Goal: Information Seeking & Learning: Check status

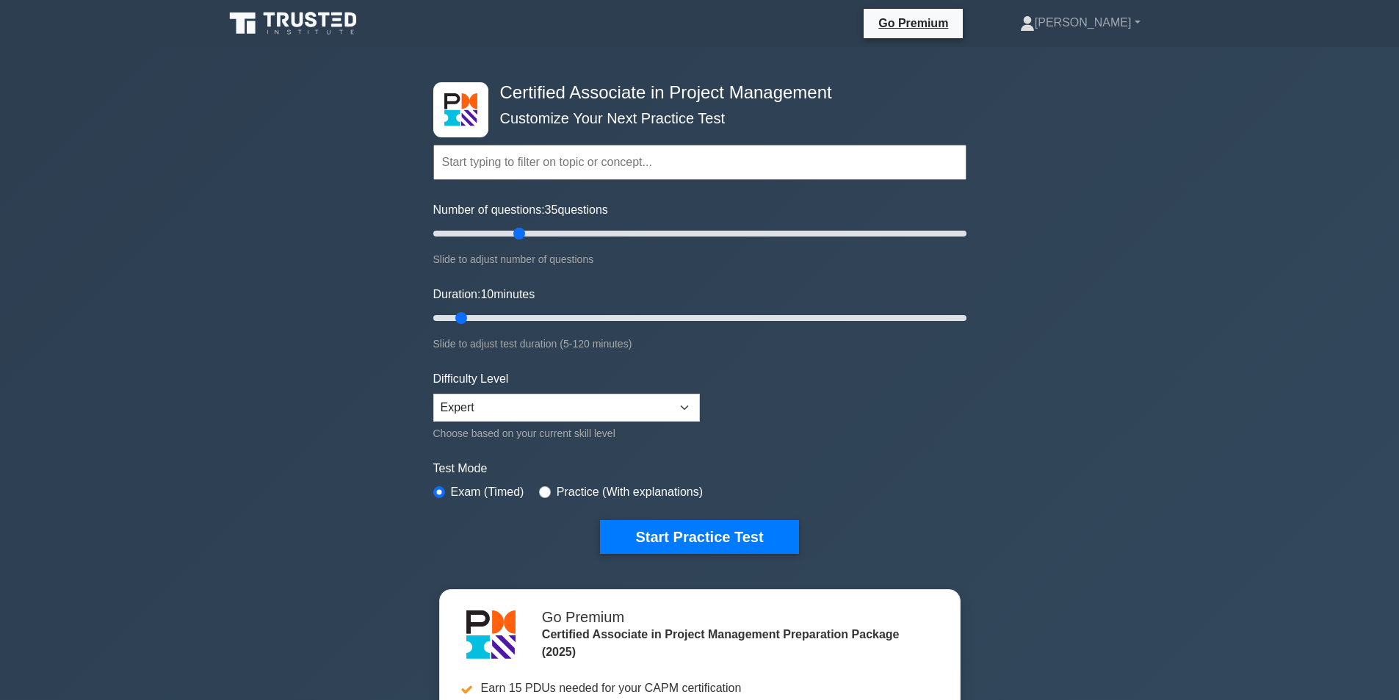
drag, startPoint x: 456, startPoint y: 231, endPoint x: 514, endPoint y: 231, distance: 58.0
click at [514, 231] on input "Number of questions: 35 questions" at bounding box center [699, 234] width 533 height 18
click at [1113, 18] on link "[PERSON_NAME]" at bounding box center [1080, 22] width 191 height 29
click at [1164, 22] on link "[PERSON_NAME]" at bounding box center [1080, 22] width 191 height 29
drag, startPoint x: 522, startPoint y: 231, endPoint x: 555, endPoint y: 234, distance: 33.2
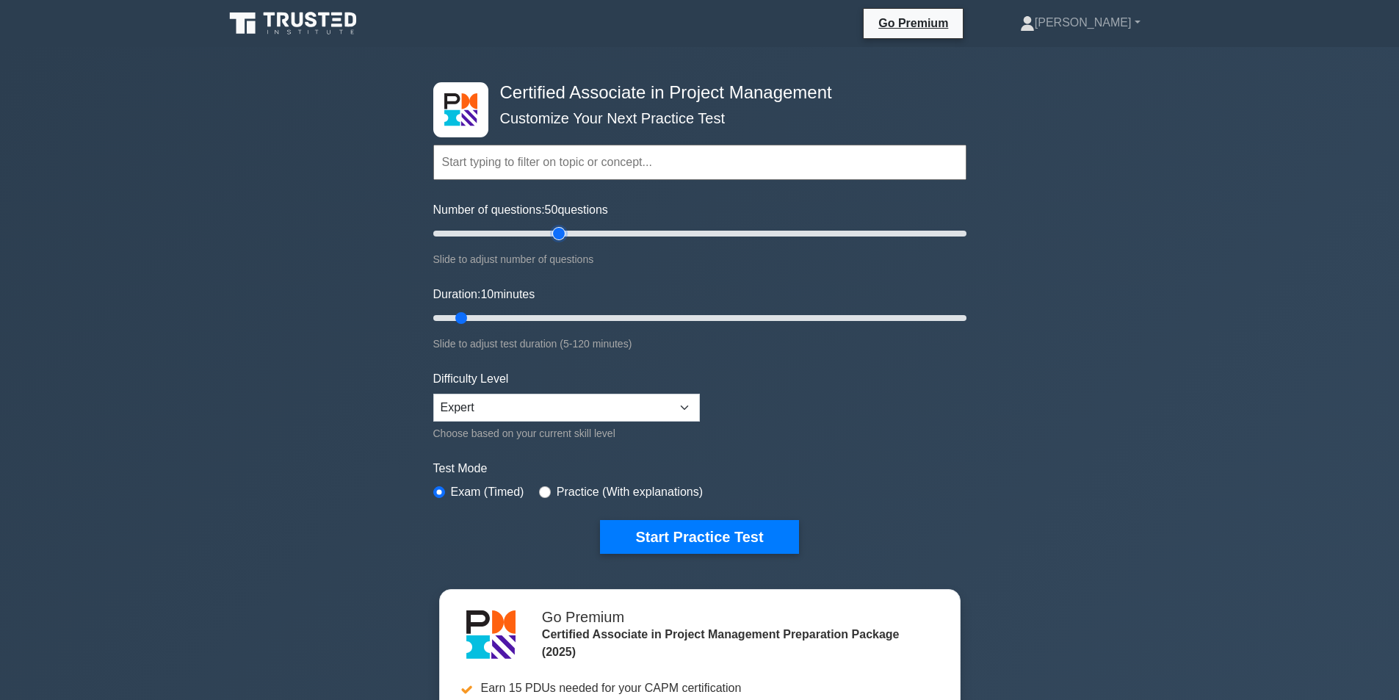
type input "50"
click at [555, 234] on input "Number of questions: 50 questions" at bounding box center [699, 234] width 533 height 18
drag, startPoint x: 463, startPoint y: 316, endPoint x: 921, endPoint y: 329, distance: 457.7
type input "110"
click at [921, 327] on input "Duration: 110 minutes" at bounding box center [699, 318] width 533 height 18
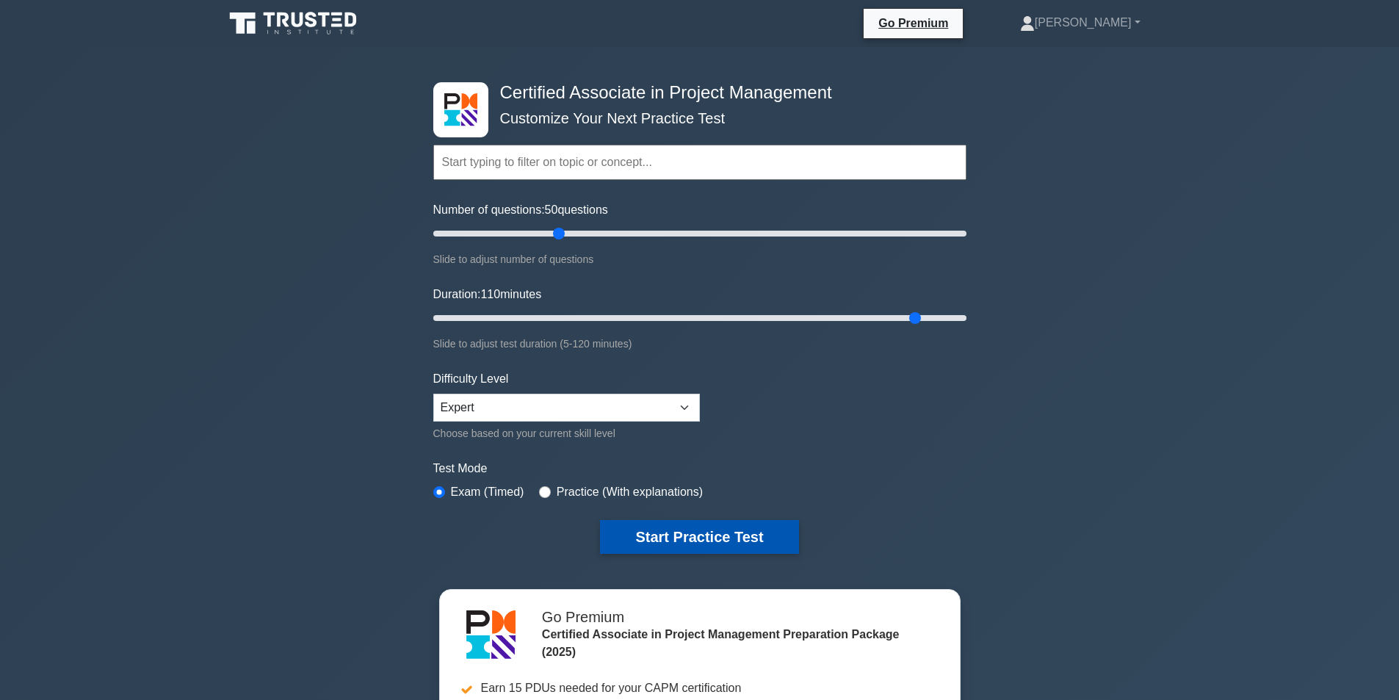
click at [670, 532] on button "Start Practice Test" at bounding box center [699, 537] width 198 height 34
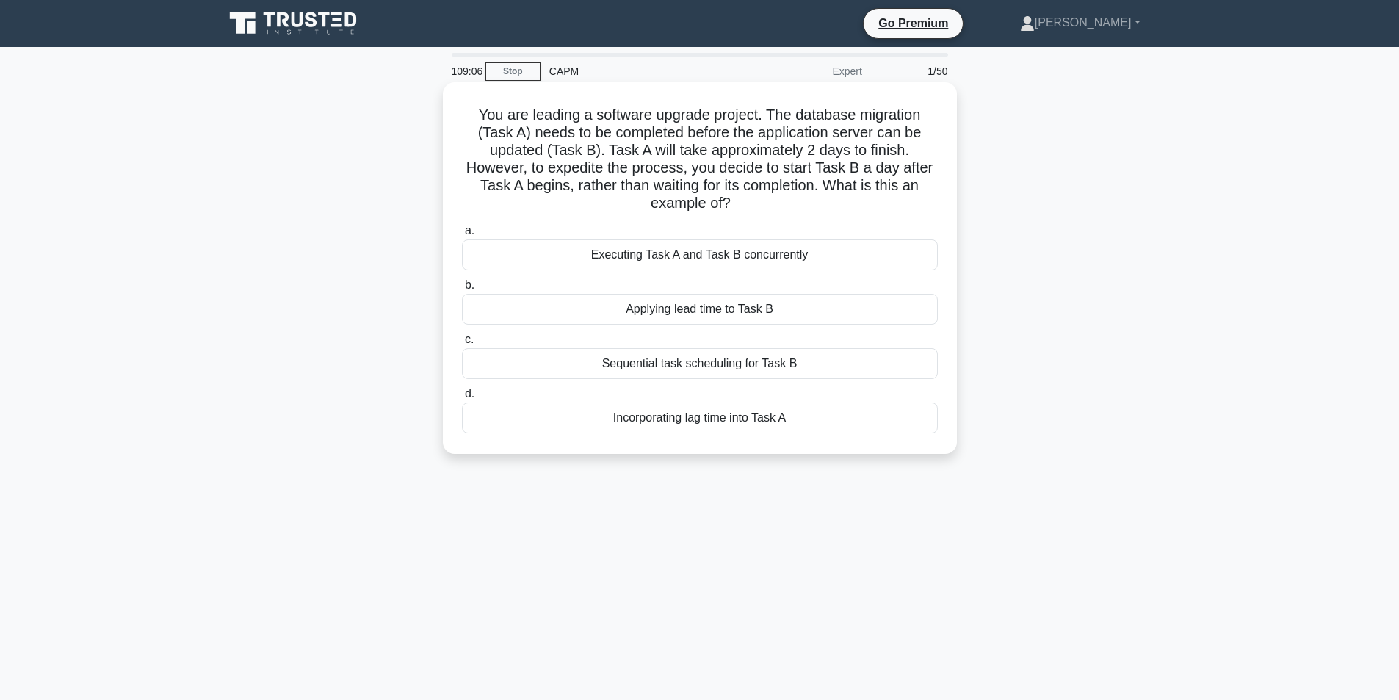
click at [714, 310] on div "Applying lead time to Task B" at bounding box center [700, 309] width 476 height 31
click at [462, 290] on input "b. Applying lead time to Task B" at bounding box center [462, 286] width 0 height 10
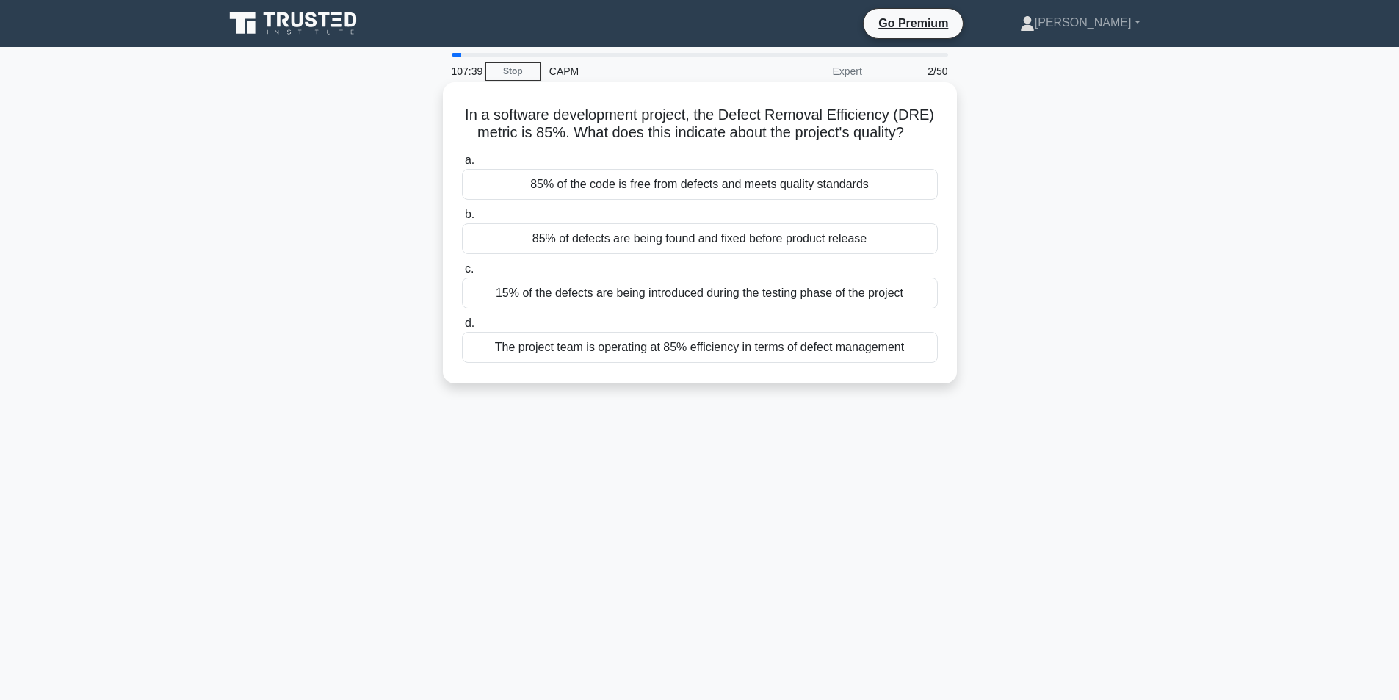
click at [641, 164] on label "a. 85% of the code is free from defects and meets quality standards" at bounding box center [700, 175] width 476 height 48
click at [462, 164] on input "a. 85% of the code is free from defects and meets quality standards" at bounding box center [462, 161] width 0 height 10
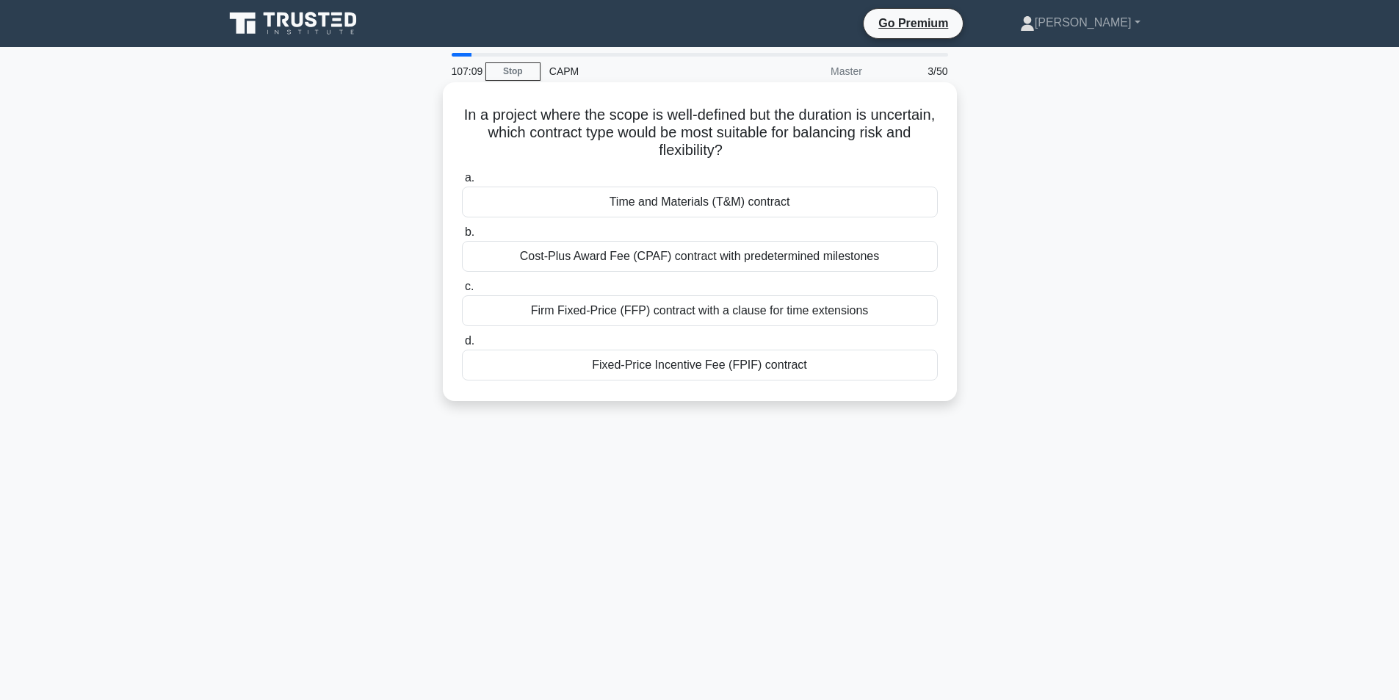
click at [674, 198] on div "Time and Materials (T&M) contract" at bounding box center [700, 202] width 476 height 31
click at [462, 183] on input "a. Time and Materials (T&M) contract" at bounding box center [462, 178] width 0 height 10
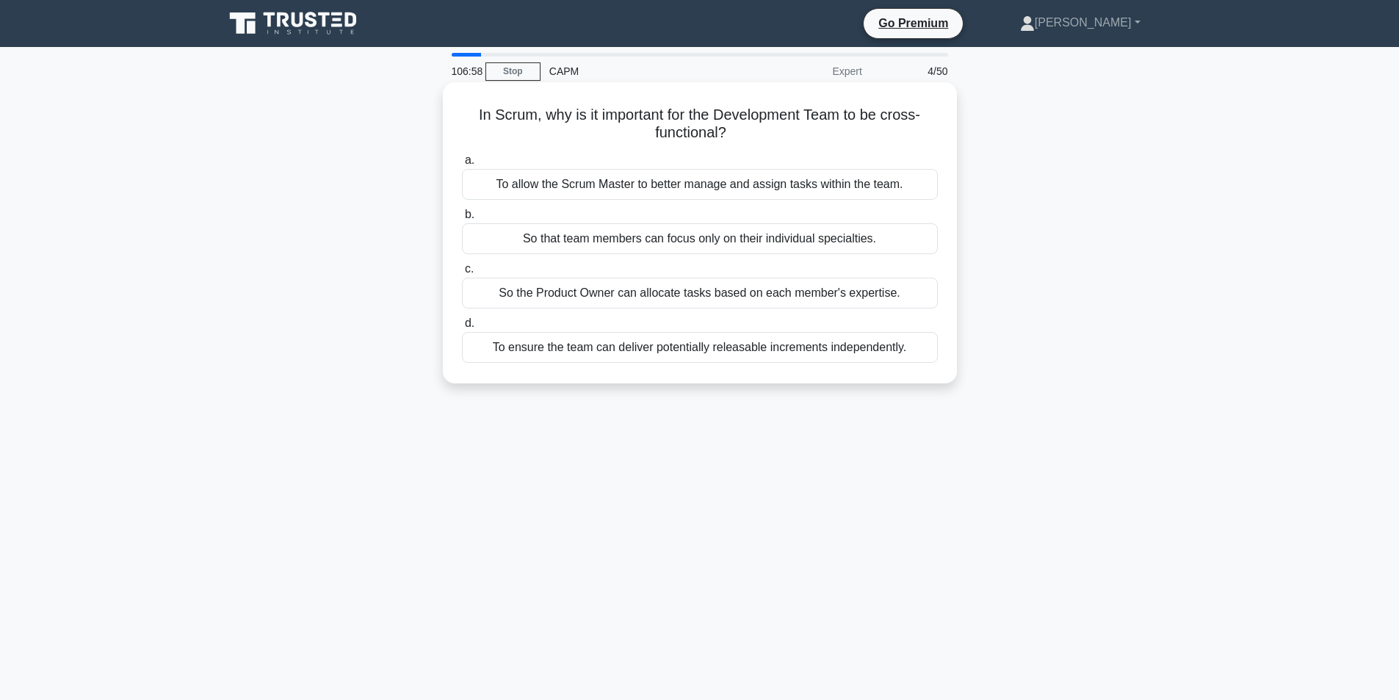
click at [676, 341] on div "To ensure the team can deliver potentially releasable increments independently." at bounding box center [700, 347] width 476 height 31
click at [462, 328] on input "d. To ensure the team can deliver potentially releasable increments independent…" at bounding box center [462, 324] width 0 height 10
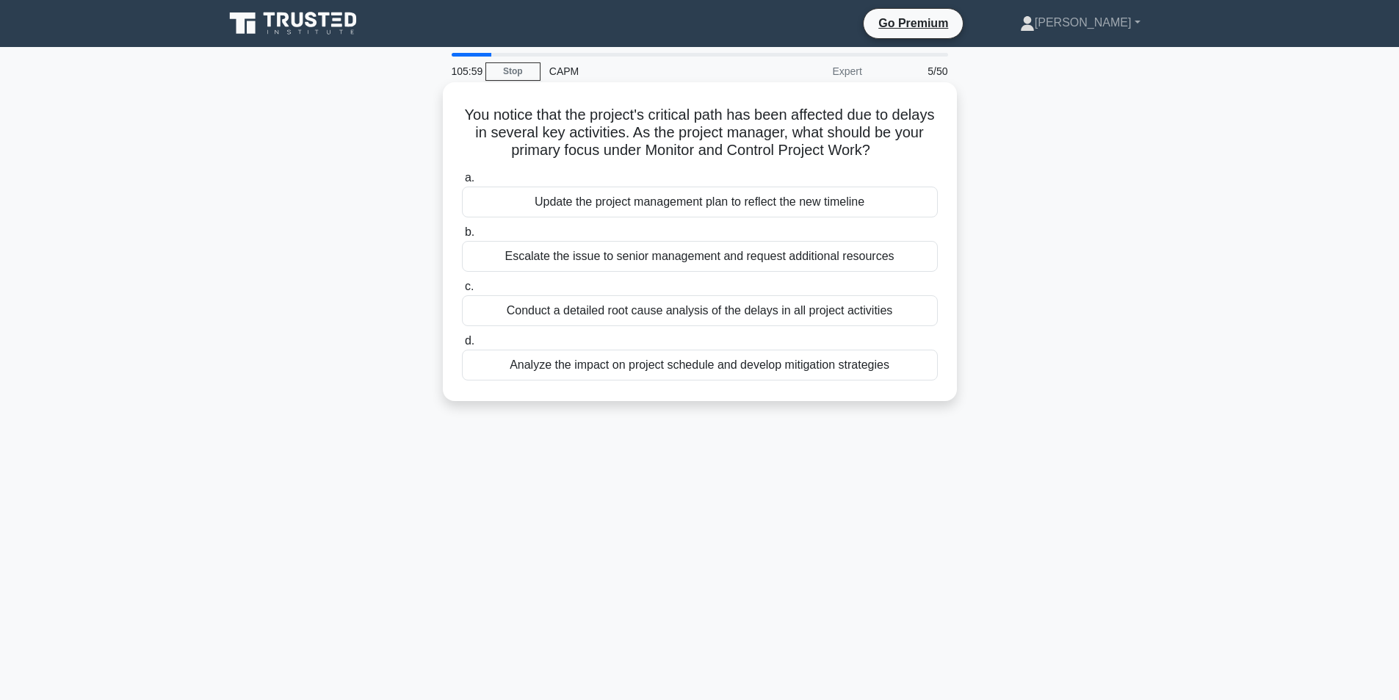
click at [687, 366] on div "Analyze the impact on project schedule and develop mitigation strategies" at bounding box center [700, 365] width 476 height 31
click at [462, 346] on input "d. Analyze the impact on project schedule and develop mitigation strategies" at bounding box center [462, 341] width 0 height 10
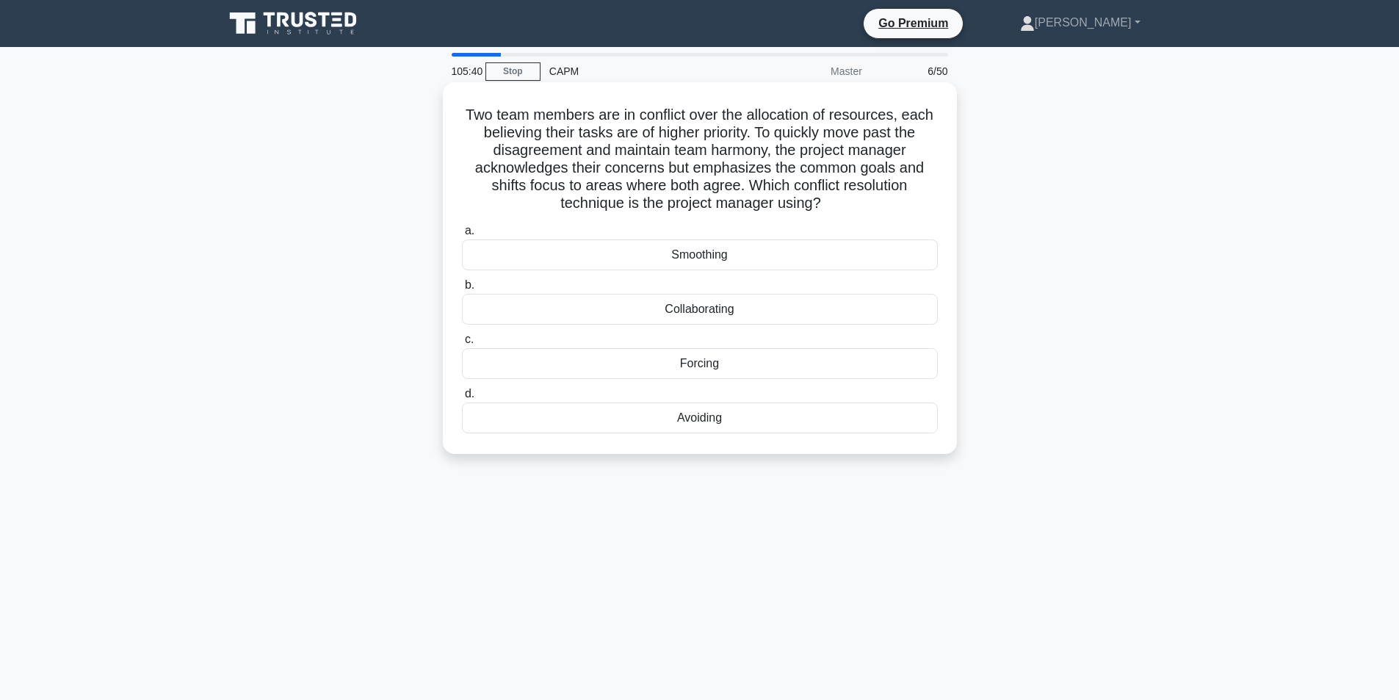
drag, startPoint x: 828, startPoint y: 200, endPoint x: 776, endPoint y: 195, distance: 52.5
click at [776, 195] on h5 "Two team members are in conflict over the allocation of resources, each believi…" at bounding box center [699, 159] width 479 height 107
click at [699, 424] on div "Avoiding" at bounding box center [700, 417] width 476 height 31
click at [462, 399] on input "d. Avoiding" at bounding box center [462, 394] width 0 height 10
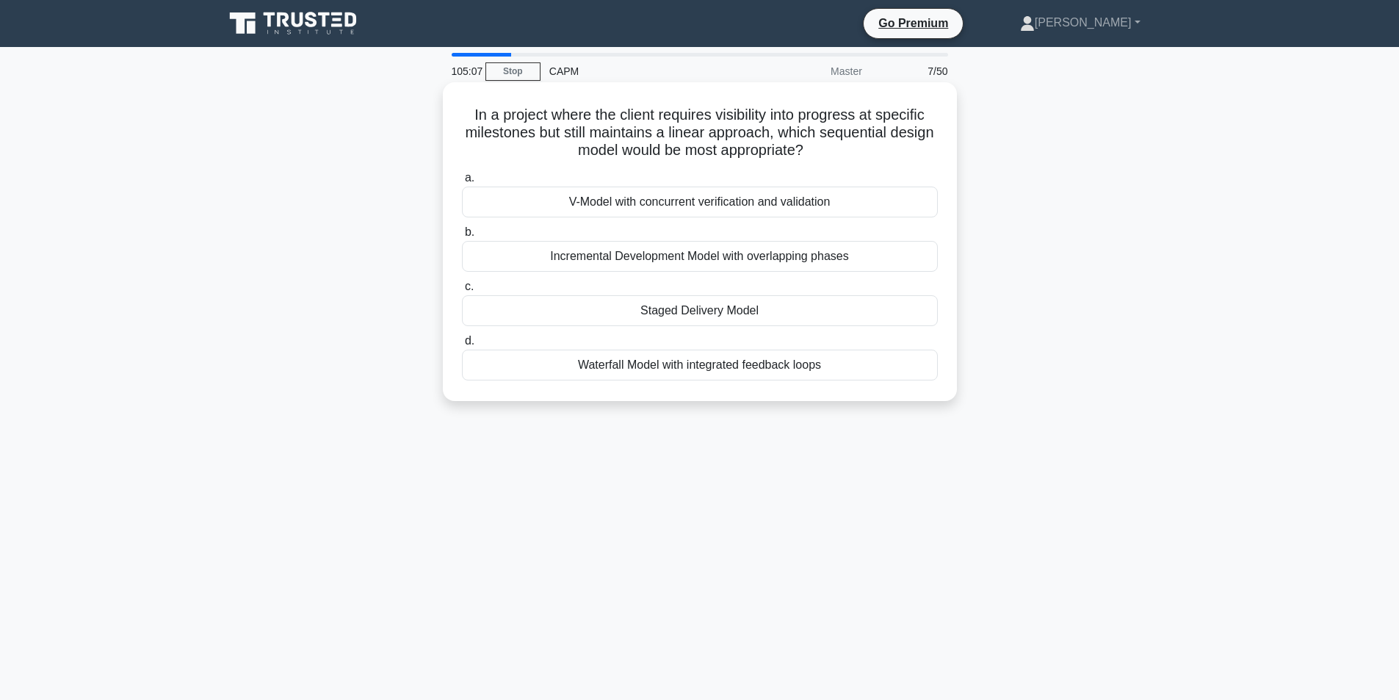
click at [657, 263] on div "Incremental Development Model with overlapping phases" at bounding box center [700, 256] width 476 height 31
click at [462, 237] on input "b. Incremental Development Model with overlapping phases" at bounding box center [462, 233] width 0 height 10
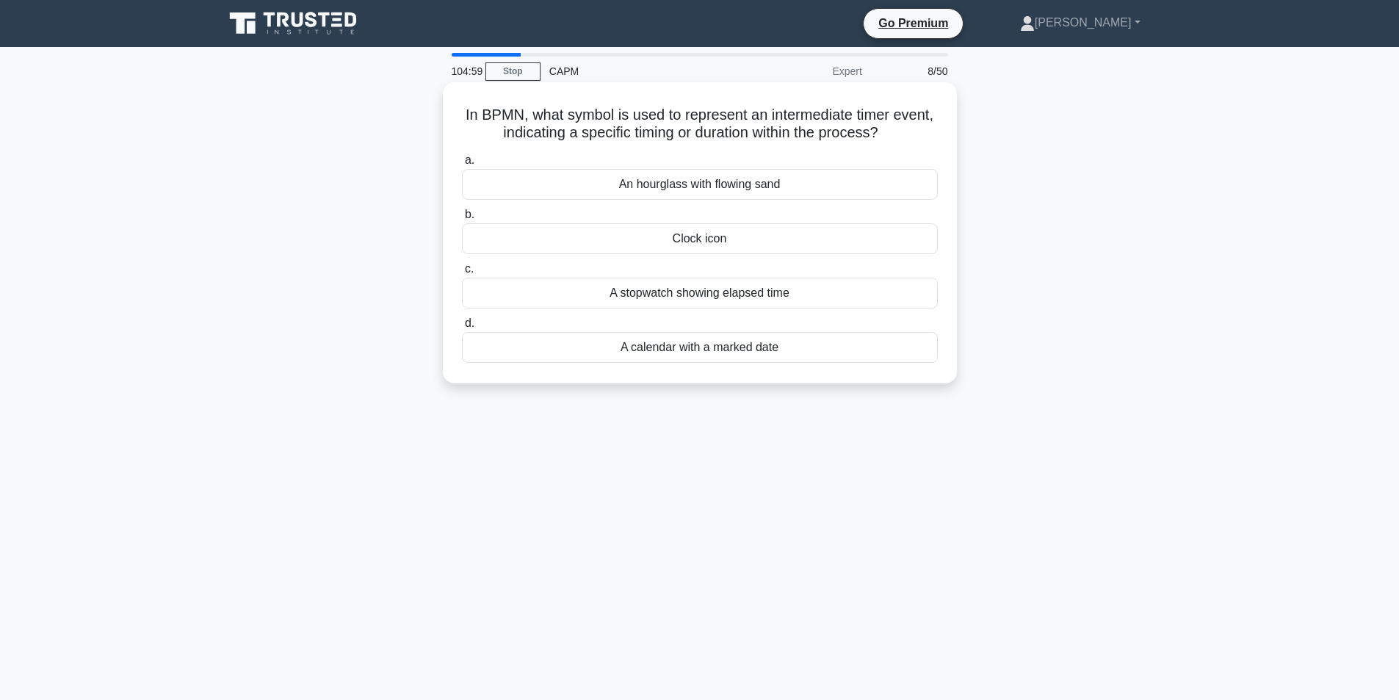
click at [520, 118] on h5 "In BPMN, what symbol is used to represent an intermediate timer event, indicati…" at bounding box center [699, 124] width 479 height 37
drag, startPoint x: 520, startPoint y: 117, endPoint x: 471, endPoint y: 106, distance: 50.6
click at [471, 106] on h5 "In BPMN, what symbol is used to represent an intermediate timer event, indicati…" at bounding box center [699, 124] width 479 height 37
click at [479, 114] on h5 "In BPMN, what symbol is used to represent an intermediate timer event, indicati…" at bounding box center [699, 124] width 479 height 37
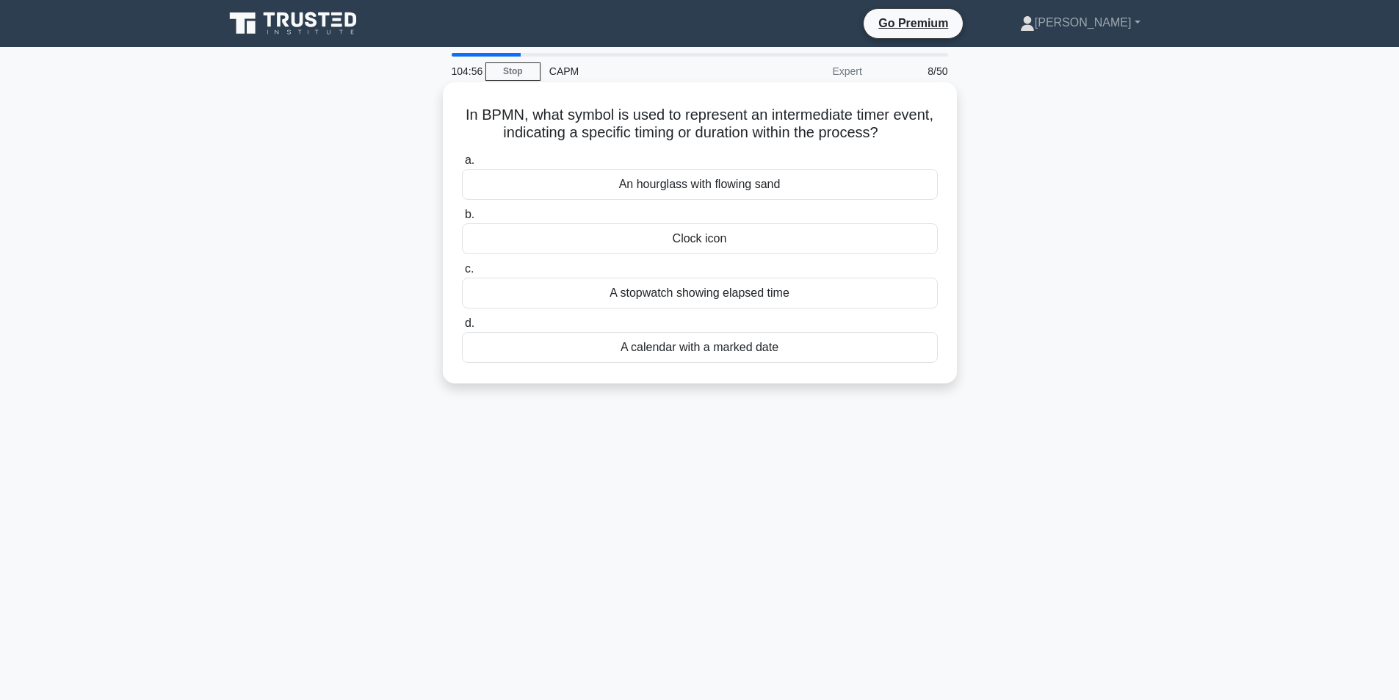
drag, startPoint x: 479, startPoint y: 114, endPoint x: 905, endPoint y: 137, distance: 427.3
click at [905, 137] on h5 "In BPMN, what symbol is used to represent an intermediate timer event, indicati…" at bounding box center [699, 124] width 479 height 37
copy h5 "In BPMN, what symbol is used to represent an intermediate timer event, indicati…"
click at [706, 239] on div "Clock icon" at bounding box center [700, 238] width 476 height 31
click at [462, 220] on input "b. Clock icon" at bounding box center [462, 215] width 0 height 10
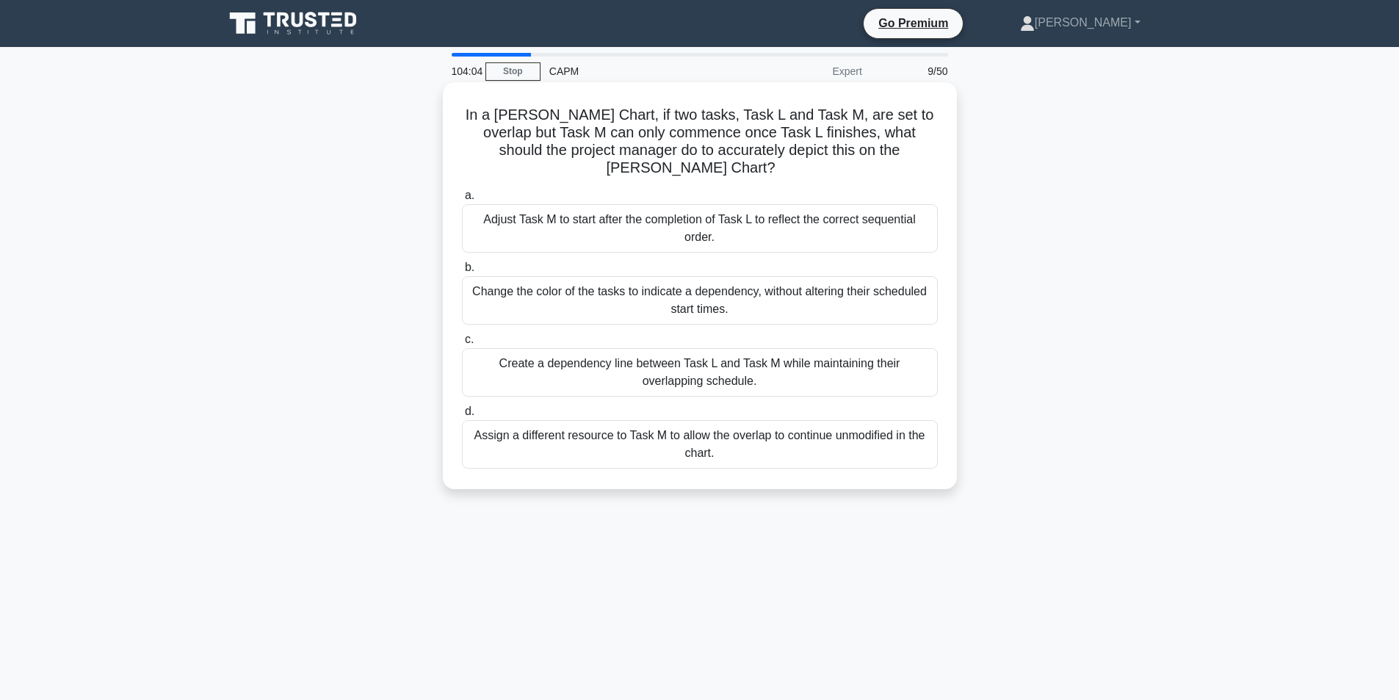
click at [720, 352] on div "Create a dependency line between Task L and Task M while maintaining their over…" at bounding box center [700, 372] width 476 height 48
click at [462, 344] on input "c. Create a dependency line between Task L and Task M while maintaining their o…" at bounding box center [462, 340] width 0 height 10
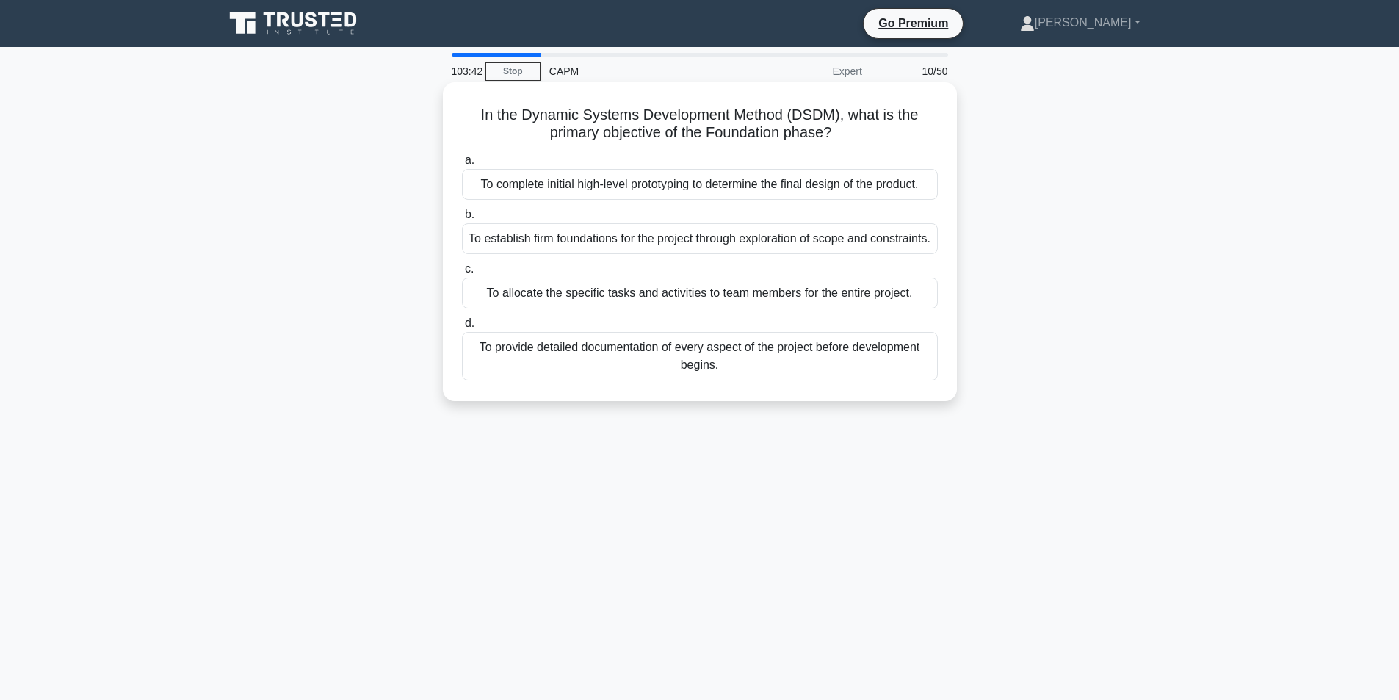
click at [692, 184] on div "To complete initial high-level prototyping to determine the final design of the…" at bounding box center [700, 184] width 476 height 31
click at [462, 165] on input "a. To complete initial high-level prototyping to determine the final design of …" at bounding box center [462, 161] width 0 height 10
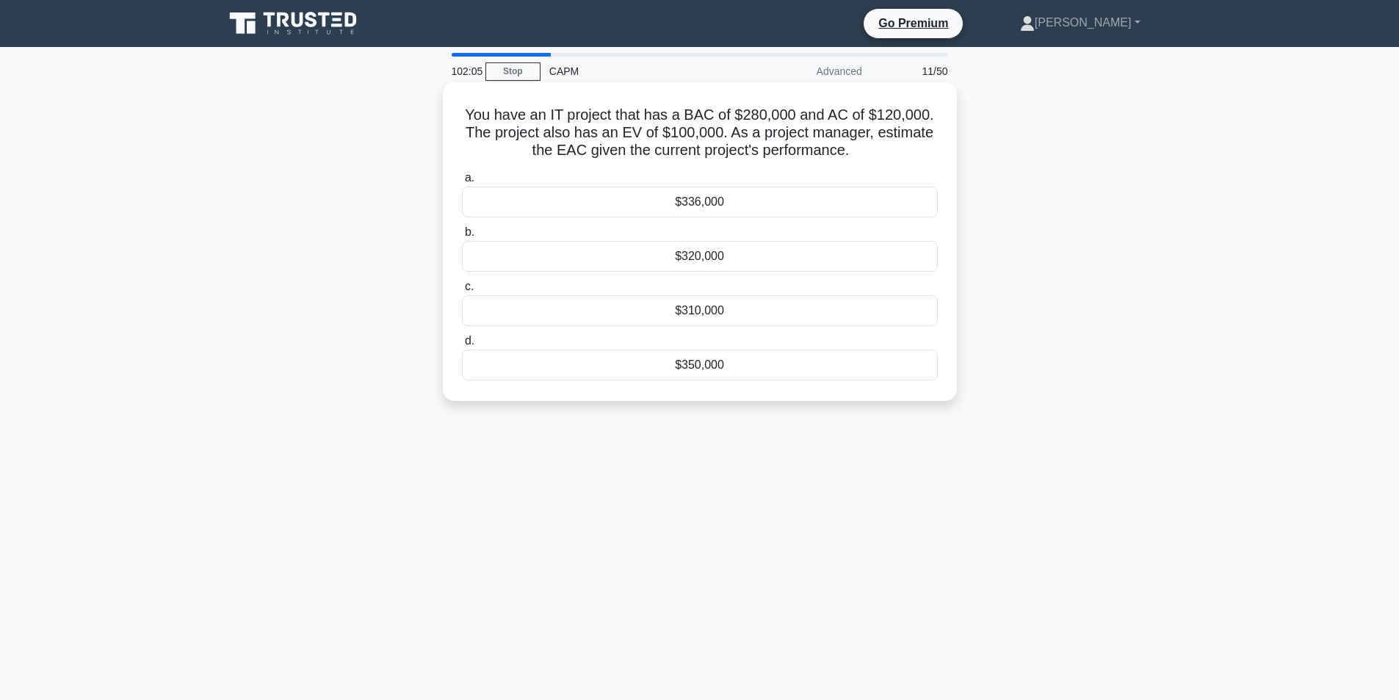
click at [725, 200] on div "$336,000" at bounding box center [700, 202] width 476 height 31
click at [462, 183] on input "a. $336,000" at bounding box center [462, 178] width 0 height 10
click at [703, 203] on div "Directive" at bounding box center [700, 202] width 476 height 31
click at [462, 183] on input "a. Directive" at bounding box center [462, 178] width 0 height 10
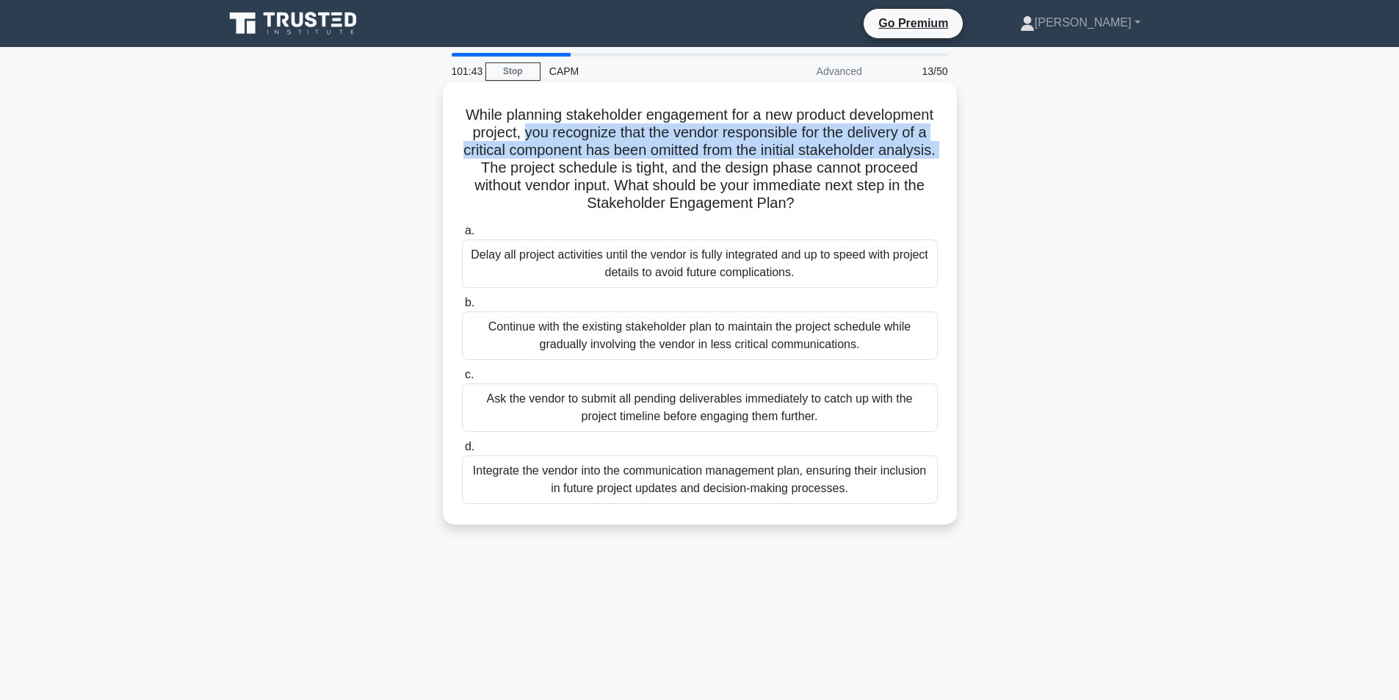
drag, startPoint x: 625, startPoint y: 173, endPoint x: 606, endPoint y: 142, distance: 36.3
click at [606, 142] on h5 "While planning stakeholder engagement for a new product development project, yo…" at bounding box center [699, 159] width 479 height 107
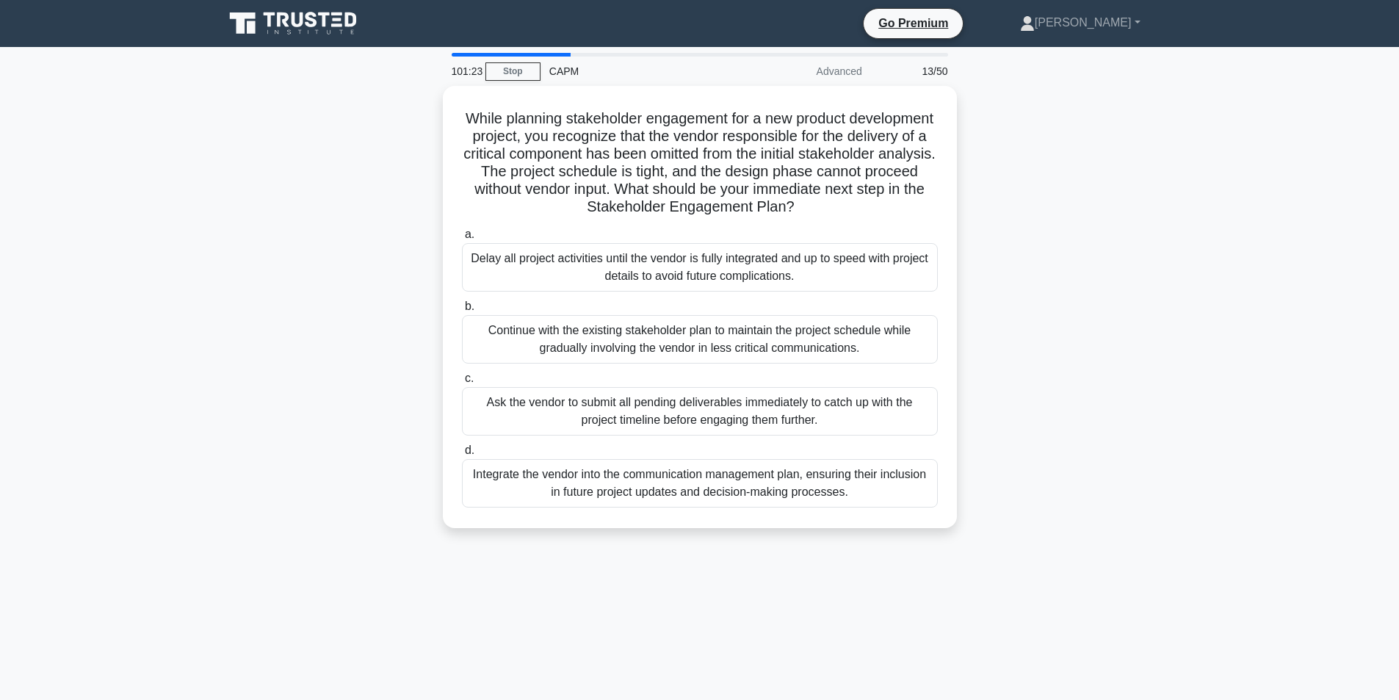
click at [769, 480] on div "Integrate the vendor into the communication management plan, ensuring their inc…" at bounding box center [700, 483] width 476 height 48
click at [462, 455] on input "d. Integrate the vendor into the communication management plan, ensuring their …" at bounding box center [462, 451] width 0 height 10
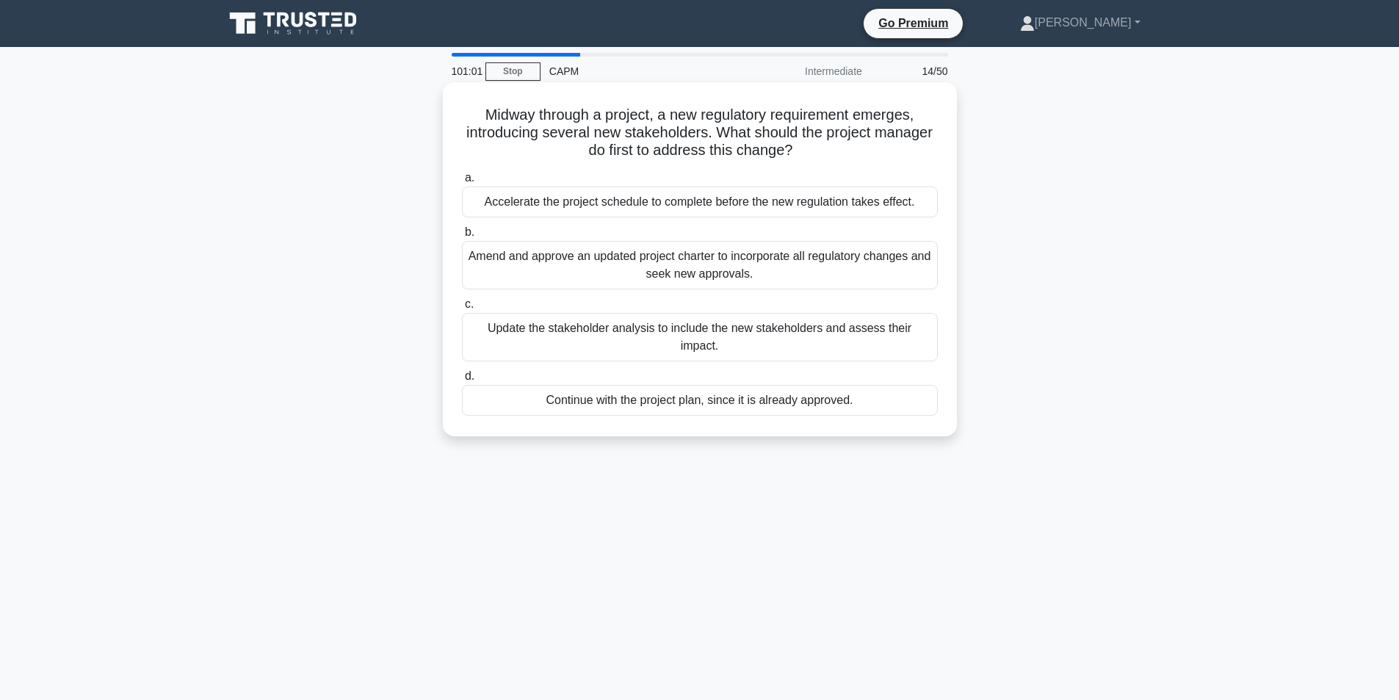
click at [696, 330] on div "Update the stakeholder analysis to include the new stakeholders and assess thei…" at bounding box center [700, 337] width 476 height 48
click at [462, 309] on input "c. Update the stakeholder analysis to include the new stakeholders and assess t…" at bounding box center [462, 305] width 0 height 10
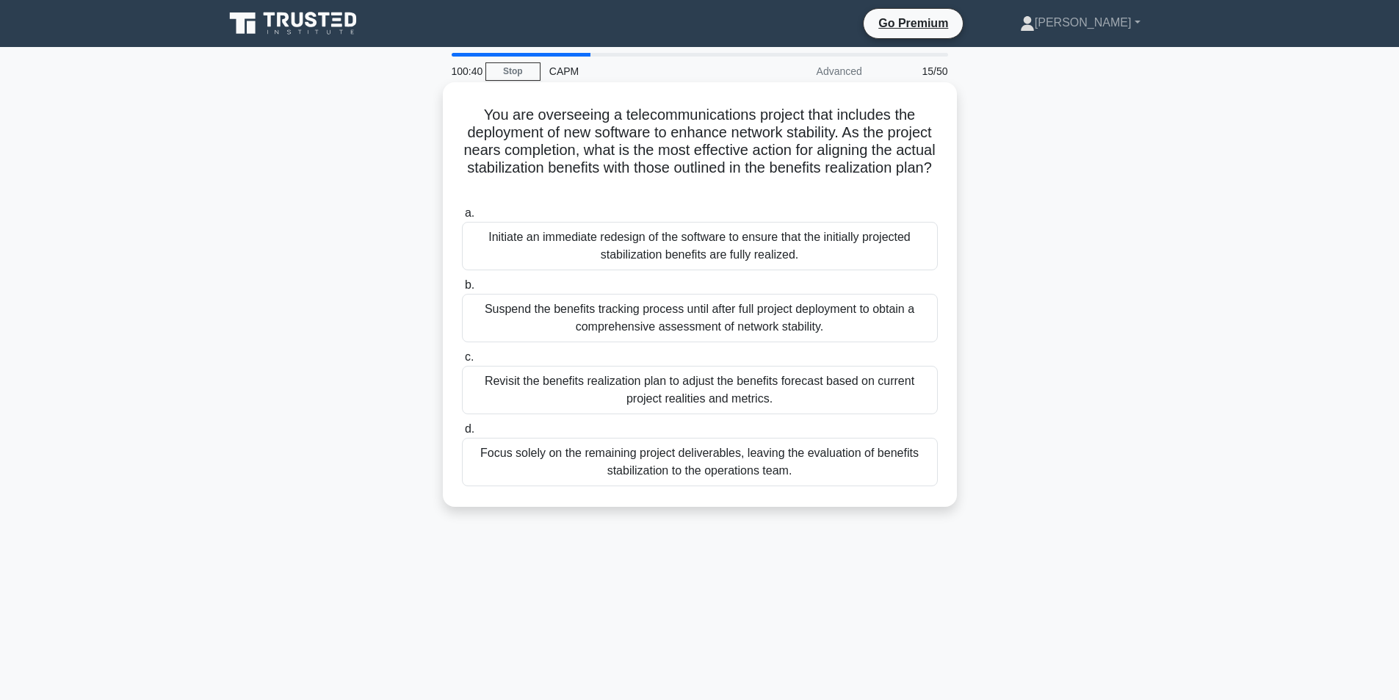
drag, startPoint x: 712, startPoint y: 166, endPoint x: 791, endPoint y: 184, distance: 80.7
click at [791, 184] on h5 "You are overseeing a telecommunications project that includes the deployment of…" at bounding box center [699, 151] width 479 height 90
click at [698, 391] on div "Revisit the benefits realization plan to adjust the benefits forecast based on …" at bounding box center [700, 390] width 476 height 48
click at [462, 362] on input "c. Revisit the benefits realization plan to adjust the benefits forecast based …" at bounding box center [462, 357] width 0 height 10
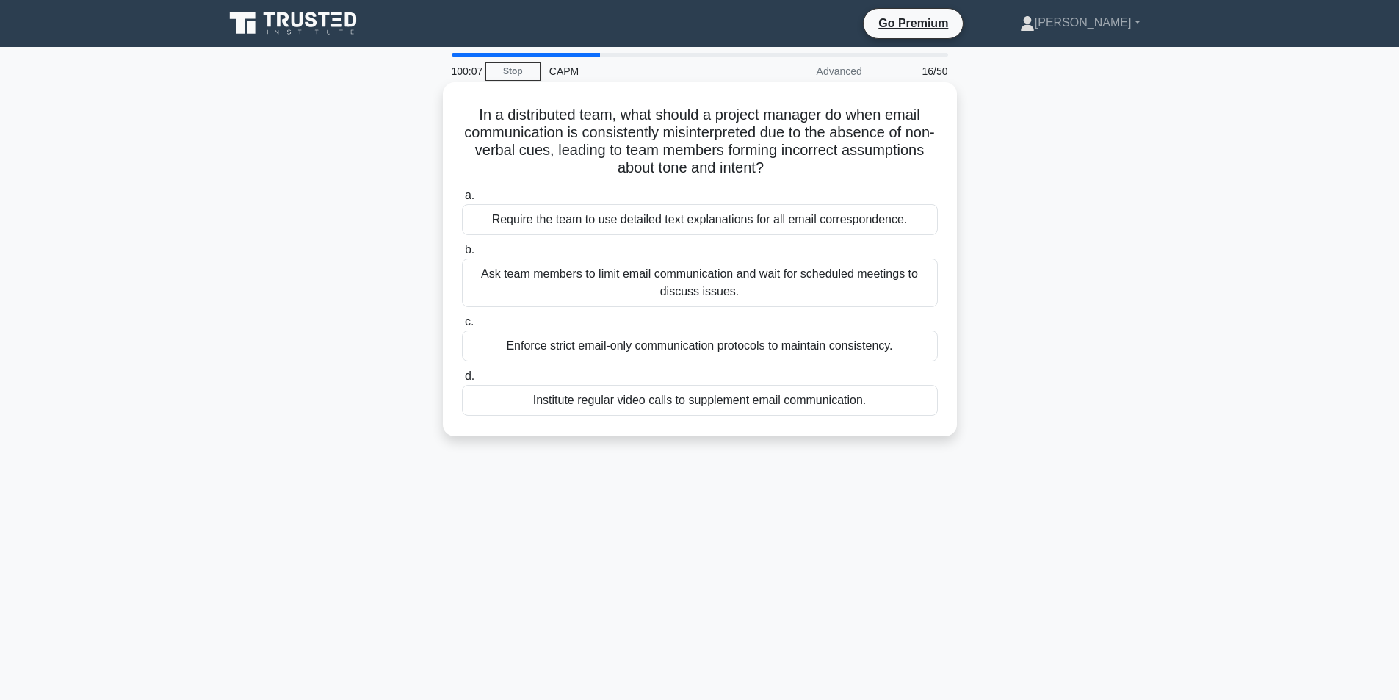
click at [714, 222] on div "Require the team to use detailed text explanations for all email correspondence." at bounding box center [700, 219] width 476 height 31
click at [462, 200] on input "a. Require the team to use detailed text explanations for all email corresponde…" at bounding box center [462, 196] width 0 height 10
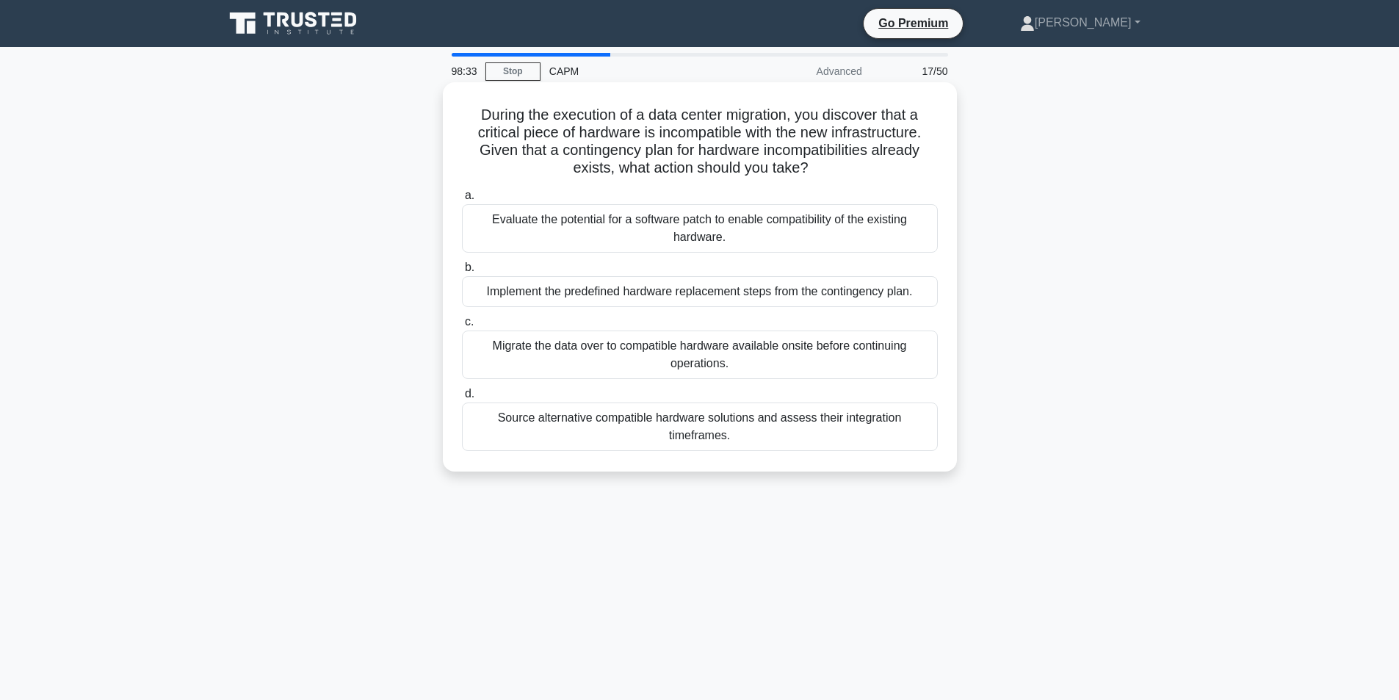
click at [731, 420] on div "Source alternative compatible hardware solutions and assess their integration t…" at bounding box center [700, 426] width 476 height 48
click at [462, 399] on input "d. Source alternative compatible hardware solutions and assess their integratio…" at bounding box center [462, 394] width 0 height 10
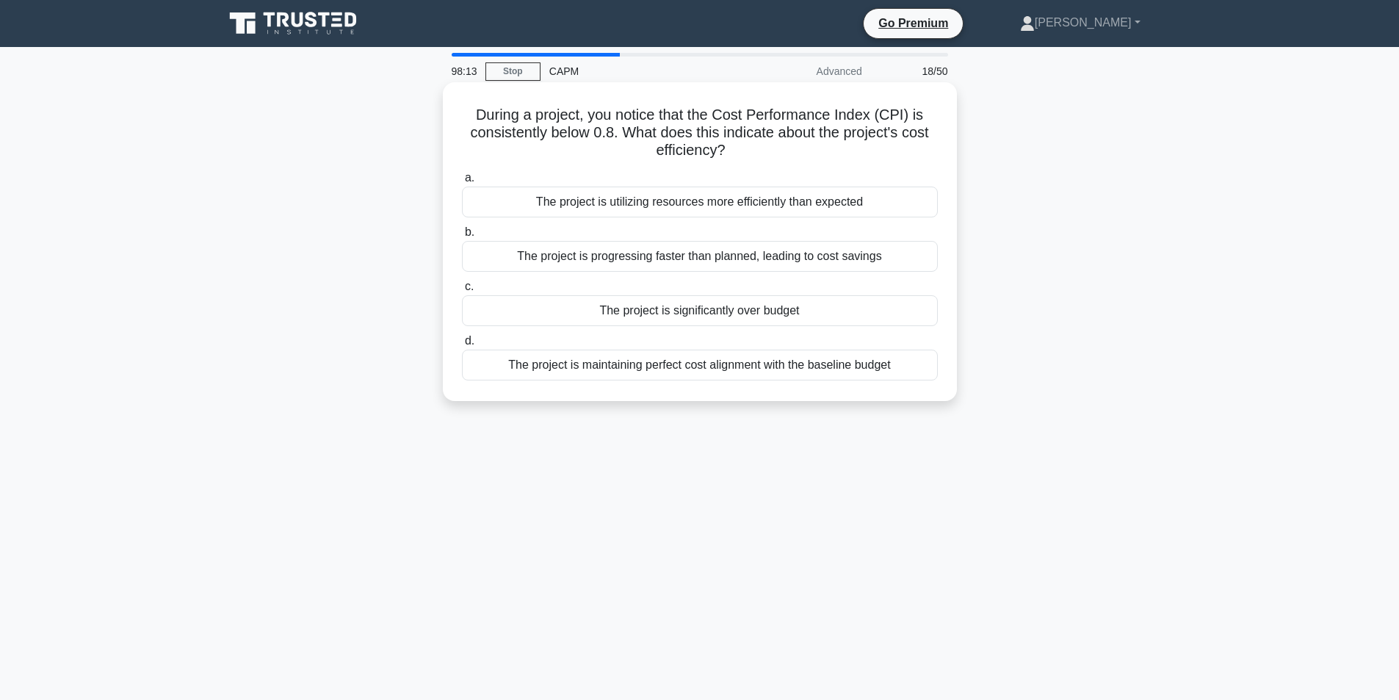
click at [730, 305] on div "The project is significantly over budget" at bounding box center [700, 310] width 476 height 31
click at [462, 292] on input "c. The project is significantly over budget" at bounding box center [462, 287] width 0 height 10
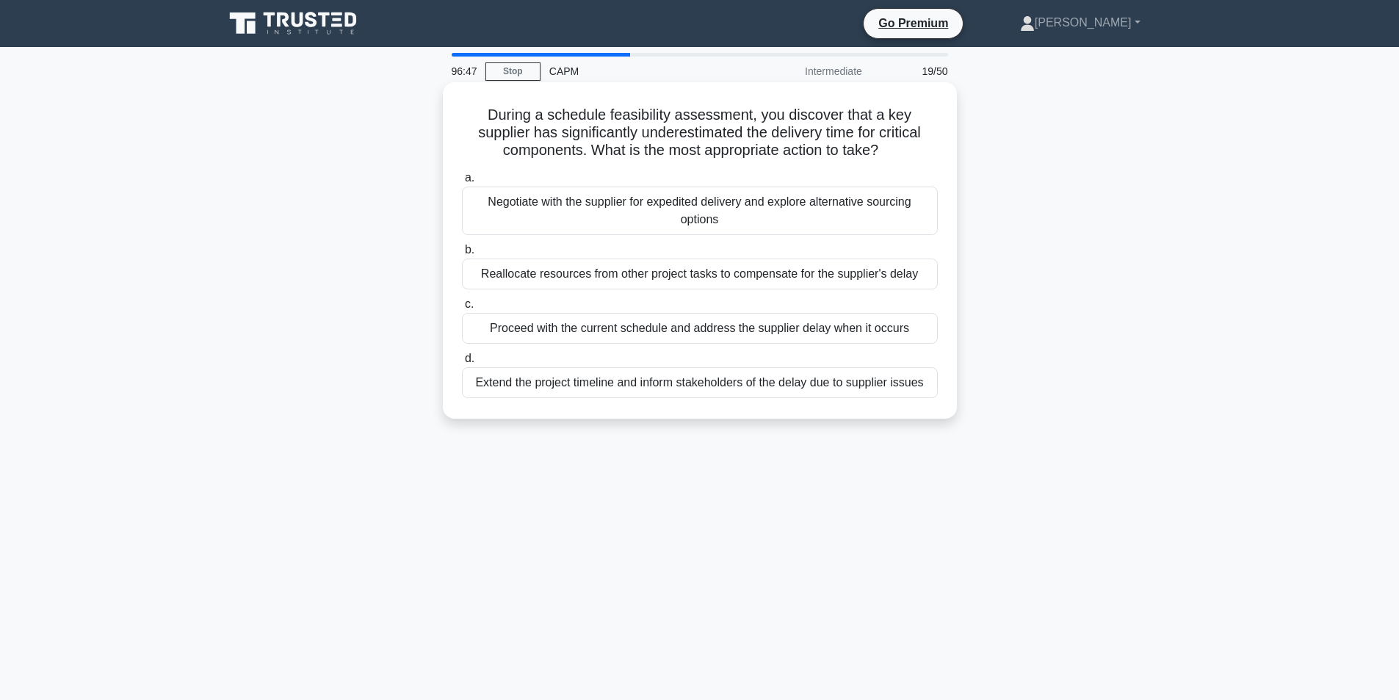
click at [590, 152] on h5 "During a schedule feasibility assessment, you discover that a key supplier has …" at bounding box center [699, 133] width 479 height 54
drag, startPoint x: 590, startPoint y: 152, endPoint x: 889, endPoint y: 152, distance: 299.6
click at [889, 152] on h5 "During a schedule feasibility assessment, you discover that a key supplier has …" at bounding box center [699, 133] width 479 height 54
click at [889, 152] on icon ".spinner_0XTQ{transform-origin:center;animation:spinner_y6GP .75s linear infini…" at bounding box center [887, 151] width 18 height 18
drag, startPoint x: 889, startPoint y: 152, endPoint x: 607, endPoint y: 146, distance: 282.0
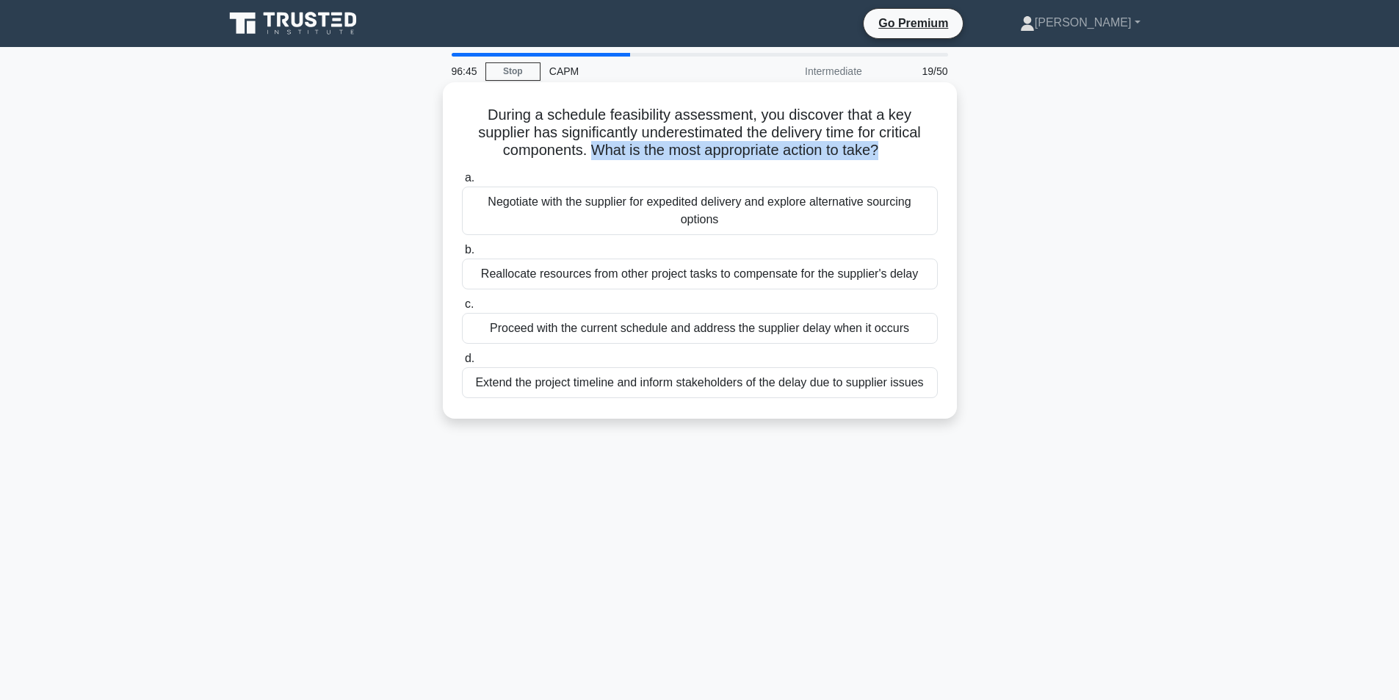
click at [607, 146] on h5 "During a schedule feasibility assessment, you discover that a key supplier has …" at bounding box center [699, 133] width 479 height 54
click at [666, 198] on div "Negotiate with the supplier for expedited delivery and explore alternative sour…" at bounding box center [700, 211] width 476 height 48
click at [462, 183] on input "a. Negotiate with the supplier for expedited delivery and explore alternative s…" at bounding box center [462, 178] width 0 height 10
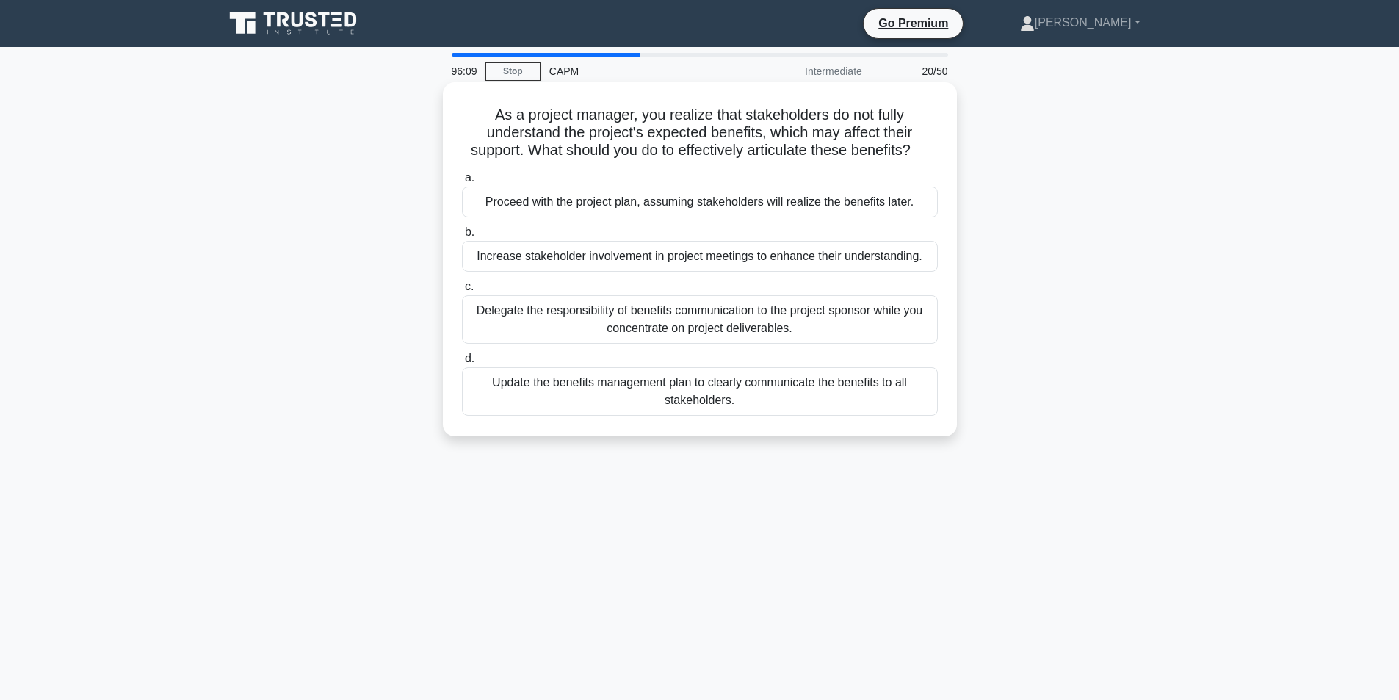
click at [689, 394] on div "Update the benefits management plan to clearly communicate the benefits to all …" at bounding box center [700, 391] width 476 height 48
click at [462, 363] on input "d. Update the benefits management plan to clearly communicate the benefits to a…" at bounding box center [462, 359] width 0 height 10
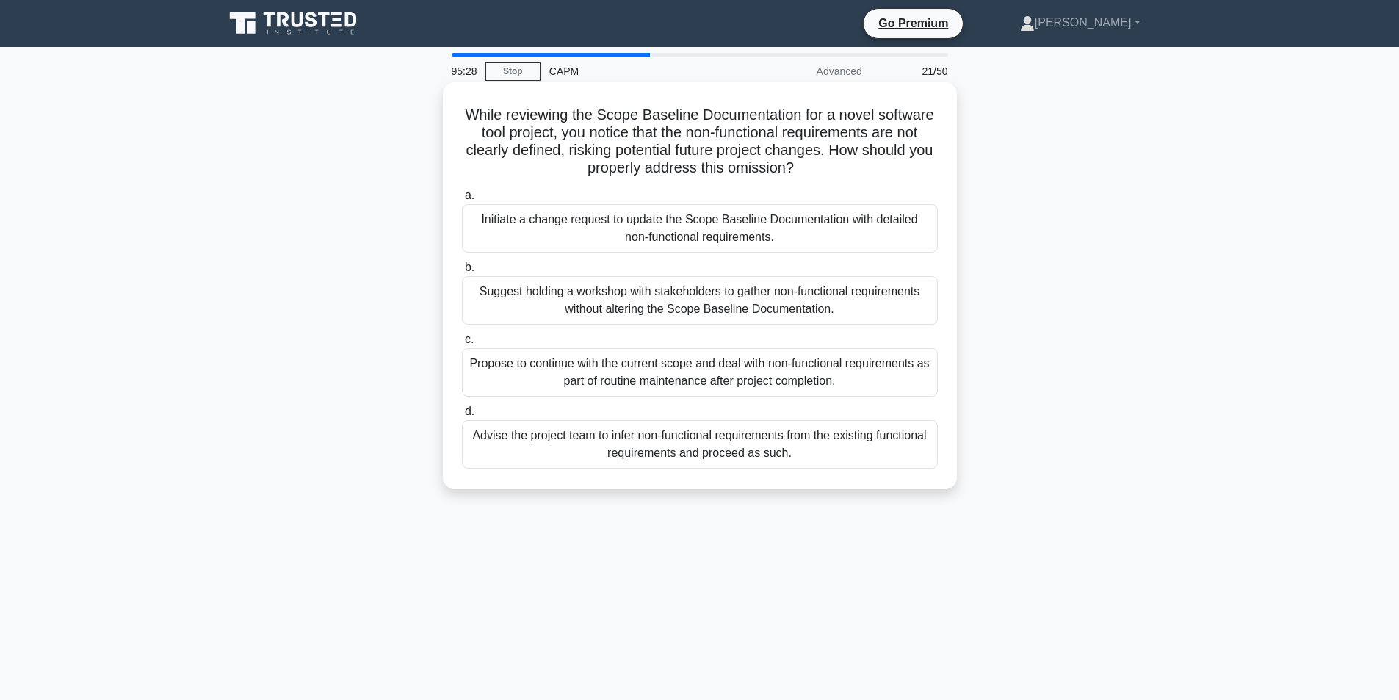
click at [692, 304] on div "Suggest holding a workshop with stakeholders to gather non-functional requireme…" at bounding box center [700, 300] width 476 height 48
click at [462, 272] on input "b. Suggest holding a workshop with stakeholders to gather non-functional requir…" at bounding box center [462, 268] width 0 height 10
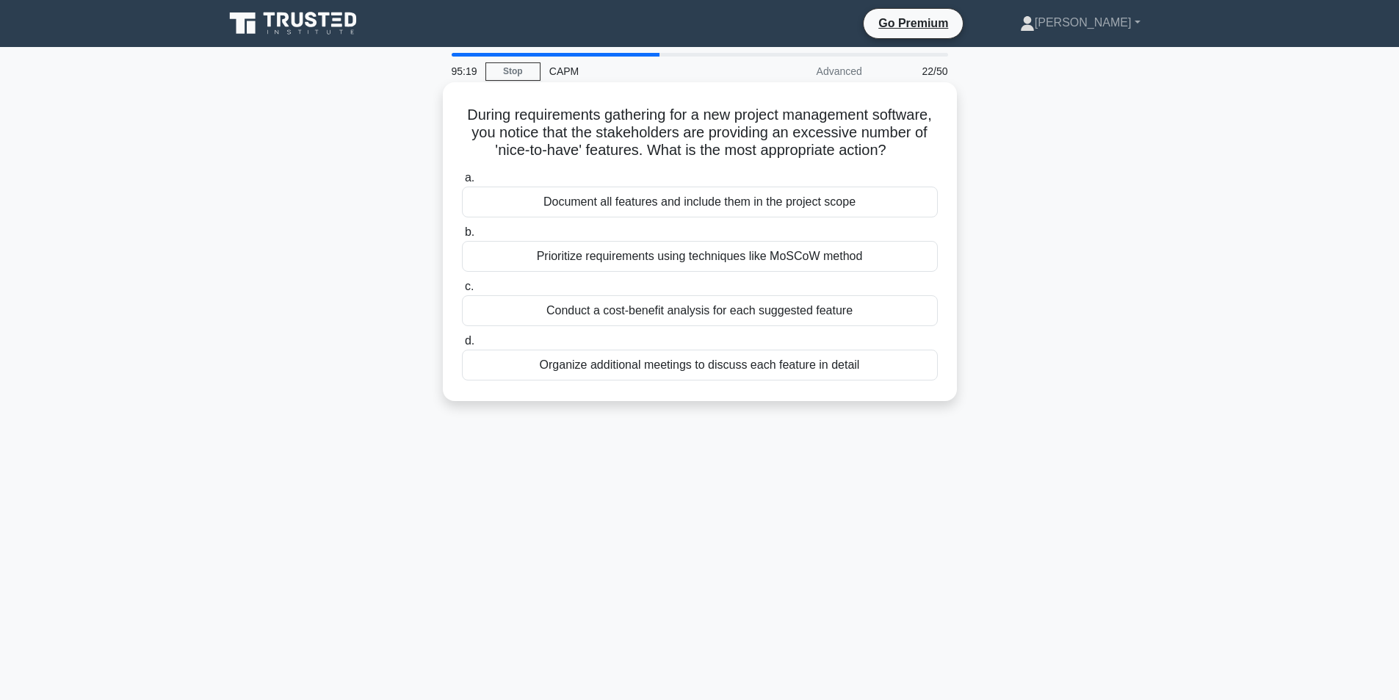
click at [682, 272] on div "Prioritize requirements using techniques like MoSCoW method" at bounding box center [700, 256] width 476 height 31
click at [462, 237] on input "b. Prioritize requirements using techniques like MoSCoW method" at bounding box center [462, 233] width 0 height 10
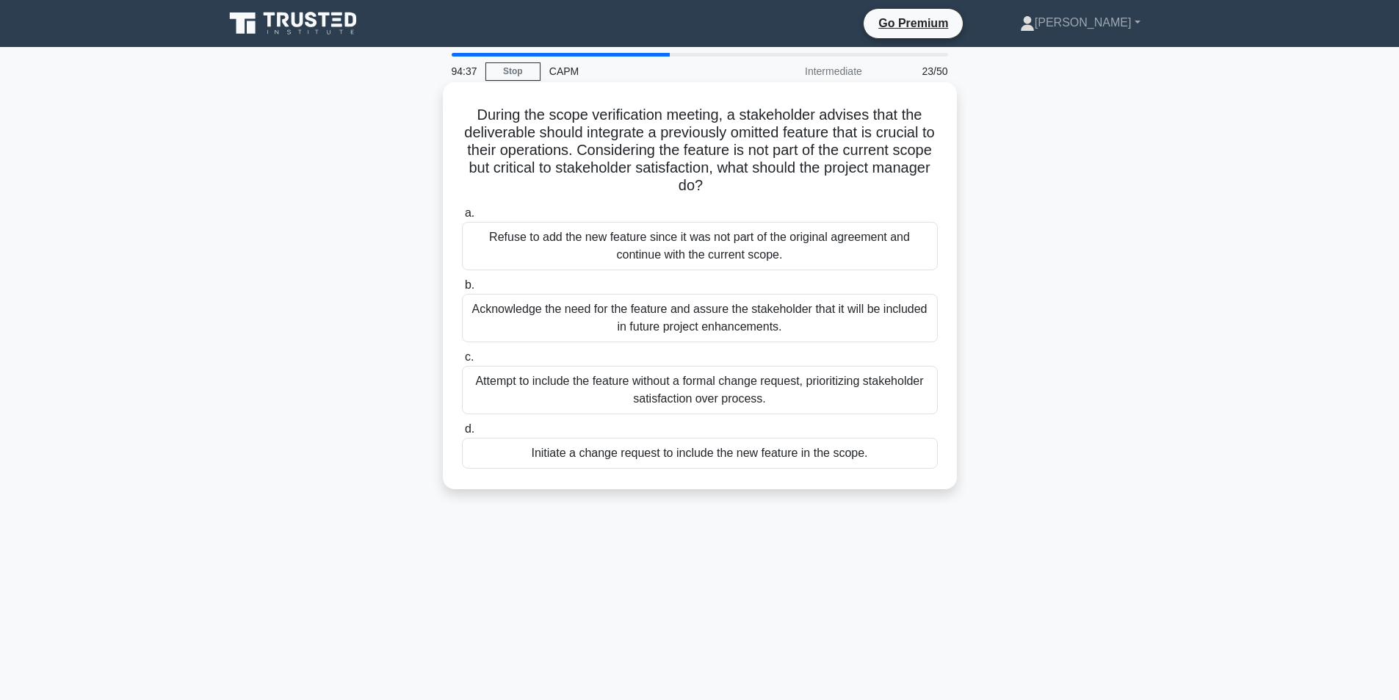
click at [723, 314] on div "Acknowledge the need for the feature and assure the stakeholder that it will be…" at bounding box center [700, 318] width 476 height 48
click at [462, 290] on input "b. Acknowledge the need for the feature and assure the stakeholder that it will…" at bounding box center [462, 286] width 0 height 10
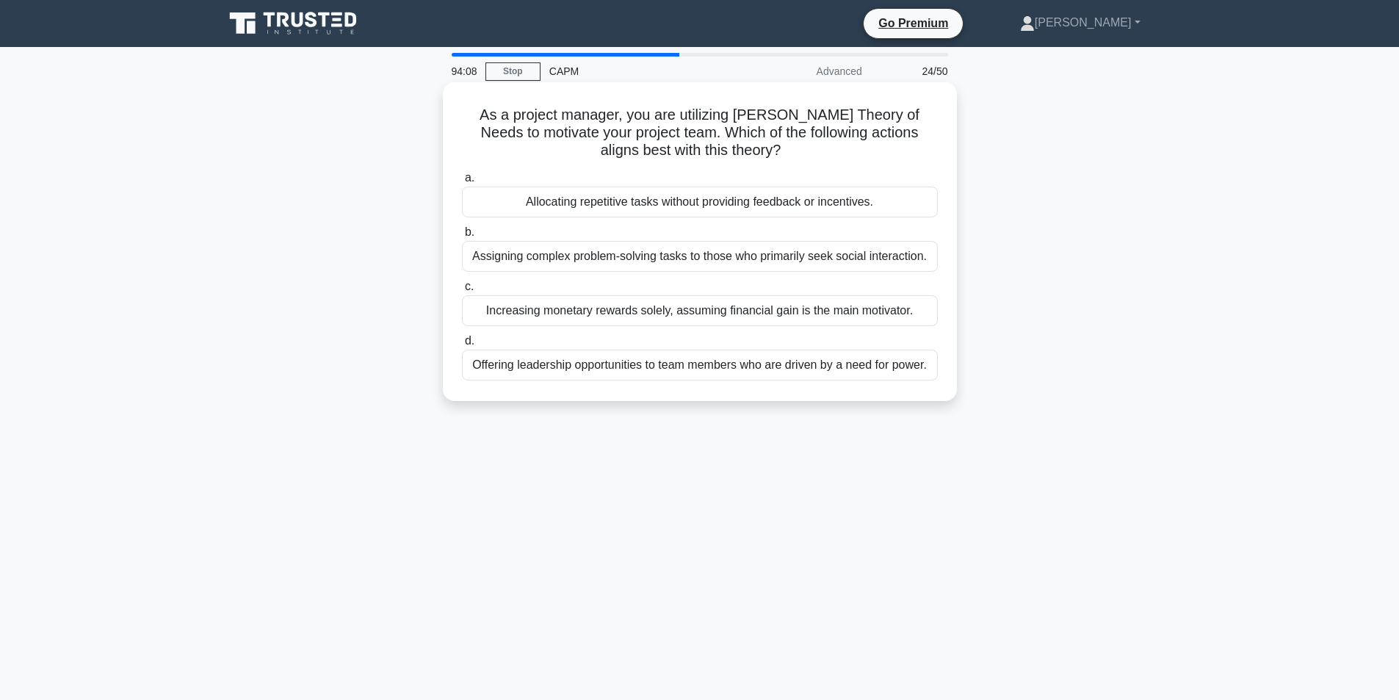
click at [702, 361] on div "Offering leadership opportunities to team members who are driven by a need for …" at bounding box center [700, 365] width 476 height 31
click at [462, 346] on input "d. Offering leadership opportunities to team members who are driven by a need f…" at bounding box center [462, 341] width 0 height 10
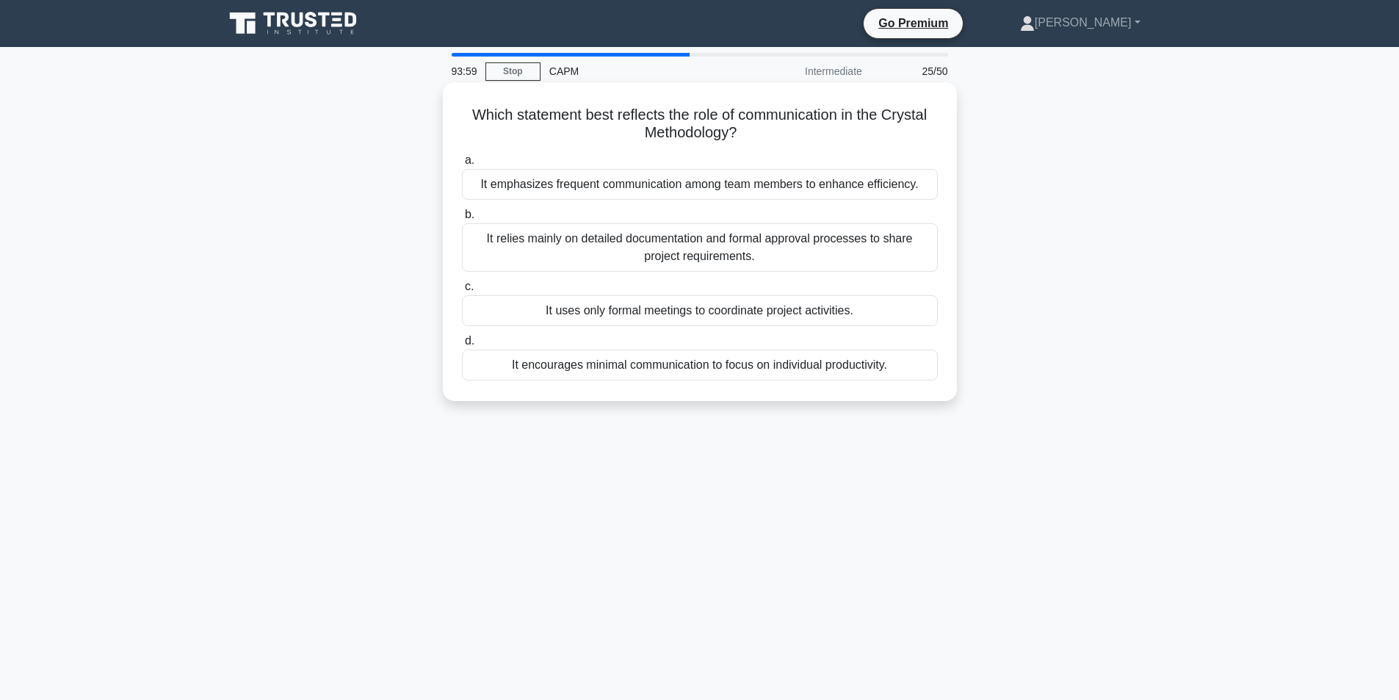
click at [698, 184] on div "It emphasizes frequent communication among team members to enhance efficiency." at bounding box center [700, 184] width 476 height 31
click at [462, 165] on input "a. It emphasizes frequent communication among team members to enhance efficienc…" at bounding box center [462, 161] width 0 height 10
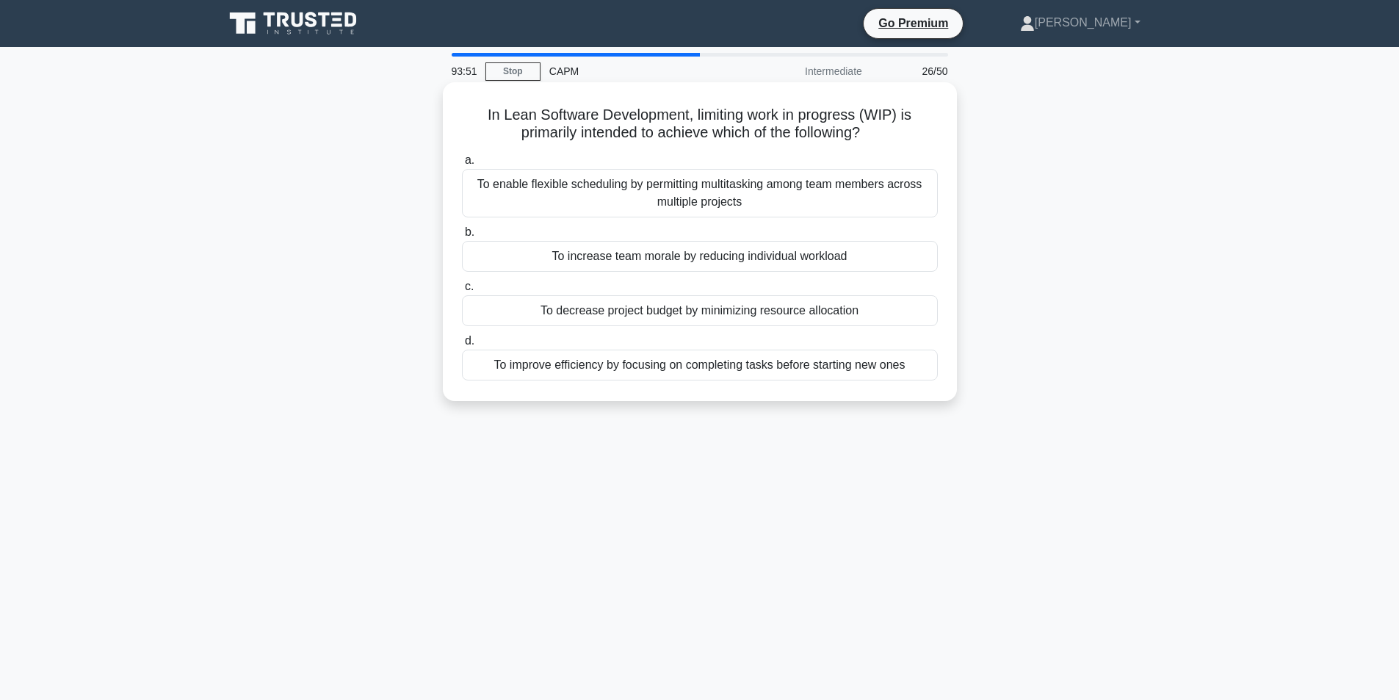
click at [687, 359] on div "To improve efficiency by focusing on completing tasks before starting new ones" at bounding box center [700, 365] width 476 height 31
click at [462, 346] on input "d. To improve efficiency by focusing on completing tasks before starting new on…" at bounding box center [462, 341] width 0 height 10
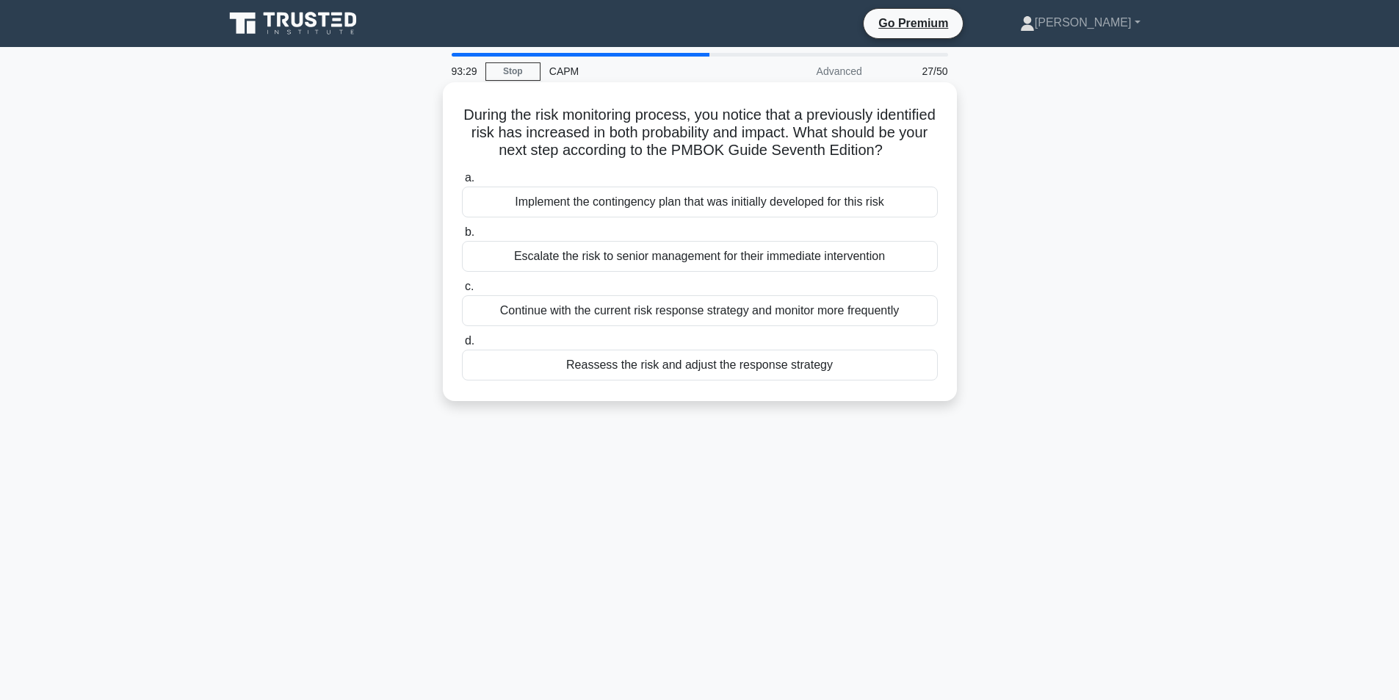
click at [698, 379] on div "Reassess the risk and adjust the response strategy" at bounding box center [700, 365] width 476 height 31
click at [462, 346] on input "d. Reassess the risk and adjust the response strategy" at bounding box center [462, 341] width 0 height 10
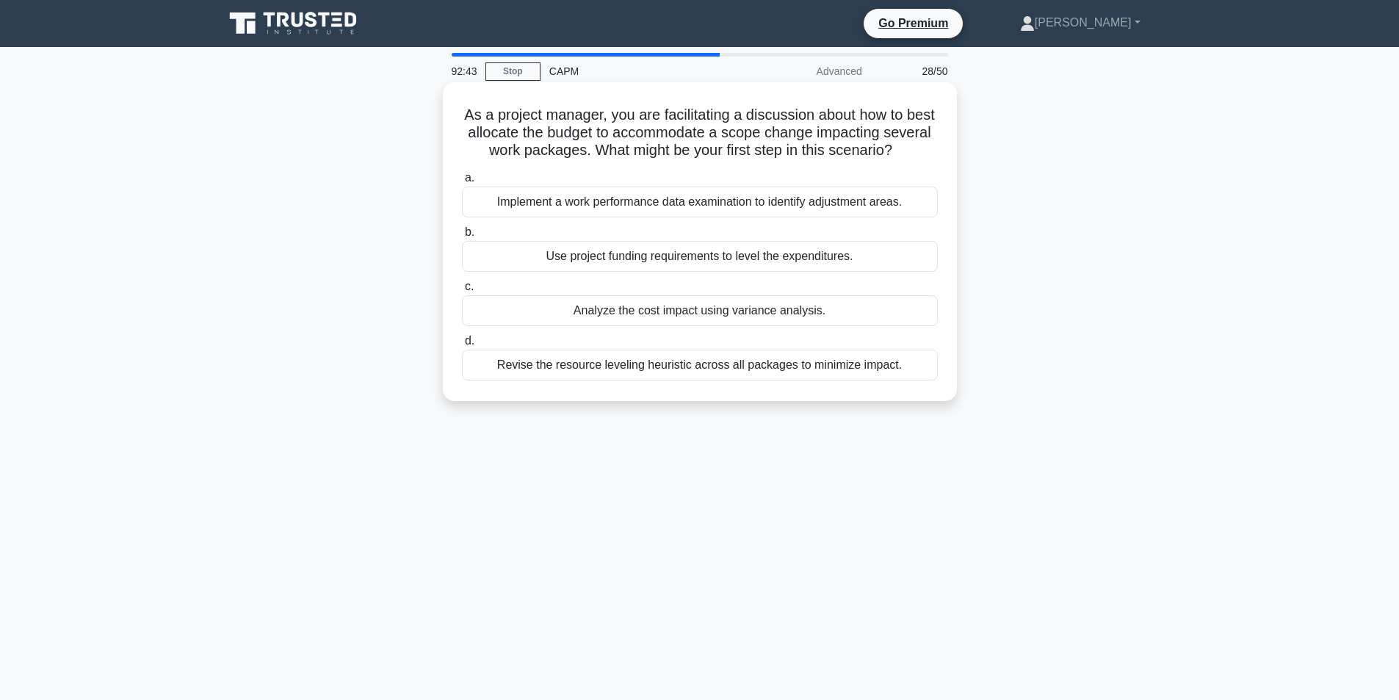
click at [663, 217] on div "Implement a work performance data examination to identify adjustment areas." at bounding box center [700, 202] width 476 height 31
click at [462, 183] on input "a. Implement a work performance data examination to identify adjustment areas." at bounding box center [462, 178] width 0 height 10
click at [667, 255] on div "Selecting communication tools based on stakeholder location and availability." at bounding box center [700, 256] width 476 height 31
click at [462, 237] on input "b. Selecting communication tools based on stakeholder location and availability." at bounding box center [462, 233] width 0 height 10
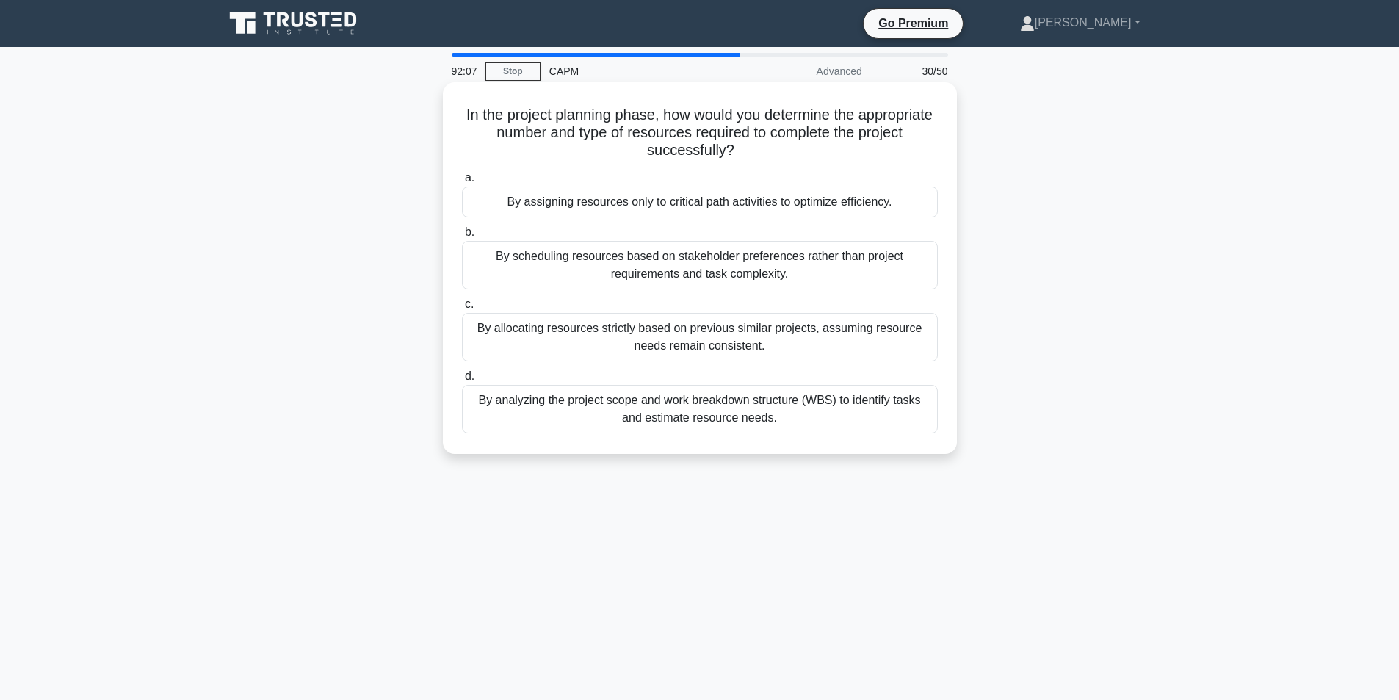
click at [684, 409] on div "By analyzing the project scope and work breakdown structure (WBS) to identify t…" at bounding box center [700, 409] width 476 height 48
click at [462, 381] on input "d. By analyzing the project scope and work breakdown structure (WBS) to identif…" at bounding box center [462, 377] width 0 height 10
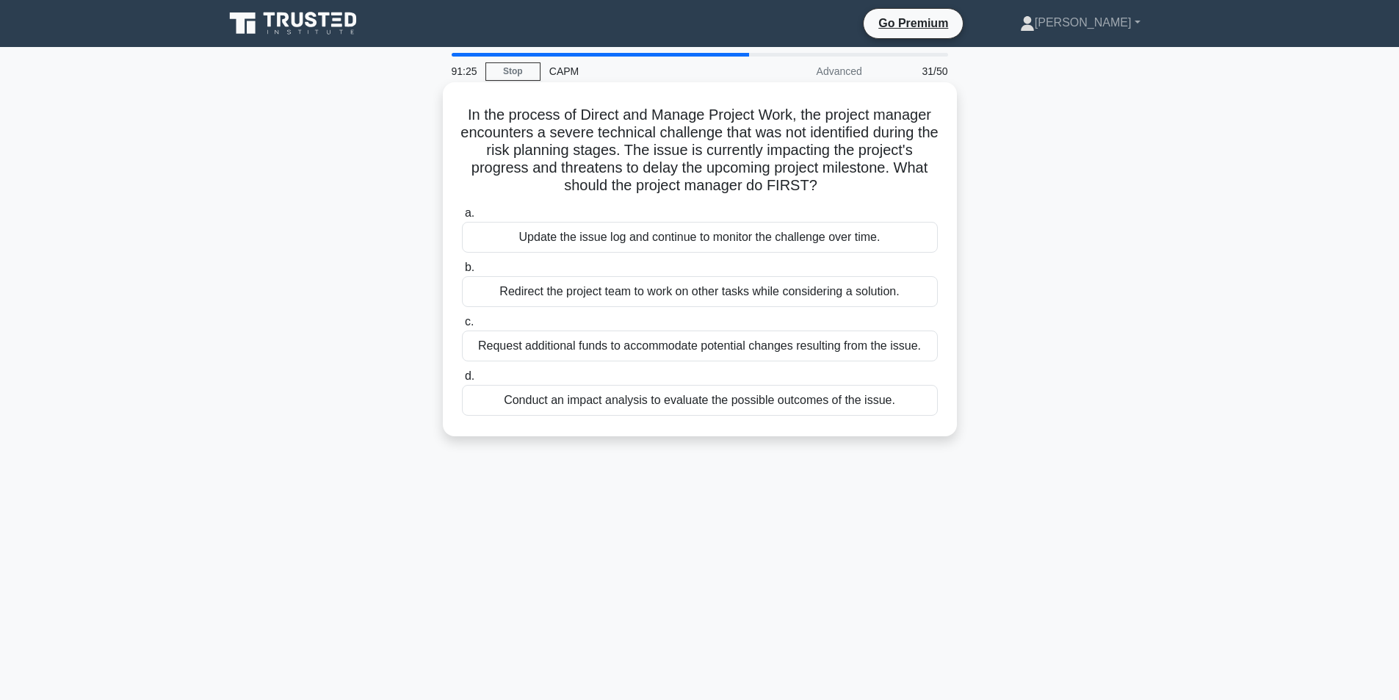
click at [703, 399] on div "Conduct an impact analysis to evaluate the possible outcomes of the issue." at bounding box center [700, 400] width 476 height 31
click at [462, 381] on input "d. Conduct an impact analysis to evaluate the possible outcomes of the issue." at bounding box center [462, 377] width 0 height 10
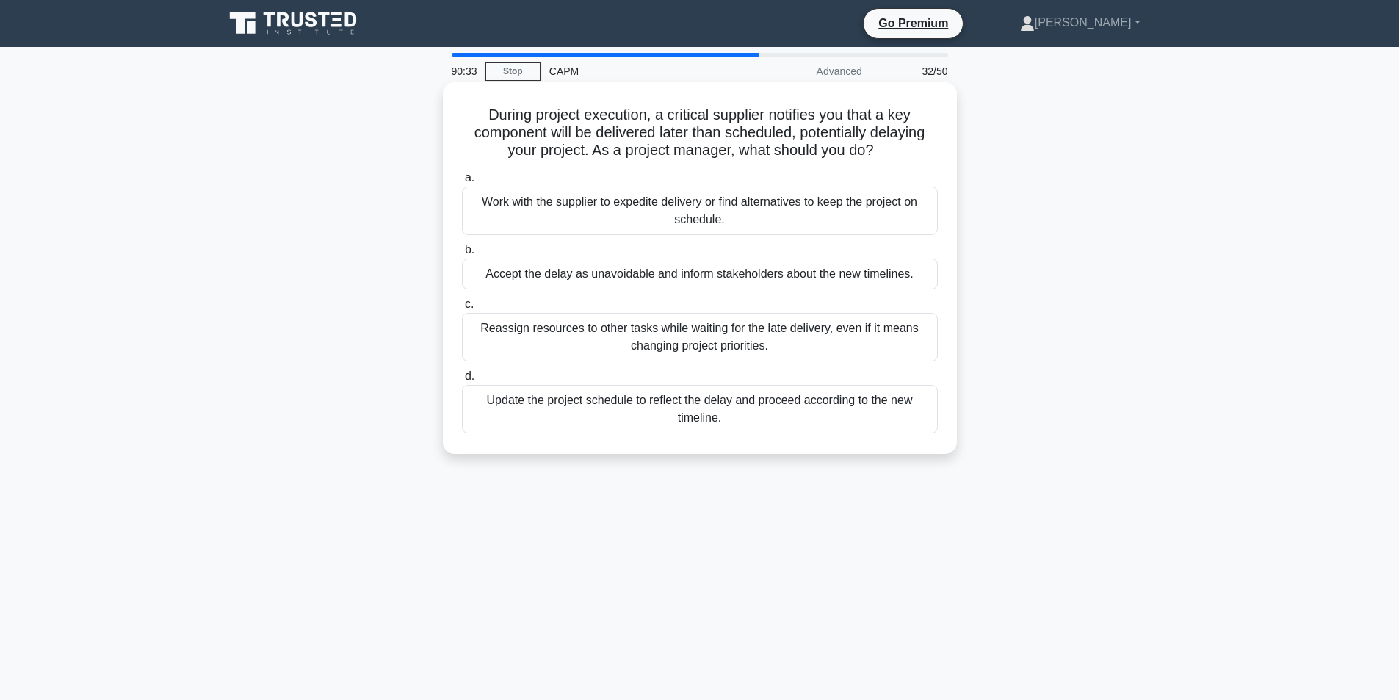
click at [701, 339] on div "Reassign resources to other tasks while waiting for the late delivery, even if …" at bounding box center [700, 337] width 476 height 48
click at [462, 309] on input "c. Reassign resources to other tasks while waiting for the late delivery, even …" at bounding box center [462, 305] width 0 height 10
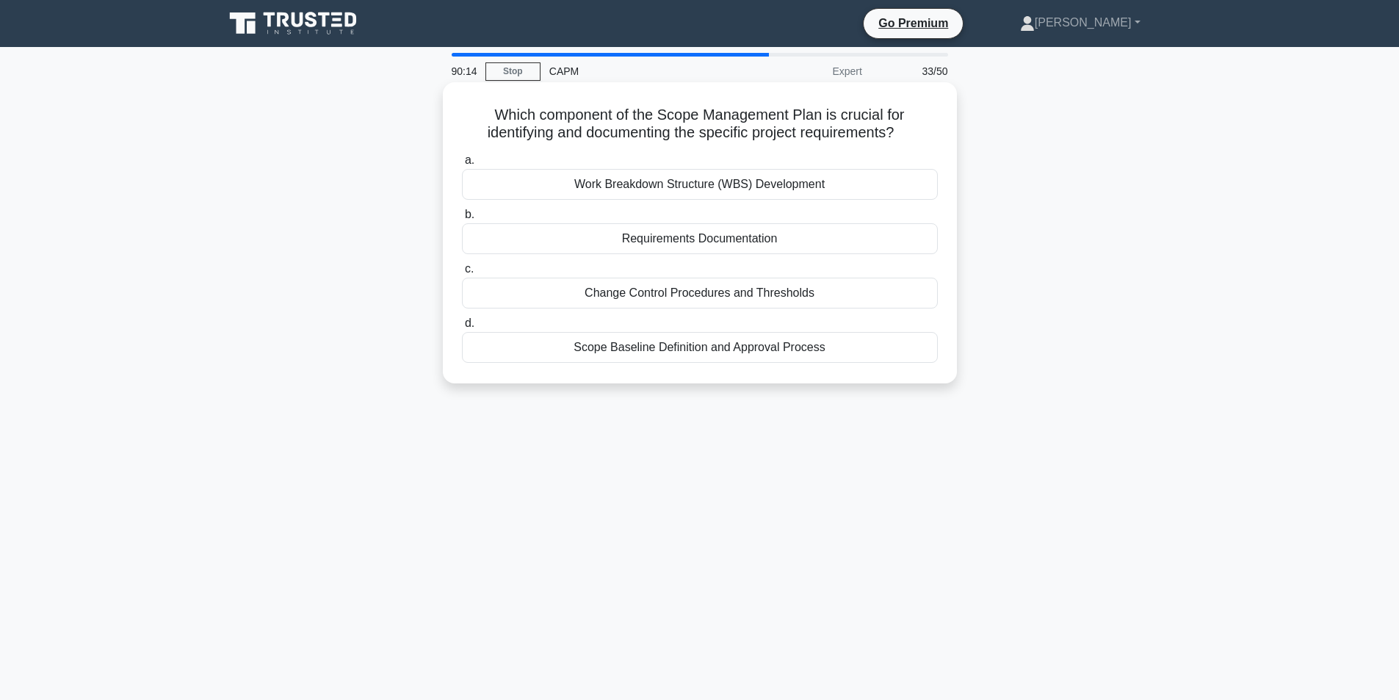
click at [702, 239] on div "Requirements Documentation" at bounding box center [700, 238] width 476 height 31
click at [462, 220] on input "b. Requirements Documentation" at bounding box center [462, 215] width 0 height 10
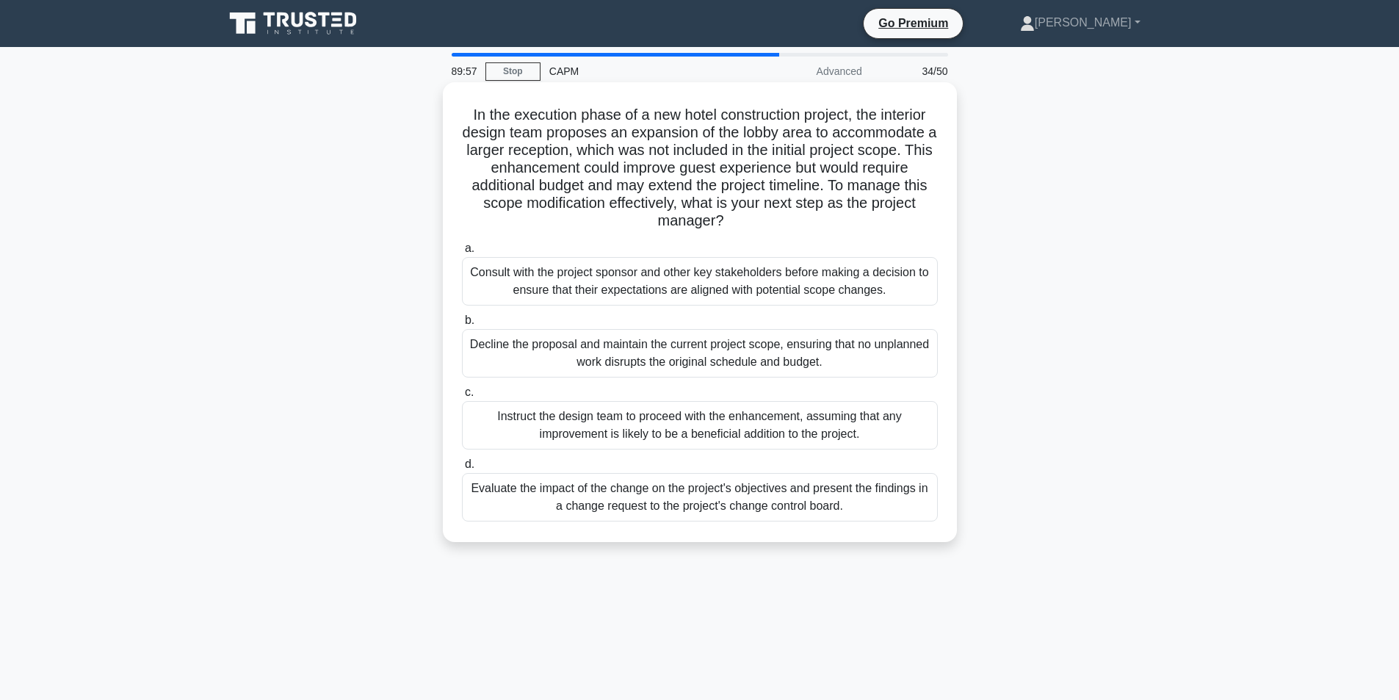
click at [712, 273] on div "Consult with the project sponsor and other key stakeholders before making a dec…" at bounding box center [700, 281] width 476 height 48
click at [462, 253] on input "a. Consult with the project sponsor and other key stakeholders before making a …" at bounding box center [462, 249] width 0 height 10
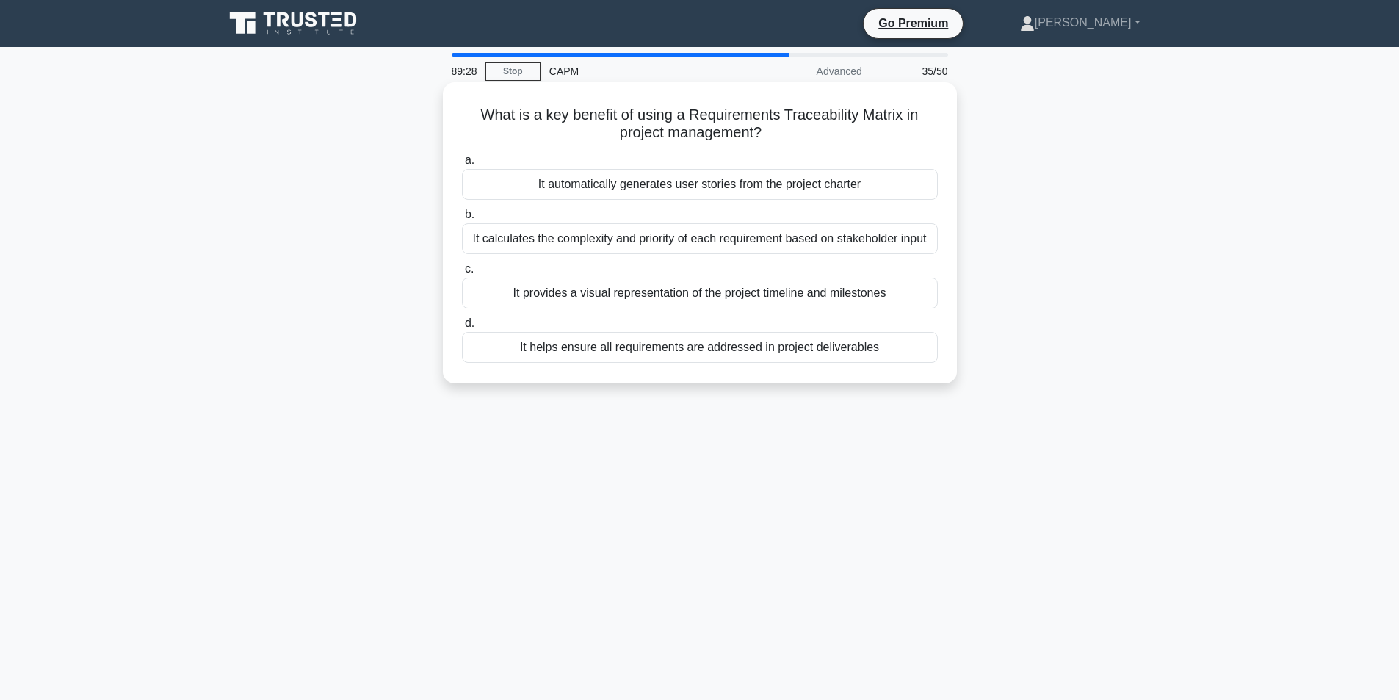
click at [695, 234] on div "It calculates the complexity and priority of each requirement based on stakehol…" at bounding box center [700, 238] width 476 height 31
click at [462, 220] on input "b. It calculates the complexity and priority of each requirement based on stake…" at bounding box center [462, 215] width 0 height 10
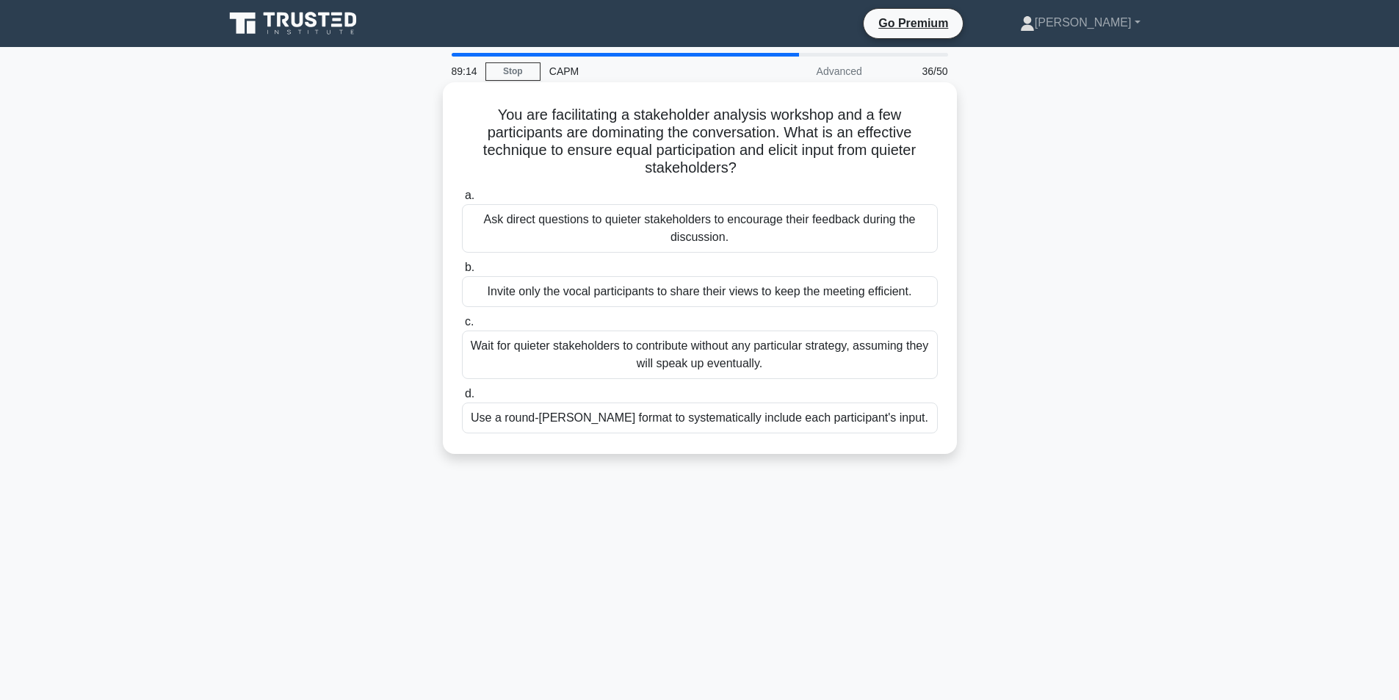
click at [696, 421] on div "Use a round-robin format to systematically include each participant's input." at bounding box center [700, 417] width 476 height 31
click at [462, 399] on input "d. Use a round-robin format to systematically include each participant's input." at bounding box center [462, 394] width 0 height 10
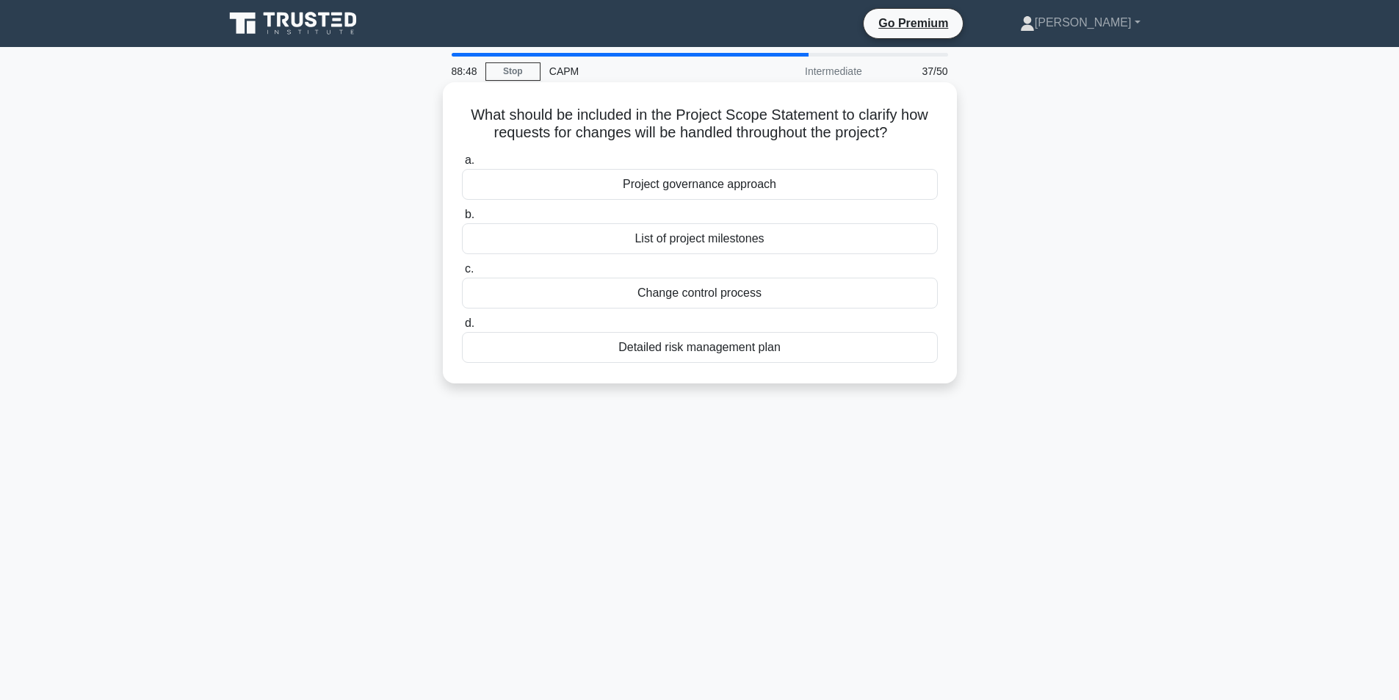
click at [692, 351] on div "Detailed risk management plan" at bounding box center [700, 347] width 476 height 31
click at [462, 328] on input "d. Detailed risk management plan" at bounding box center [462, 324] width 0 height 10
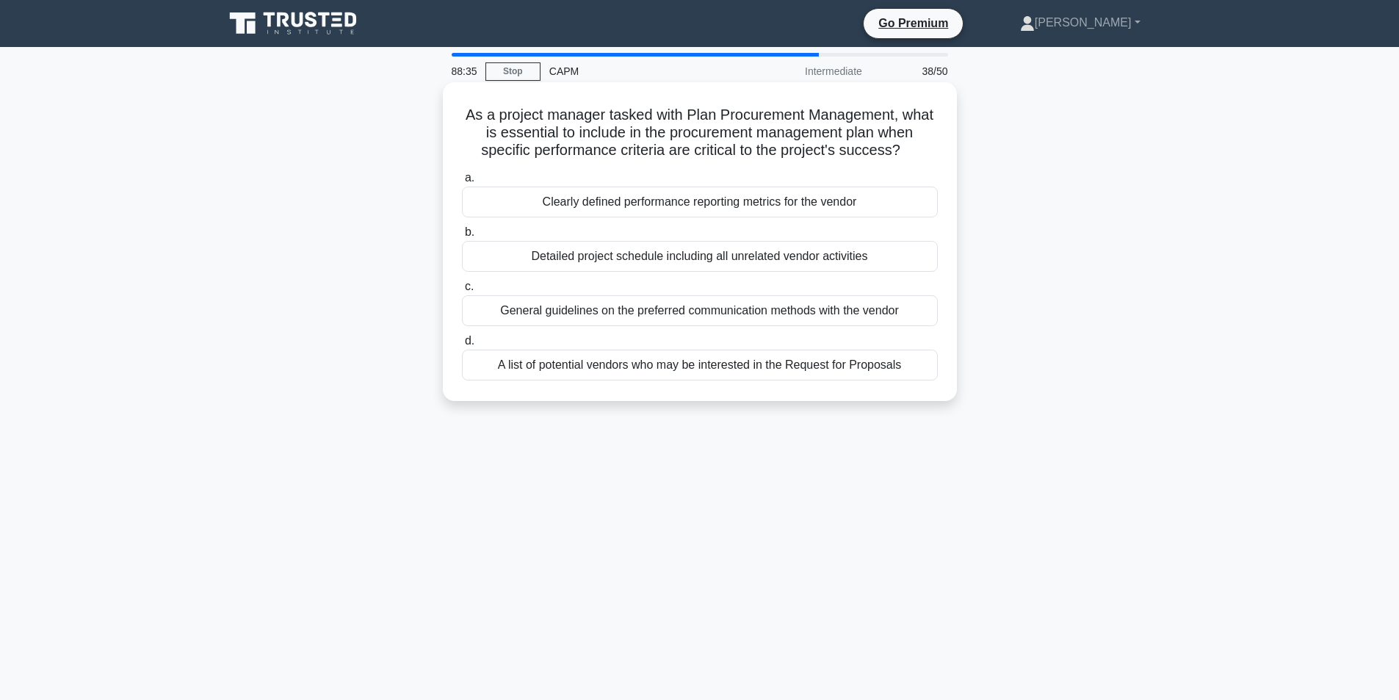
click at [667, 200] on div "Clearly defined performance reporting metrics for the vendor" at bounding box center [700, 202] width 476 height 31
click at [462, 183] on input "a. Clearly defined performance reporting metrics for the vendor" at bounding box center [462, 178] width 0 height 10
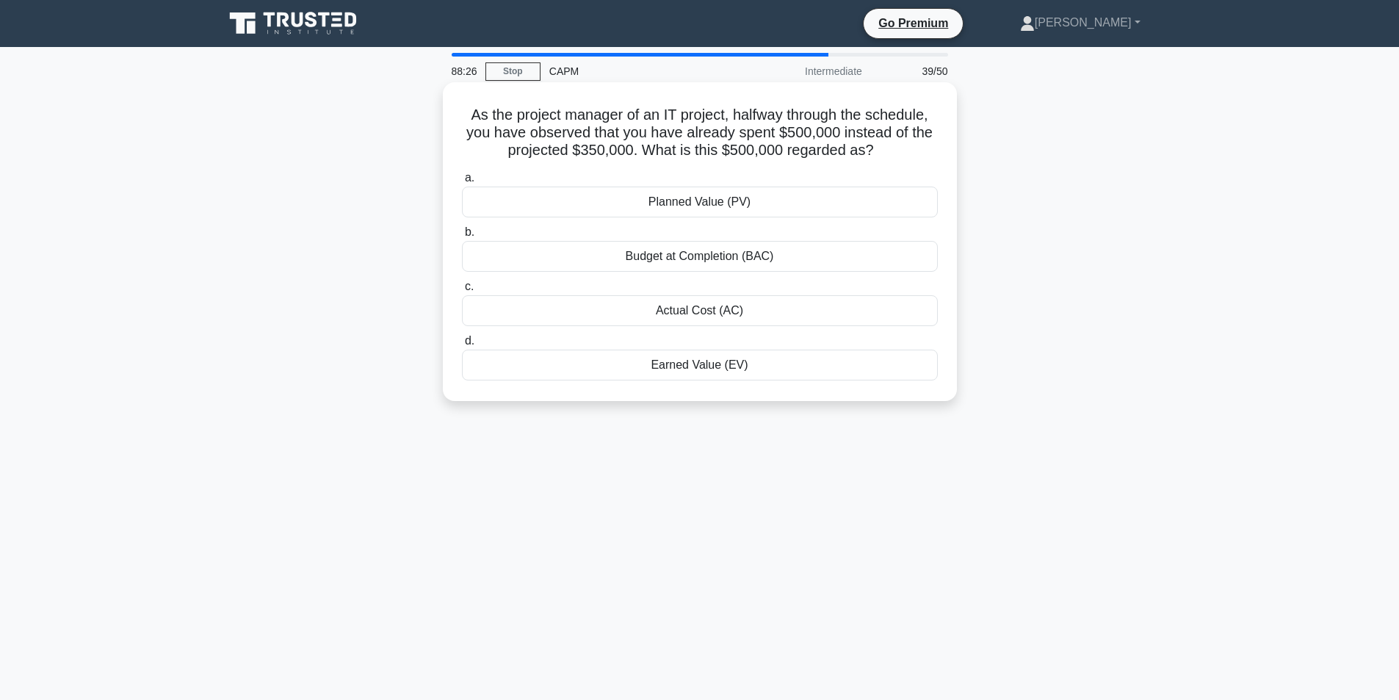
click at [696, 316] on div "Actual Cost (AC)" at bounding box center [700, 310] width 476 height 31
click at [462, 292] on input "c. Actual Cost (AC)" at bounding box center [462, 287] width 0 height 10
click at [712, 368] on div "Internal failure costs" at bounding box center [700, 365] width 476 height 31
click at [462, 346] on input "d. Internal failure costs" at bounding box center [462, 341] width 0 height 10
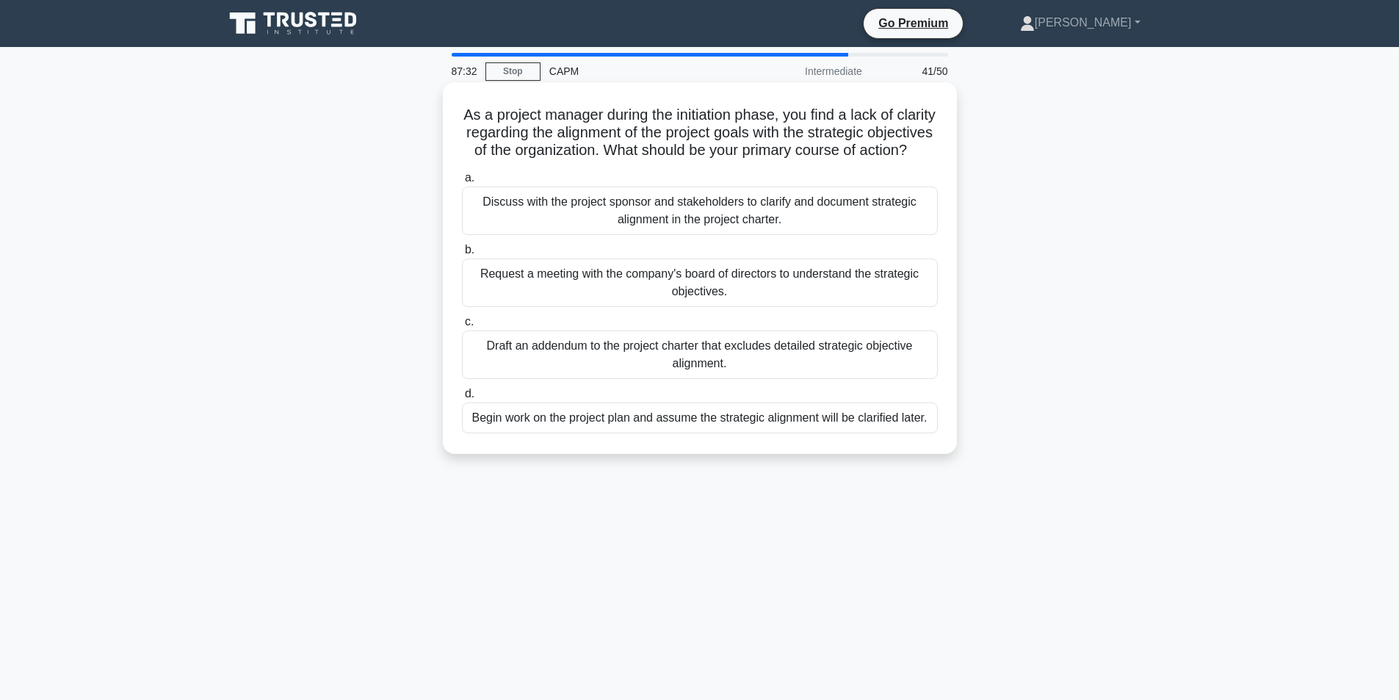
click at [671, 221] on div "Discuss with the project sponsor and stakeholders to clarify and document strat…" at bounding box center [700, 211] width 476 height 48
click at [462, 183] on input "a. Discuss with the project sponsor and stakeholders to clarify and document st…" at bounding box center [462, 178] width 0 height 10
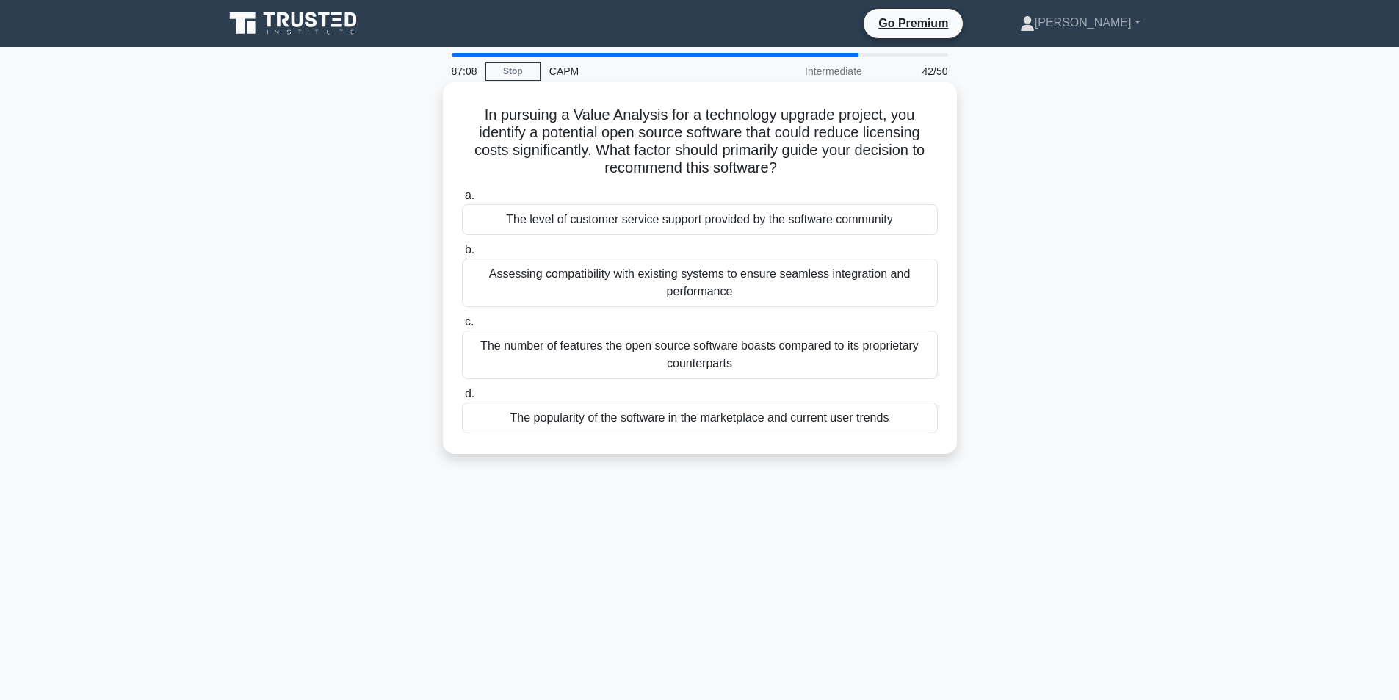
click at [713, 289] on div "Assessing compatibility with existing systems to ensure seamless integration an…" at bounding box center [700, 282] width 476 height 48
click at [462, 255] on input "b. Assessing compatibility with existing systems to ensure seamless integration…" at bounding box center [462, 250] width 0 height 10
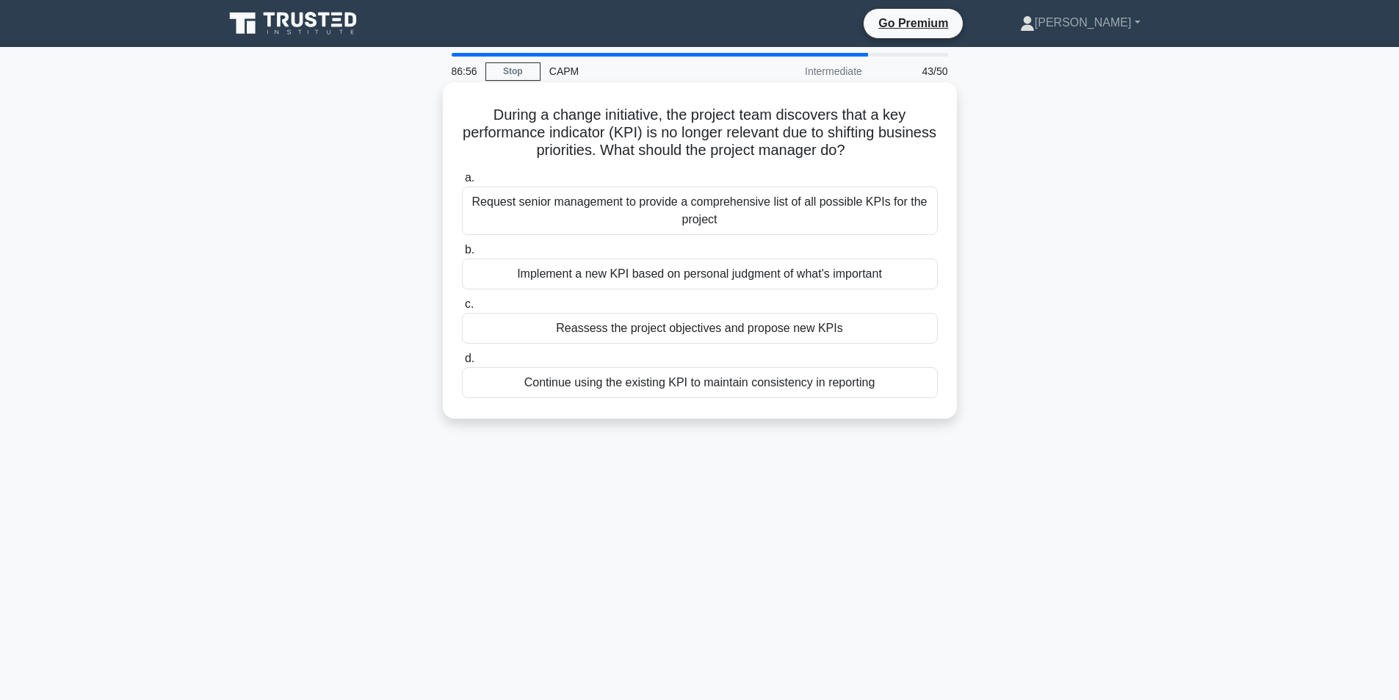
click at [702, 329] on div "Reassess the project objectives and propose new KPIs" at bounding box center [700, 328] width 476 height 31
click at [462, 309] on input "c. Reassess the project objectives and propose new KPIs" at bounding box center [462, 305] width 0 height 10
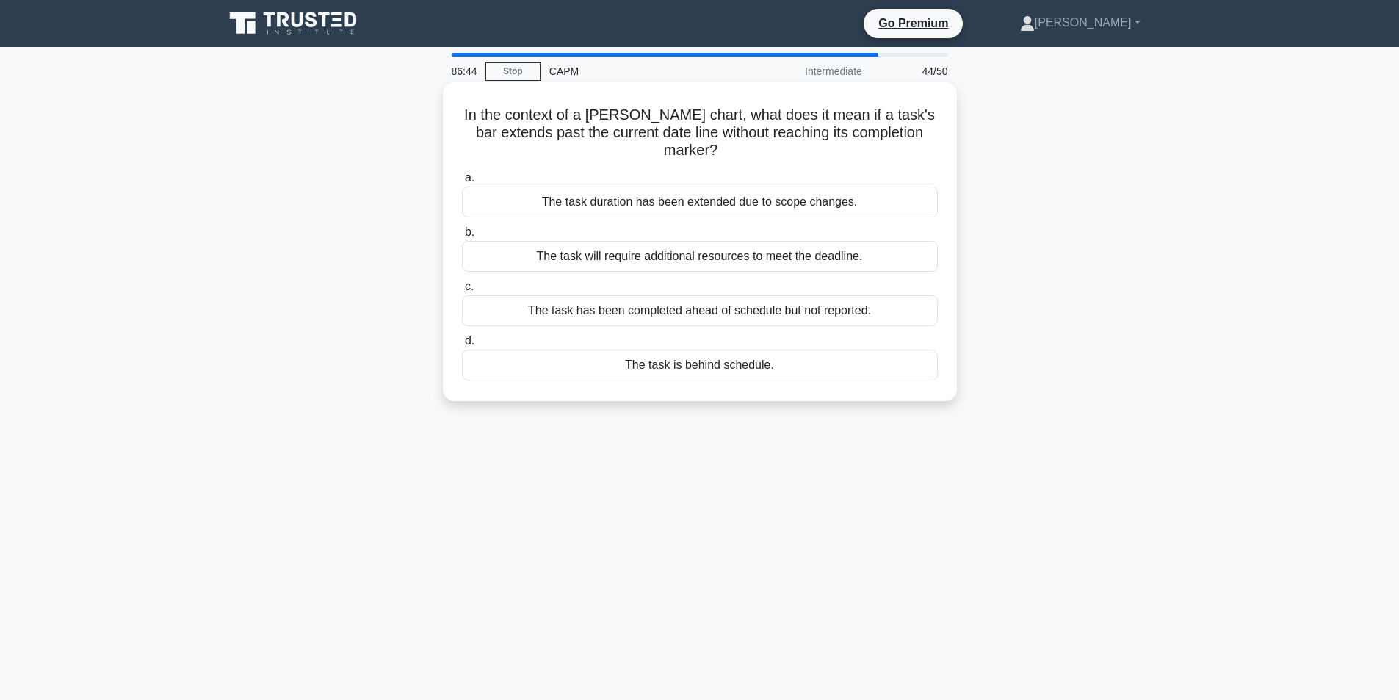
click at [695, 350] on div "The task is behind schedule." at bounding box center [700, 365] width 476 height 31
click at [462, 346] on input "d. The task is behind schedule." at bounding box center [462, 341] width 0 height 10
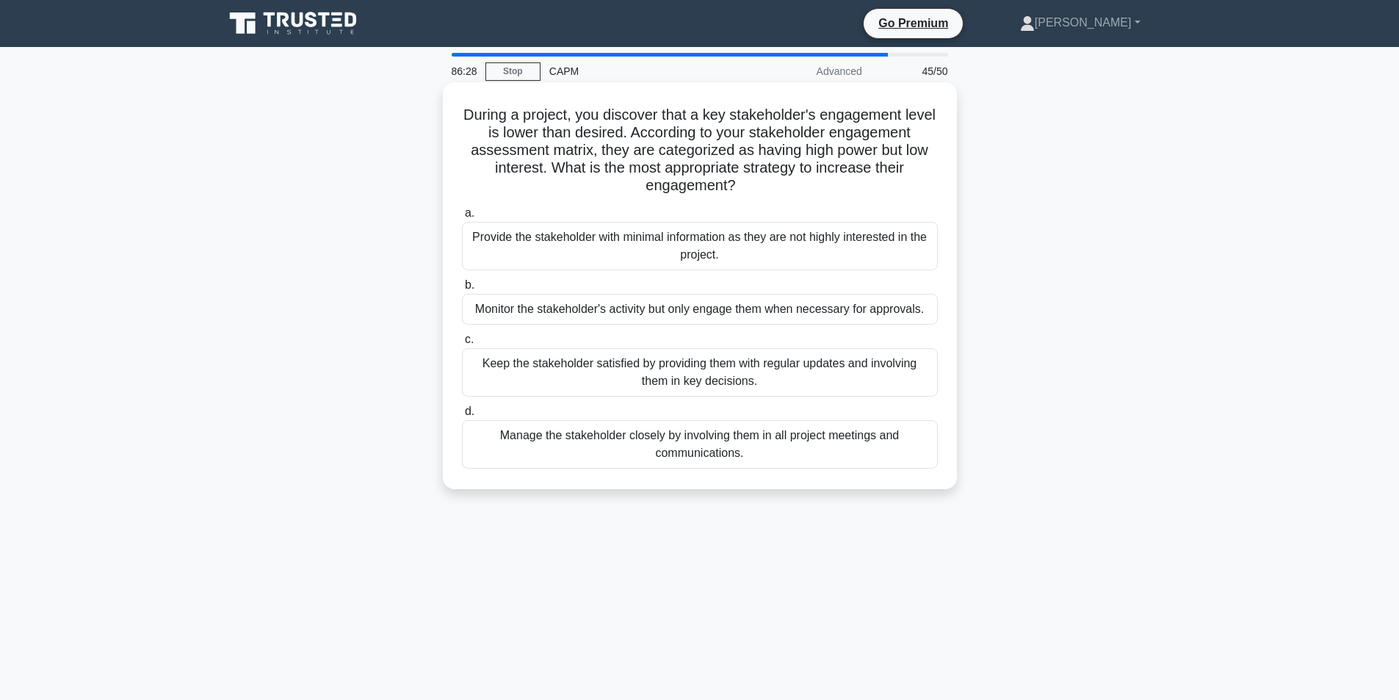
click at [691, 441] on div "Manage the stakeholder closely by involving them in all project meetings and co…" at bounding box center [700, 444] width 476 height 48
click at [462, 416] on input "d. Manage the stakeholder closely by involving them in all project meetings and…" at bounding box center [462, 412] width 0 height 10
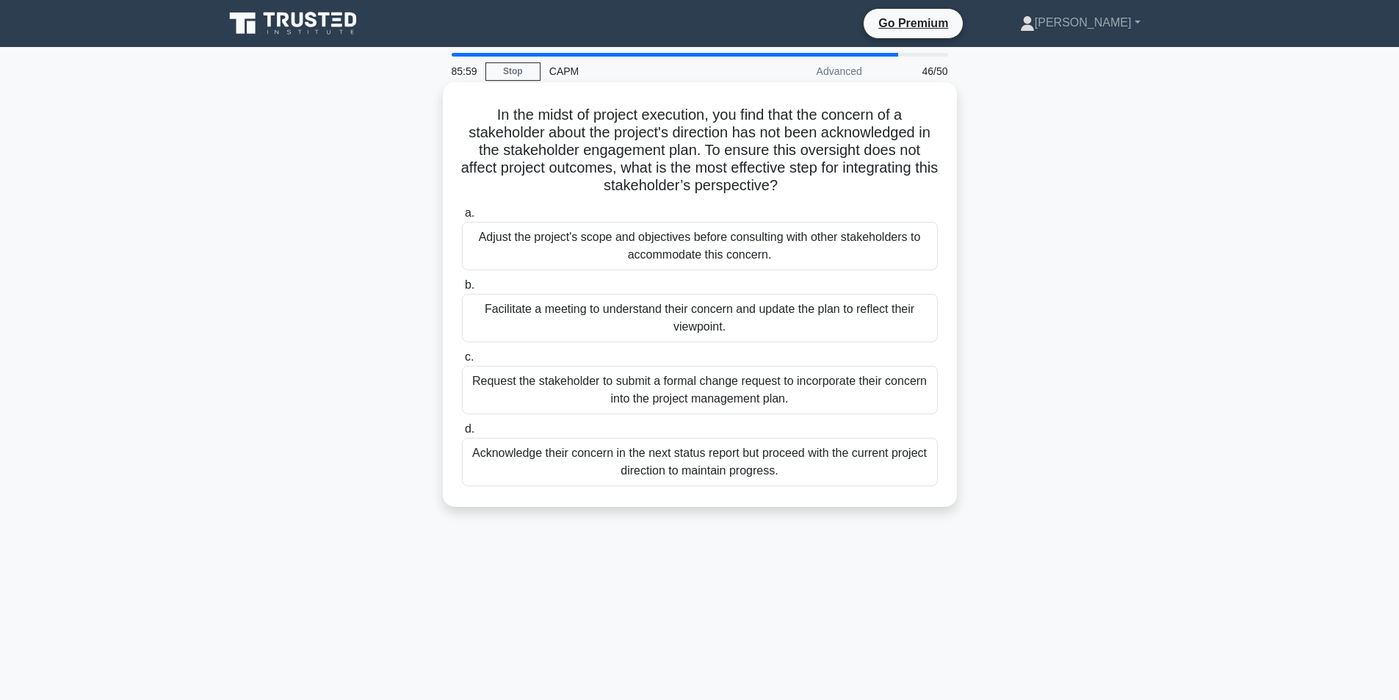
click at [717, 317] on div "Facilitate a meeting to understand their concern and update the plan to reflect…" at bounding box center [700, 318] width 476 height 48
click at [462, 290] on input "b. Facilitate a meeting to understand their concern and update the plan to refl…" at bounding box center [462, 286] width 0 height 10
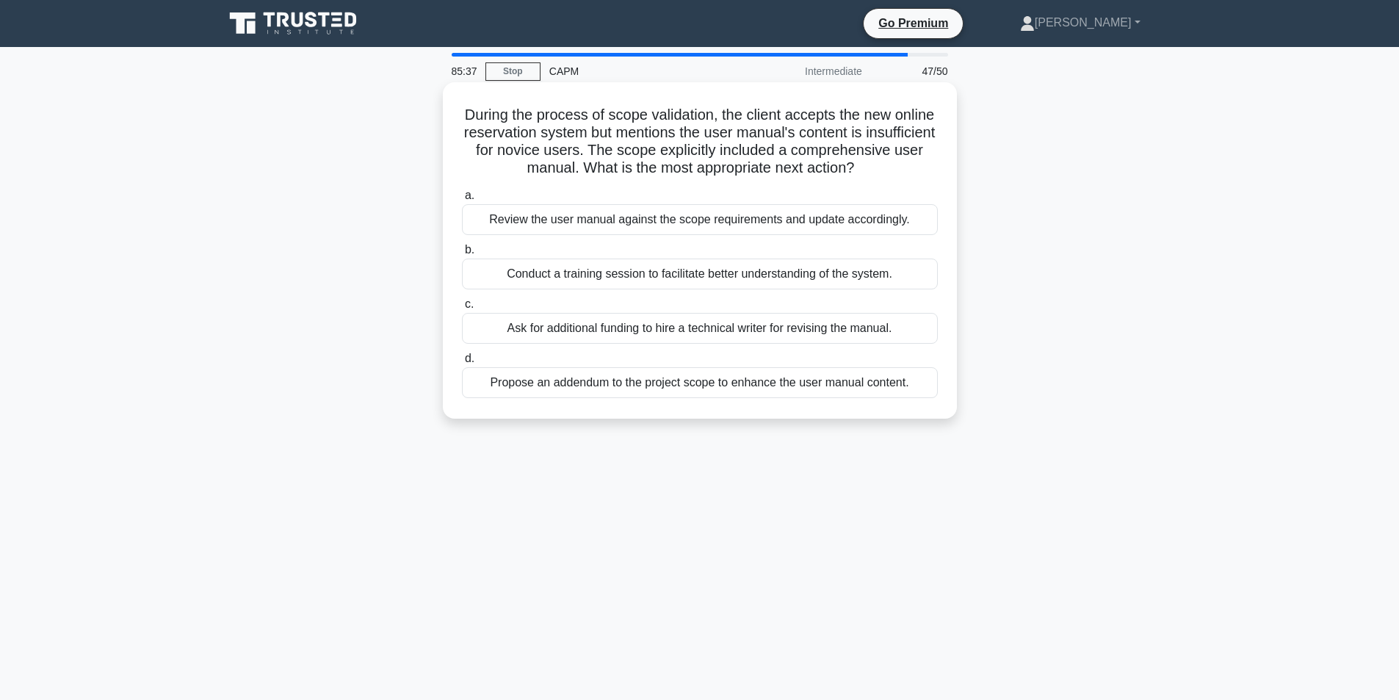
click at [699, 235] on div "Review the user manual against the scope requirements and update accordingly." at bounding box center [700, 219] width 476 height 31
click at [462, 200] on input "a. Review the user manual against the scope requirements and update accordingly." at bounding box center [462, 196] width 0 height 10
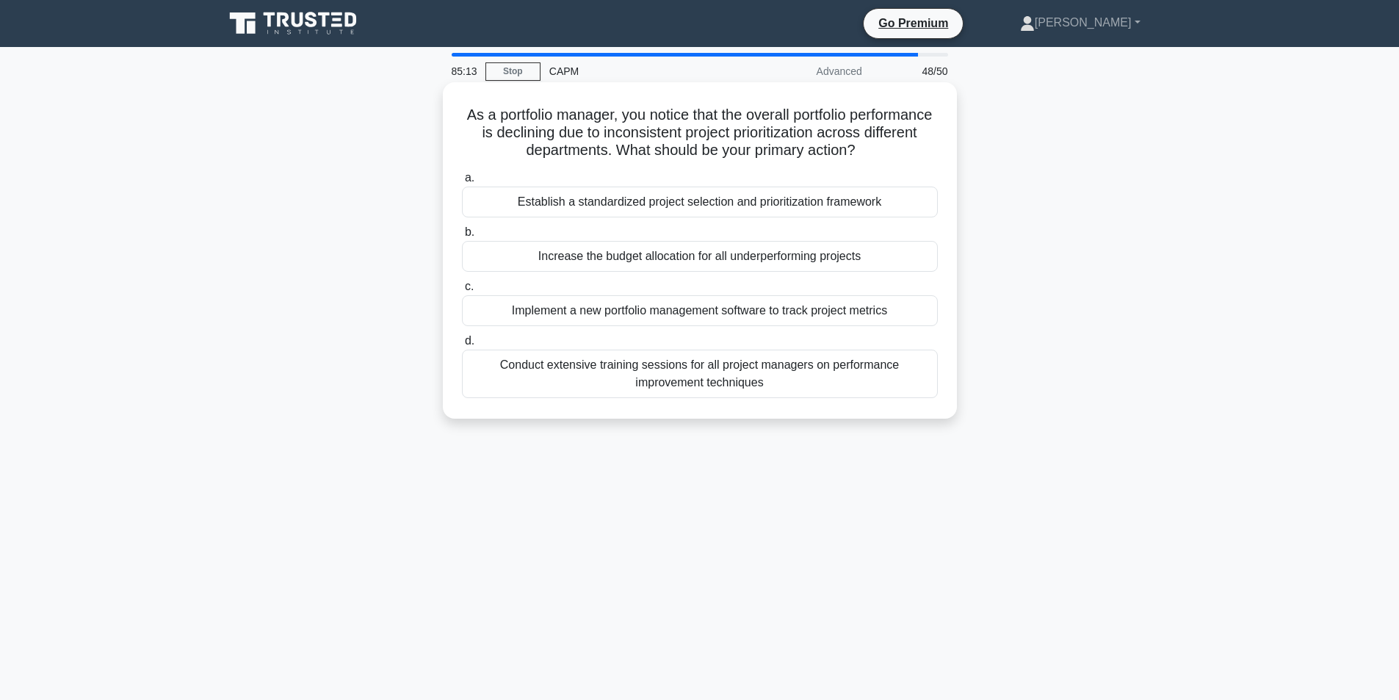
click at [690, 203] on div "Establish a standardized project selection and prioritization framework" at bounding box center [700, 202] width 476 height 31
click at [462, 183] on input "a. Establish a standardized project selection and prioritization framework" at bounding box center [462, 178] width 0 height 10
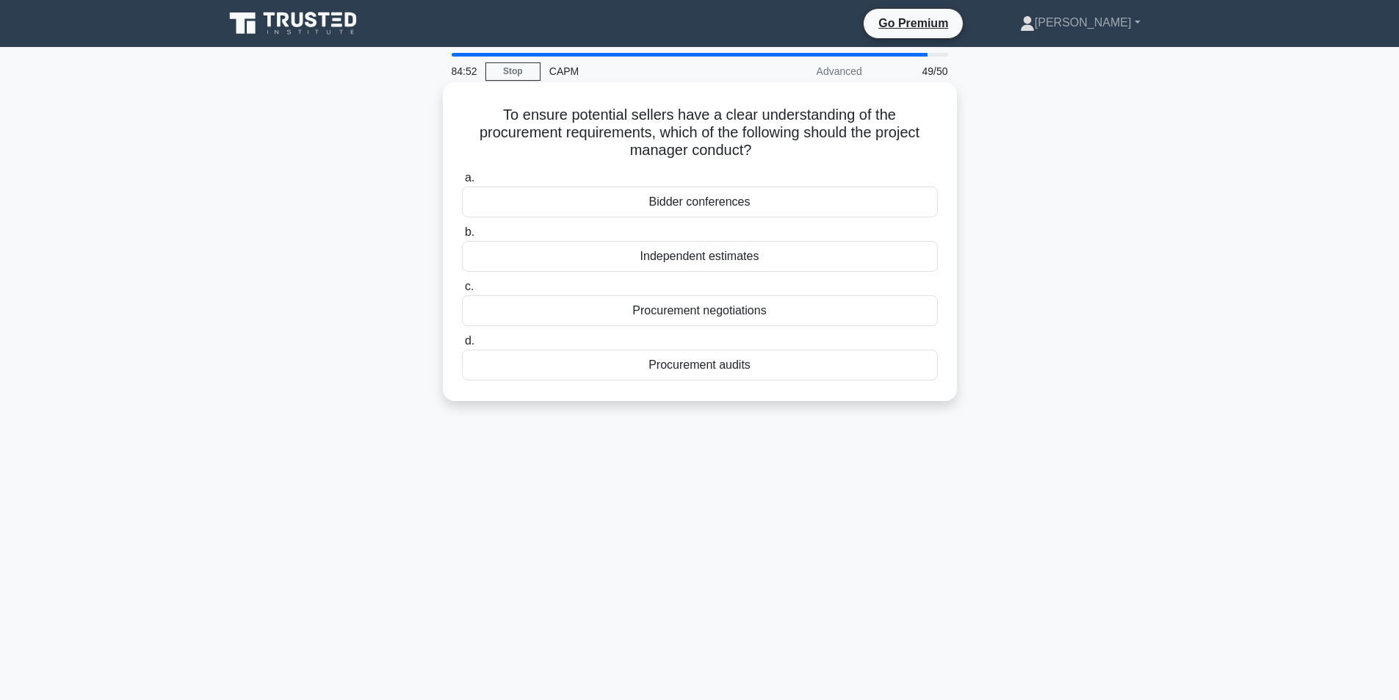
click at [715, 314] on div "Procurement negotiations" at bounding box center [700, 310] width 476 height 31
click at [462, 292] on input "c. Procurement negotiations" at bounding box center [462, 287] width 0 height 10
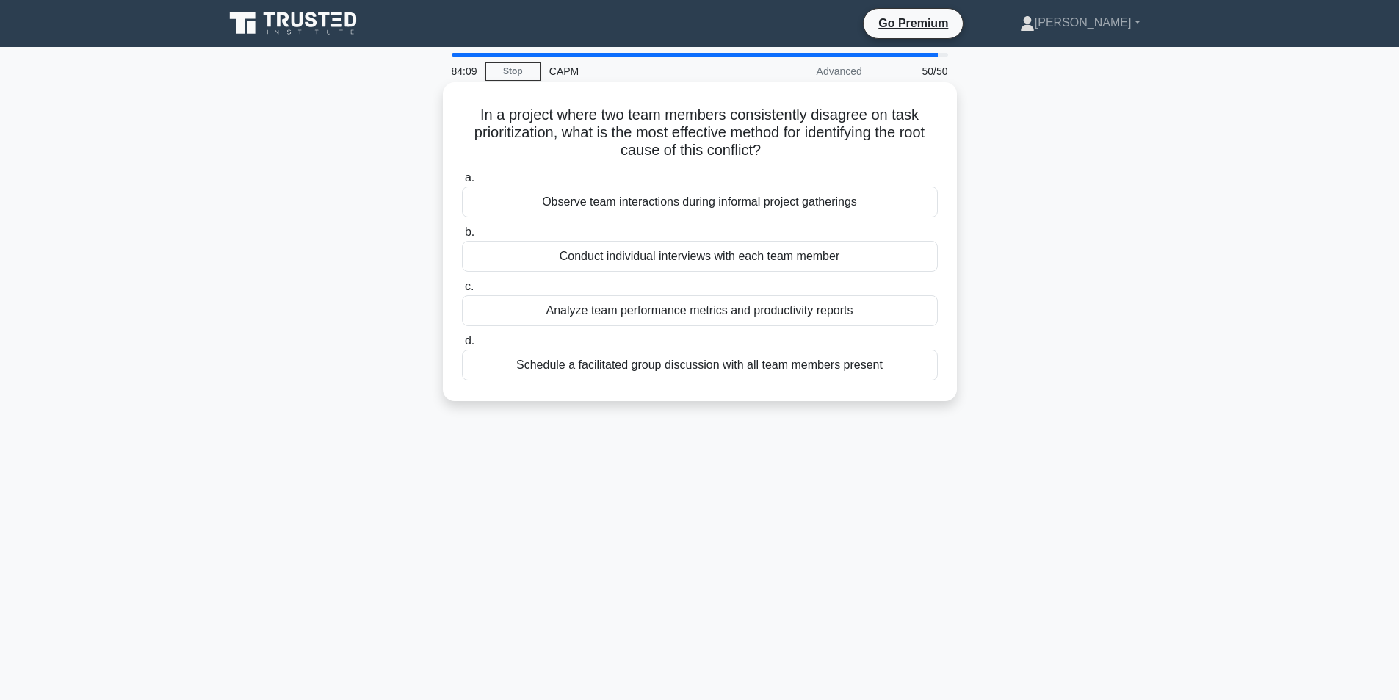
click at [710, 259] on div "Conduct individual interviews with each team member" at bounding box center [700, 256] width 476 height 31
click at [462, 237] on input "b. Conduct individual interviews with each team member" at bounding box center [462, 233] width 0 height 10
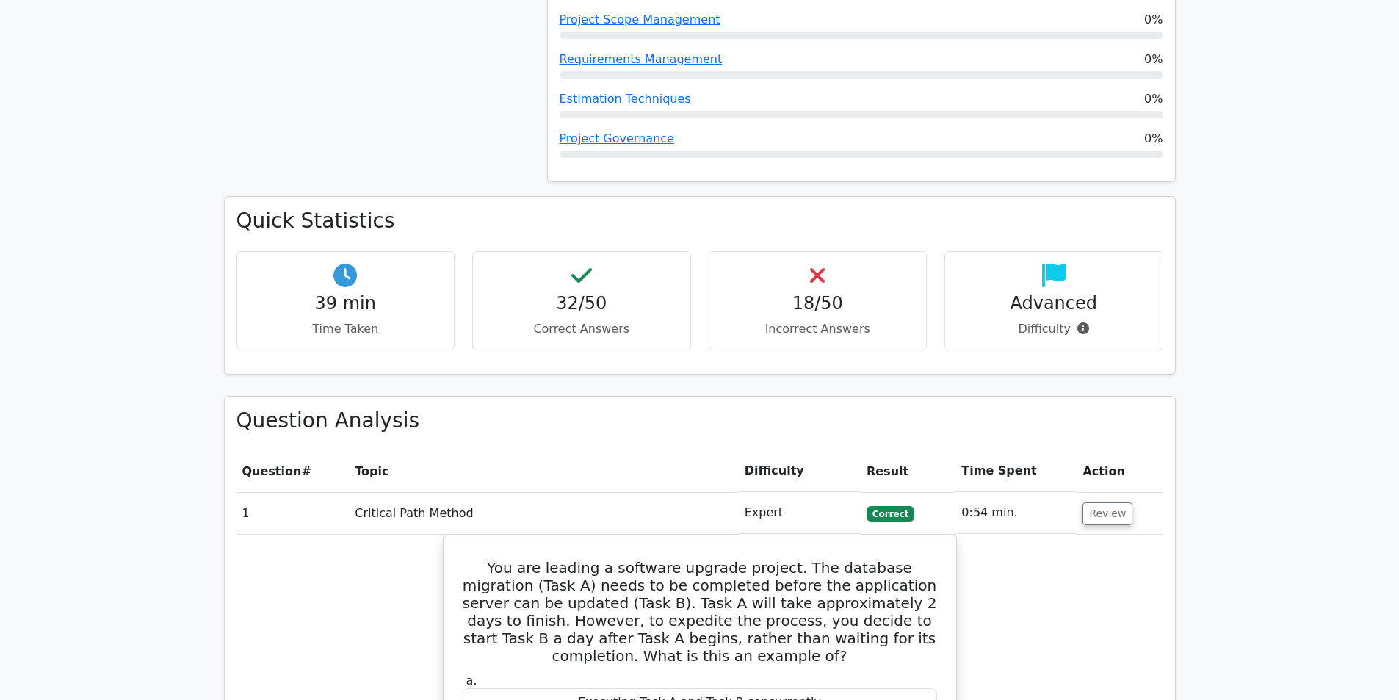
scroll to position [1689, 0]
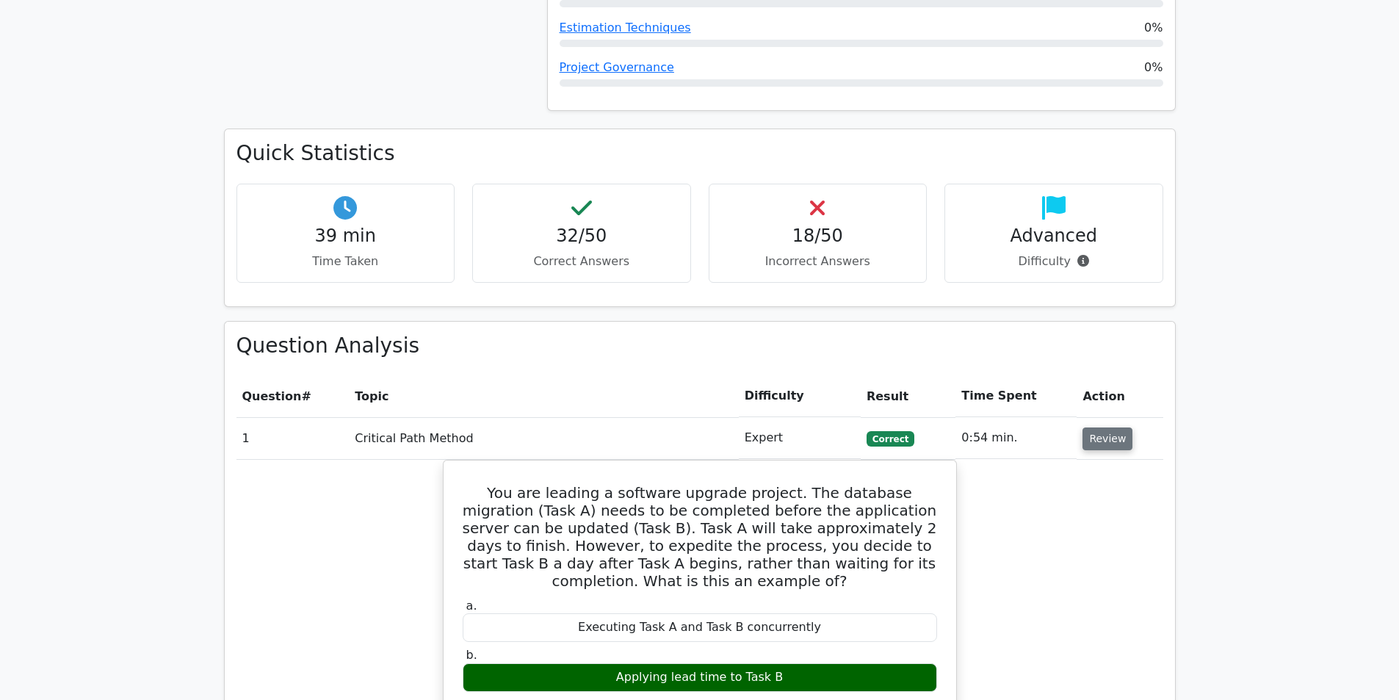
click at [1096, 427] on button "Review" at bounding box center [1107, 438] width 50 height 23
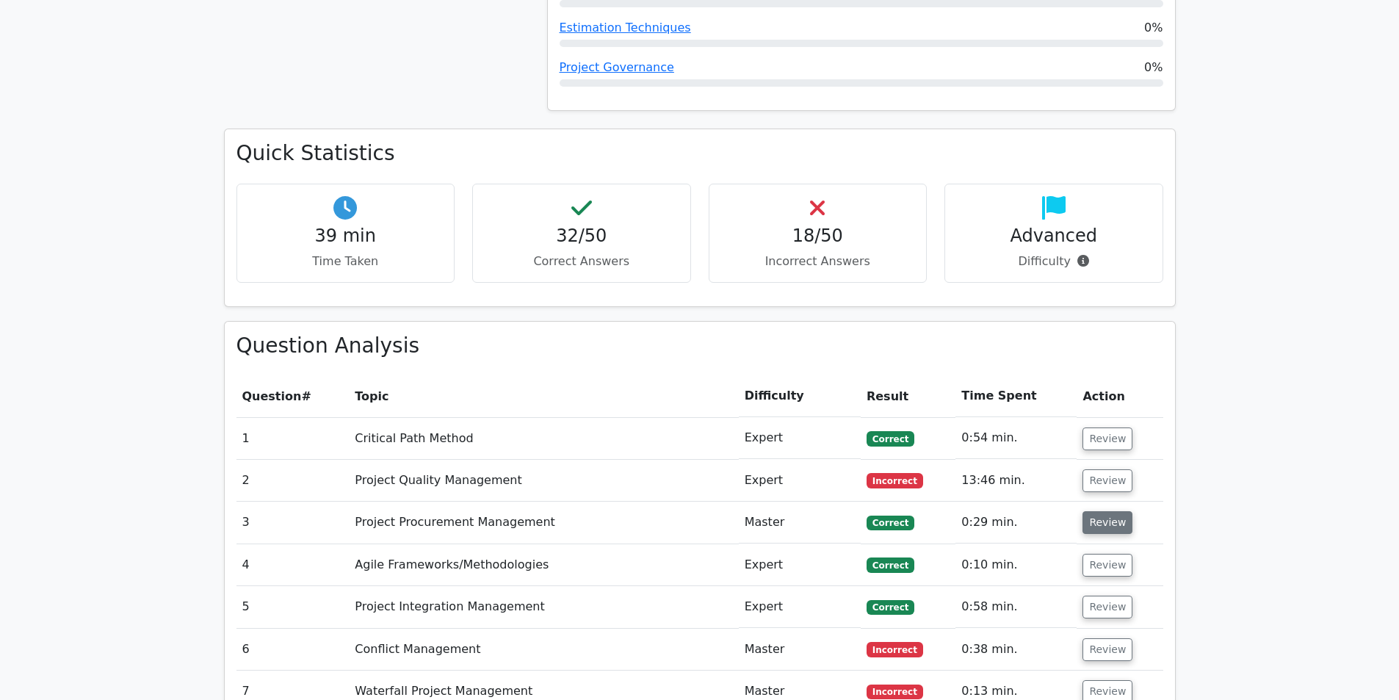
click at [1115, 511] on button "Review" at bounding box center [1107, 522] width 50 height 23
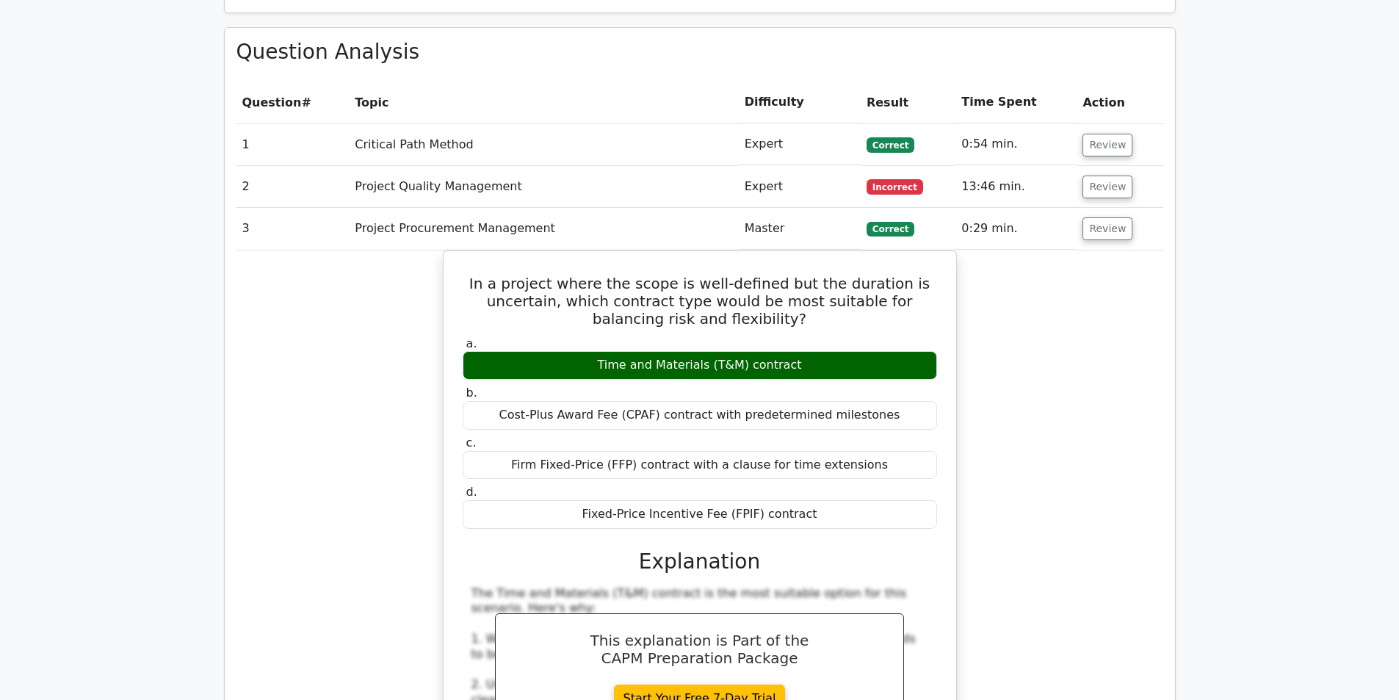
scroll to position [1836, 0]
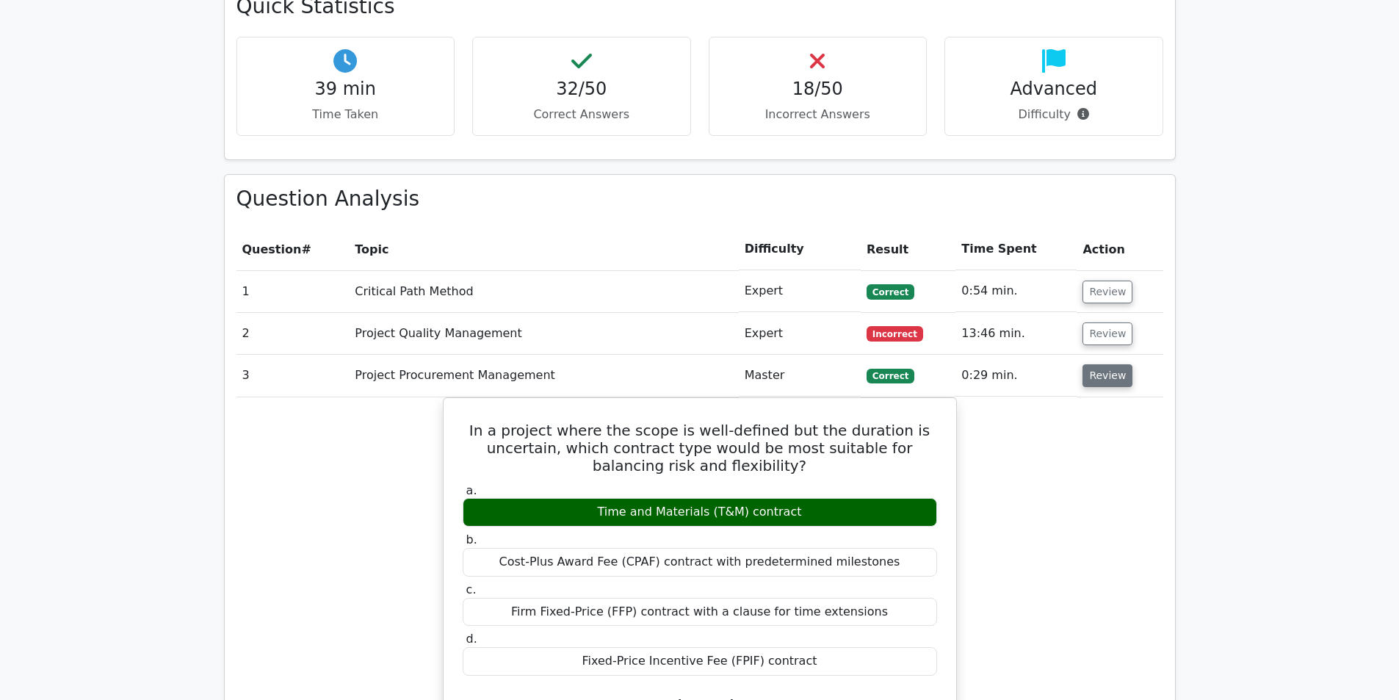
click at [1108, 364] on button "Review" at bounding box center [1107, 375] width 50 height 23
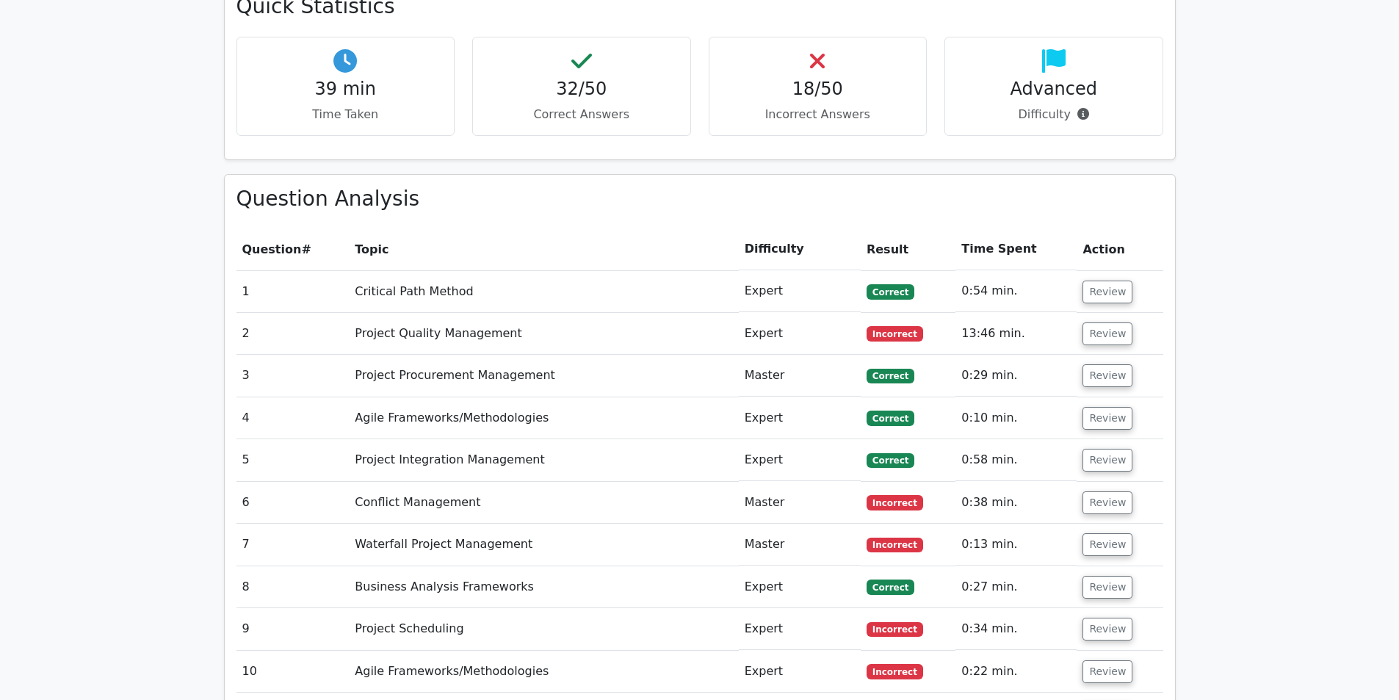
click at [1107, 313] on td "Review" at bounding box center [1119, 334] width 86 height 42
click at [1100, 322] on button "Review" at bounding box center [1107, 333] width 50 height 23
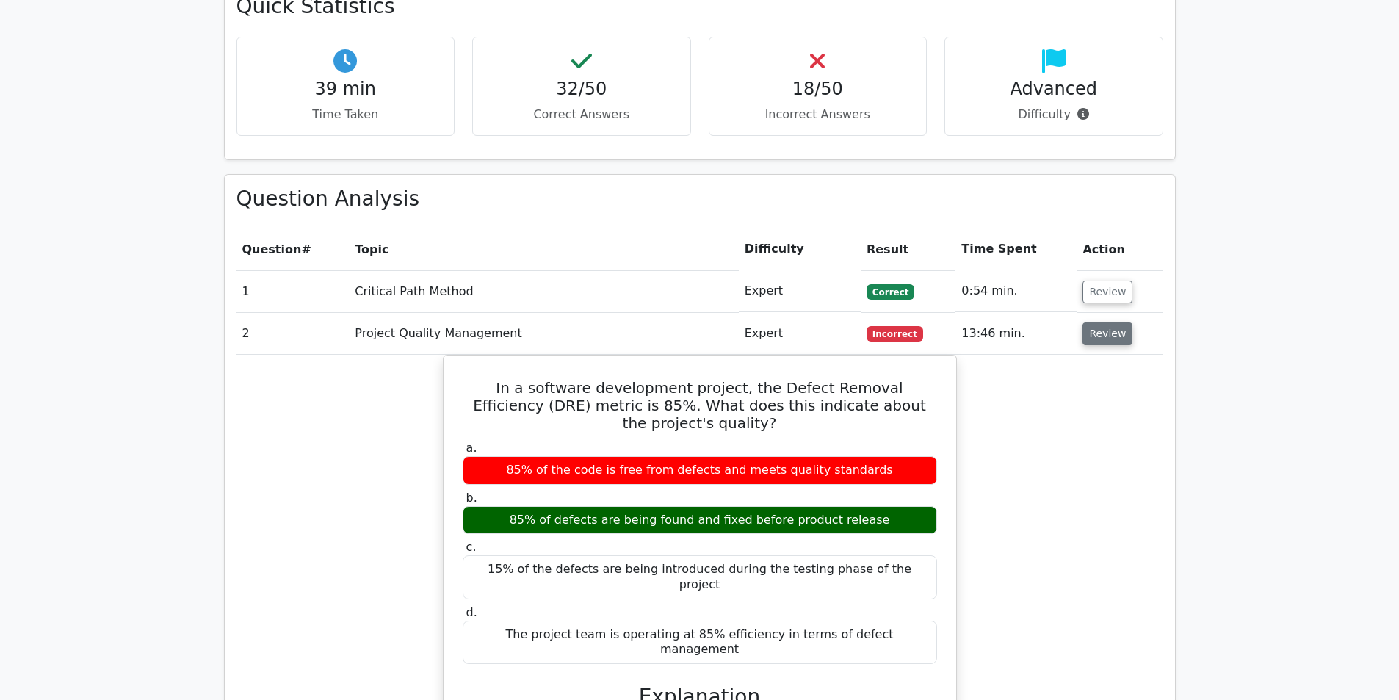
click at [1100, 322] on button "Review" at bounding box center [1107, 333] width 50 height 23
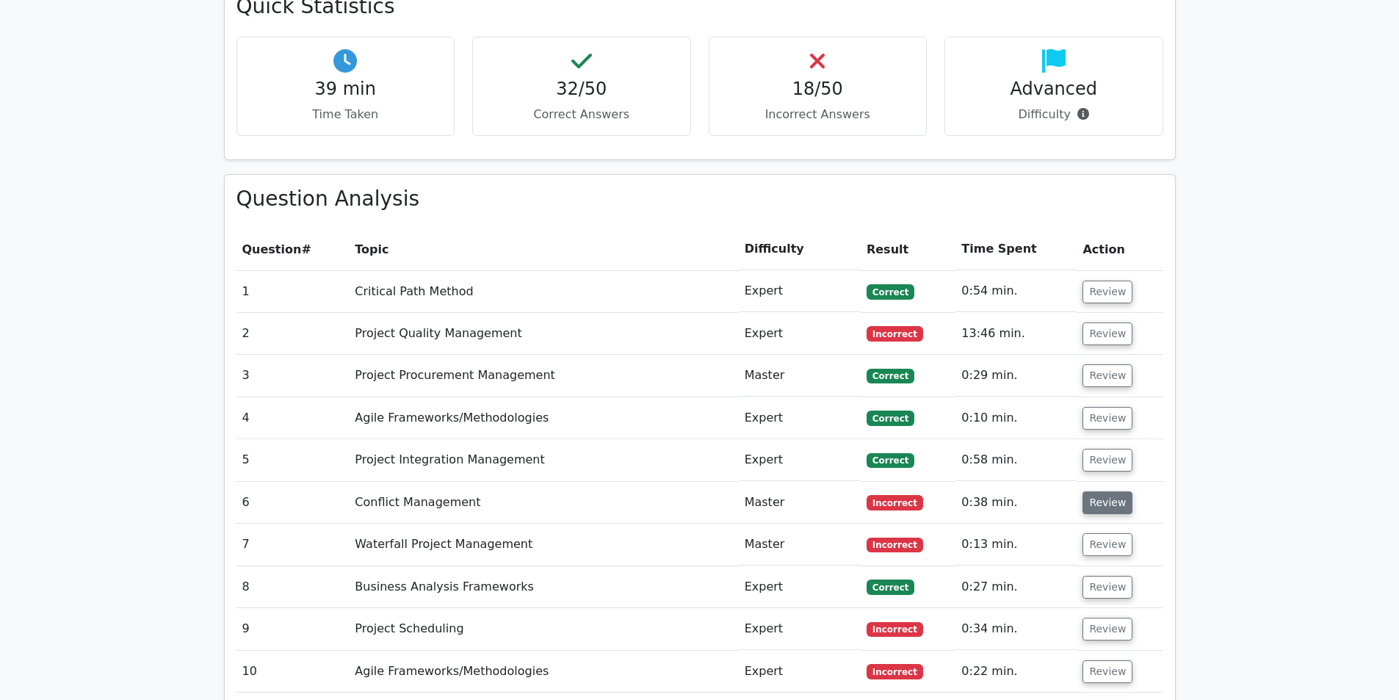
click at [1090, 491] on button "Review" at bounding box center [1107, 502] width 50 height 23
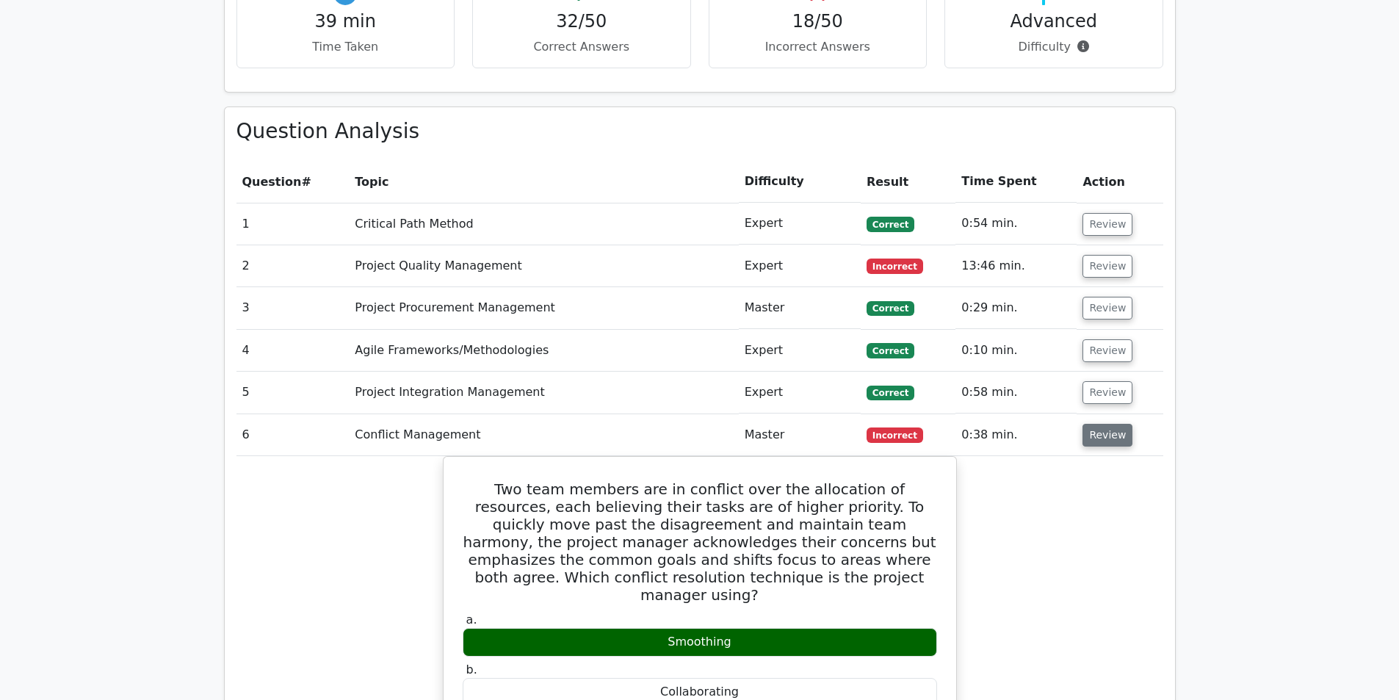
scroll to position [1983, 0]
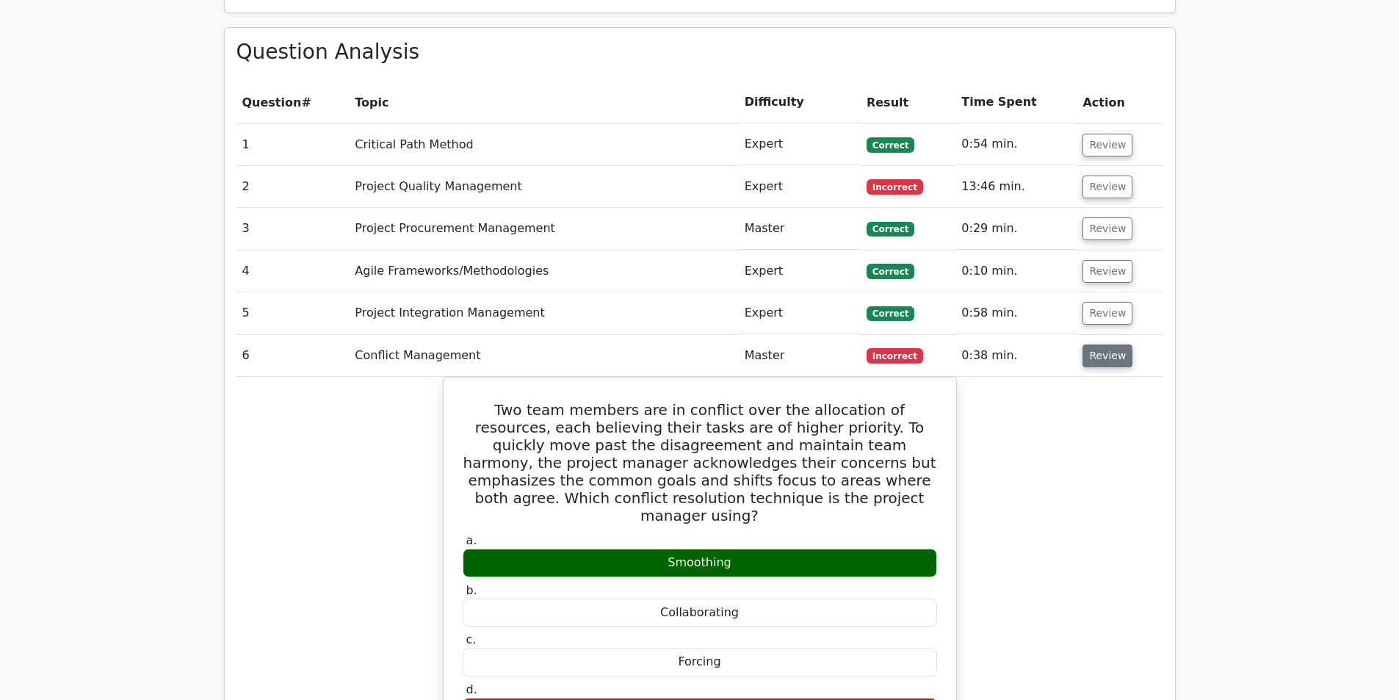
click at [1096, 344] on button "Review" at bounding box center [1107, 355] width 50 height 23
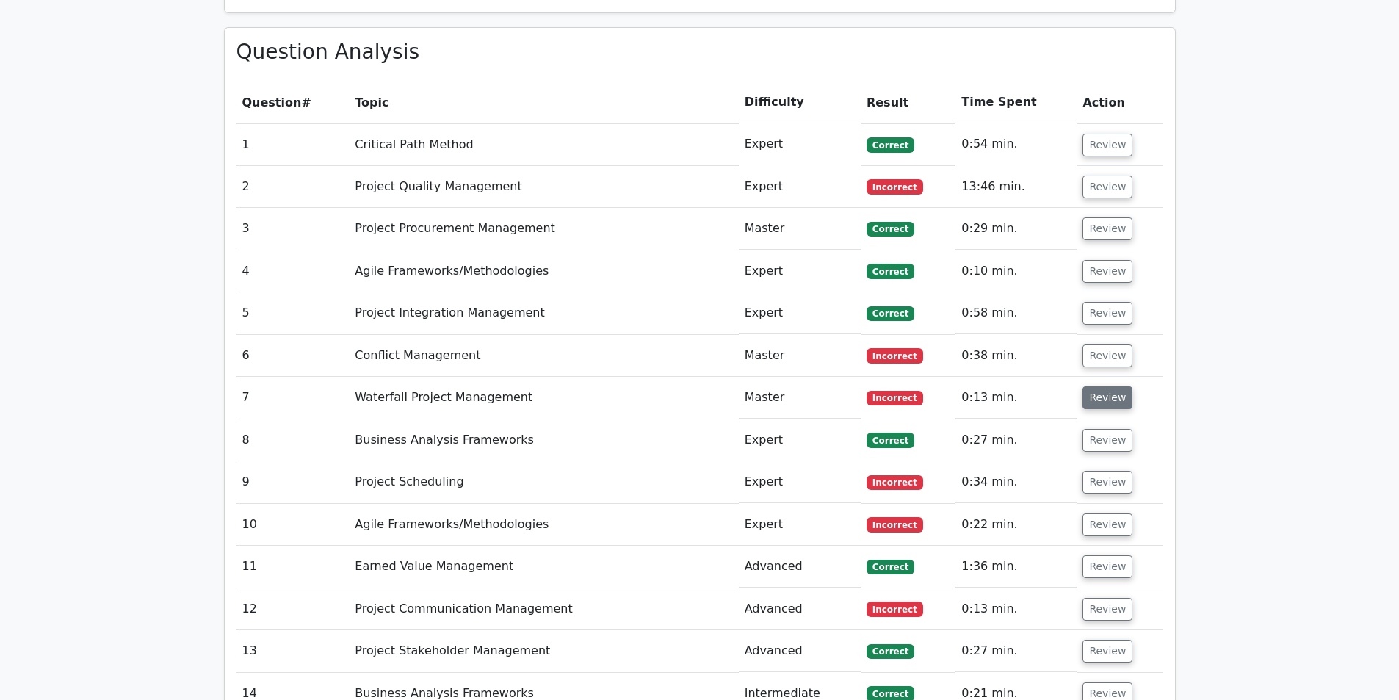
click at [1099, 386] on button "Review" at bounding box center [1107, 397] width 50 height 23
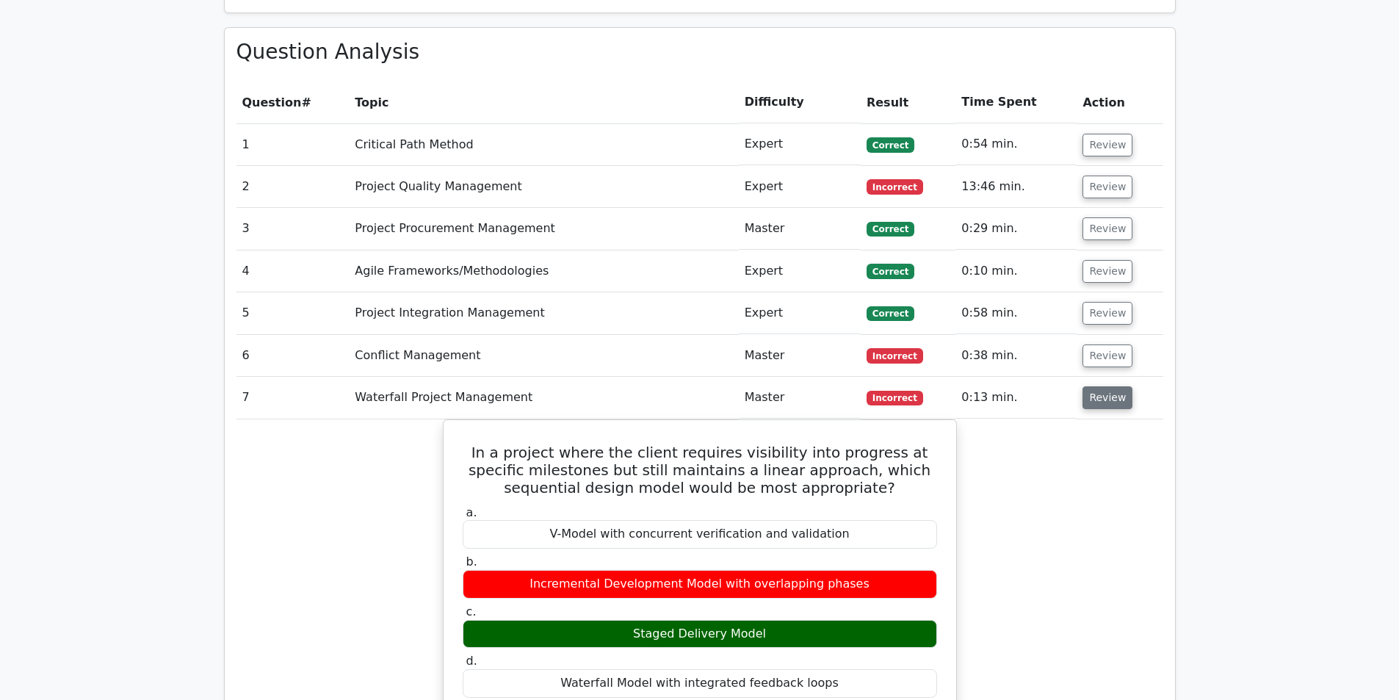
click at [1099, 386] on button "Review" at bounding box center [1107, 397] width 50 height 23
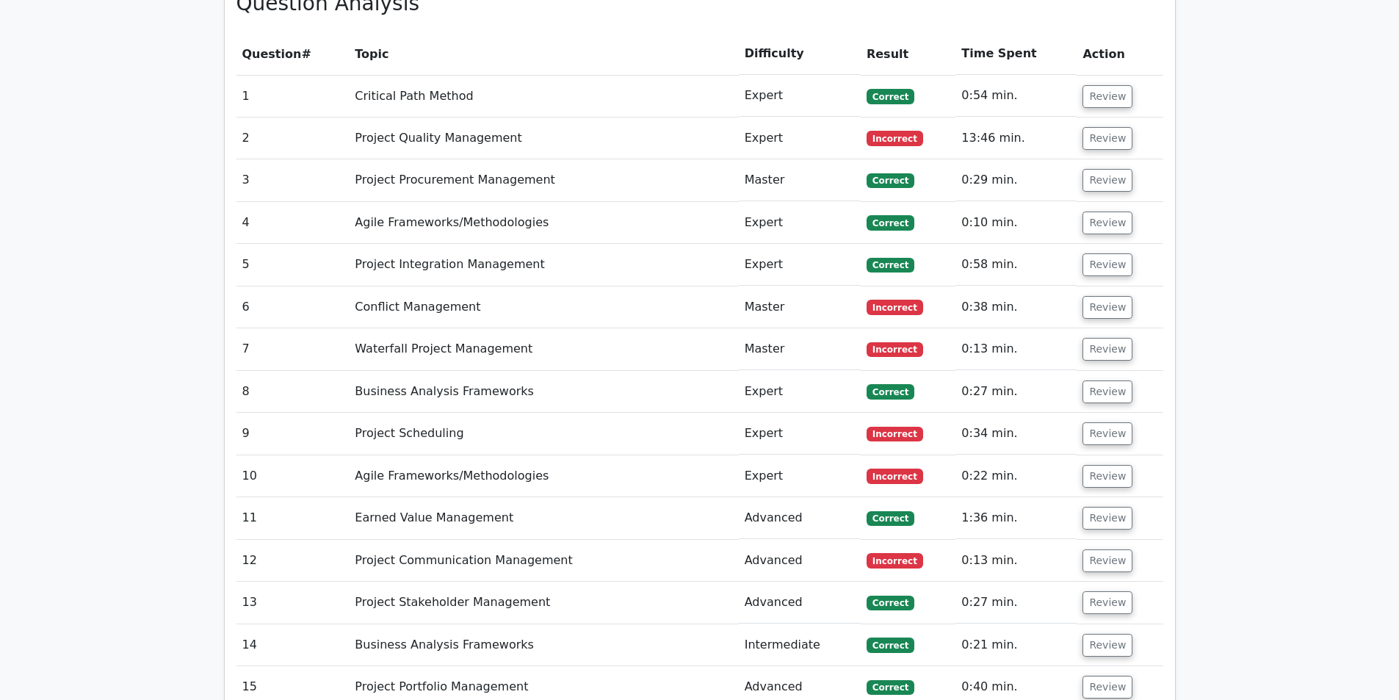
scroll to position [2056, 0]
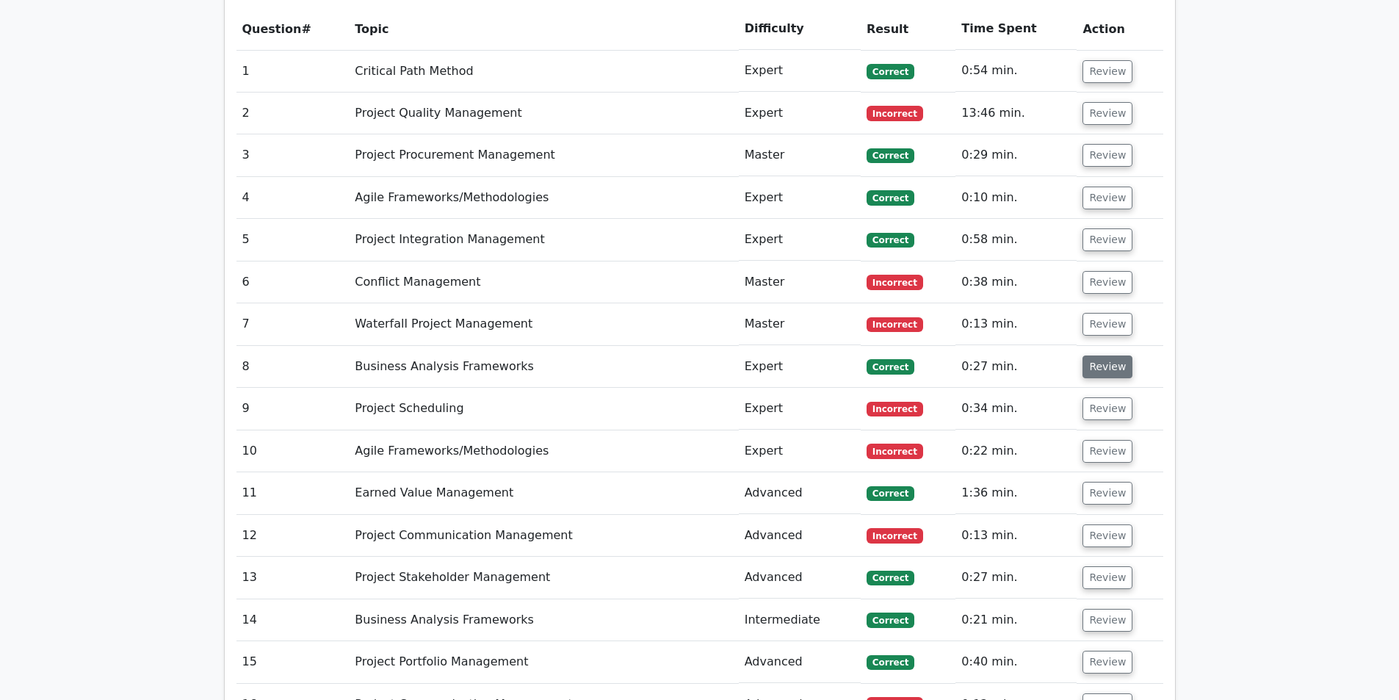
click at [1096, 355] on button "Review" at bounding box center [1107, 366] width 50 height 23
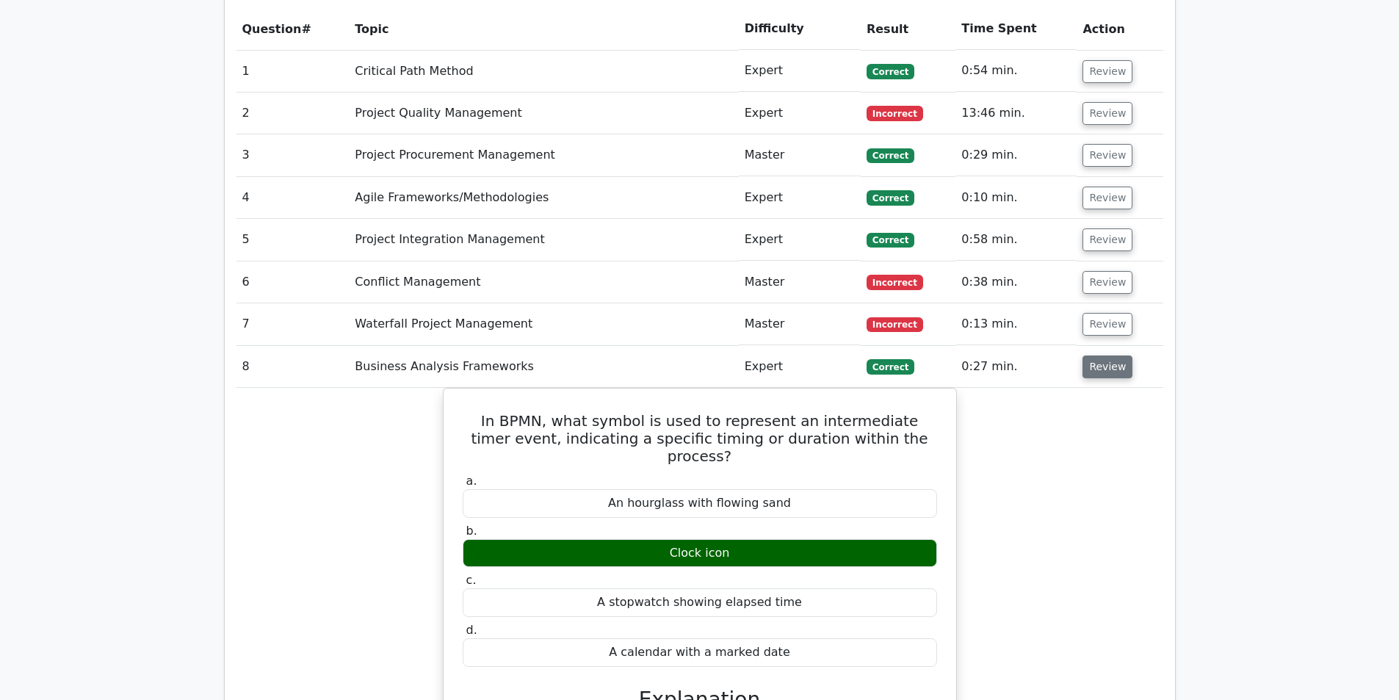
click at [1099, 355] on button "Review" at bounding box center [1107, 366] width 50 height 23
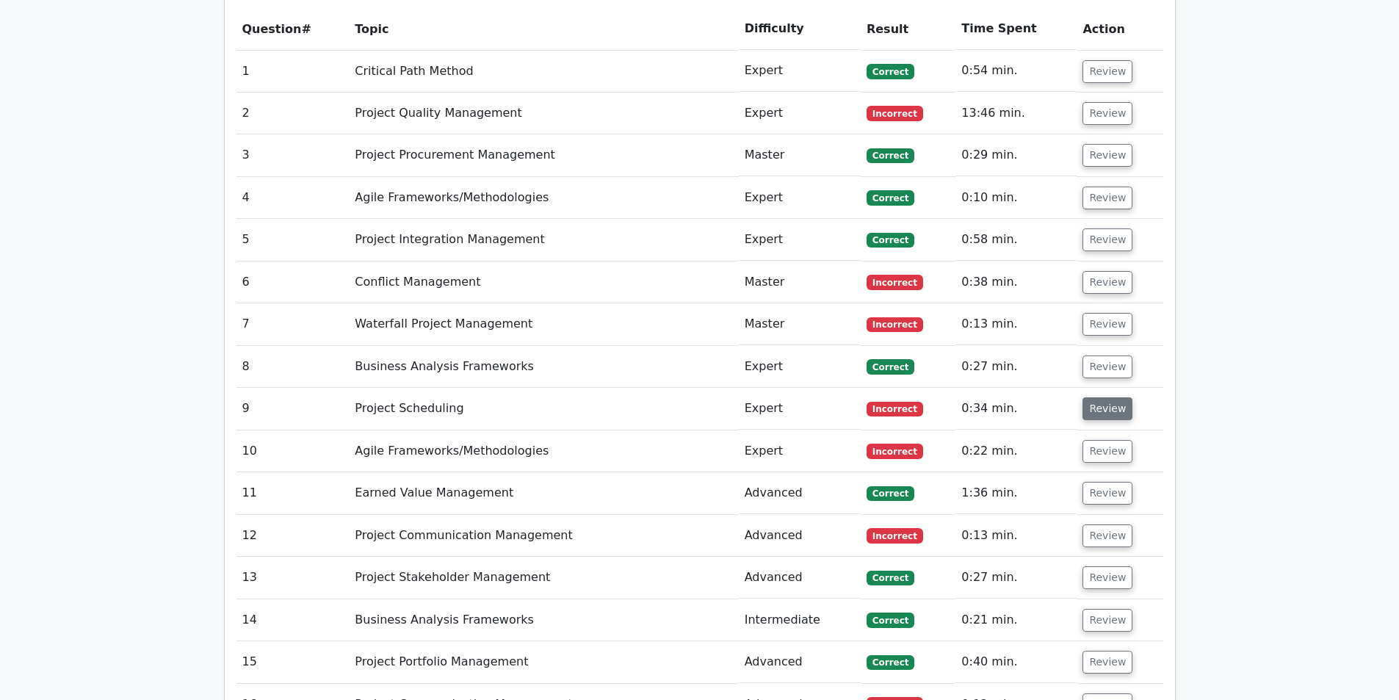
click at [1097, 397] on button "Review" at bounding box center [1107, 408] width 50 height 23
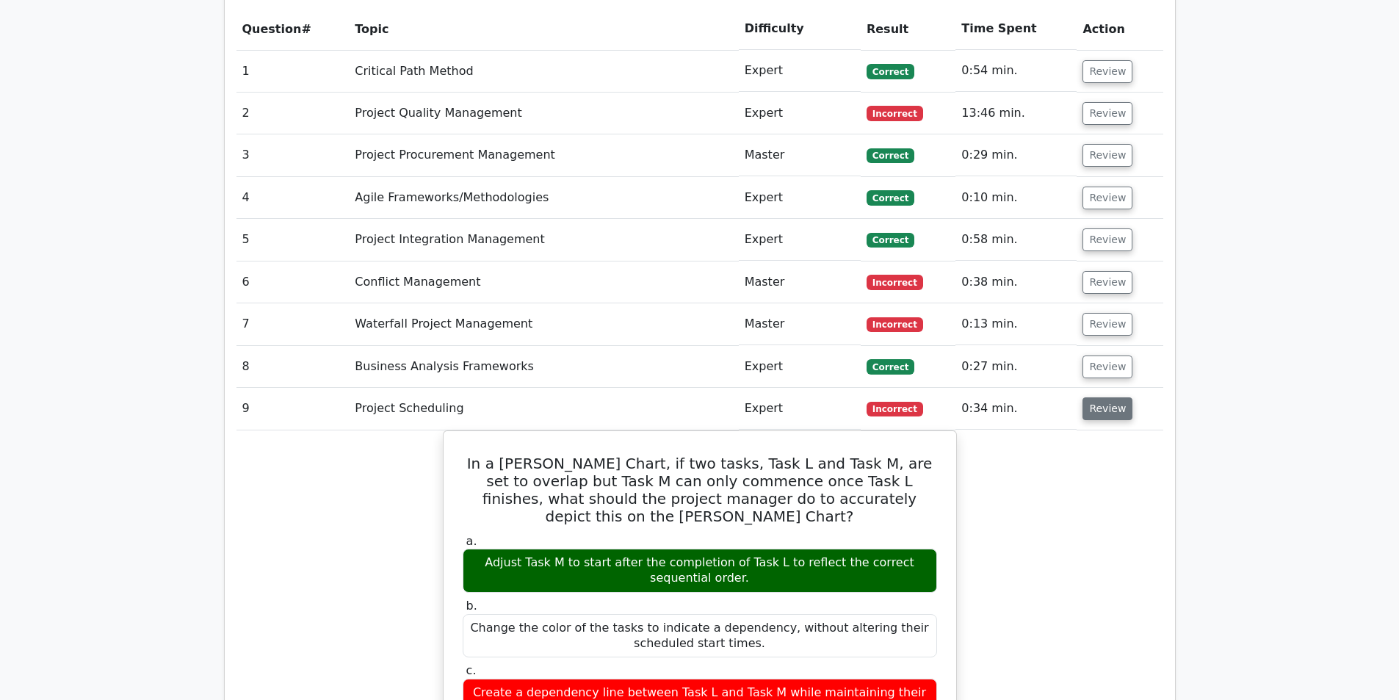
click at [1088, 397] on button "Review" at bounding box center [1107, 408] width 50 height 23
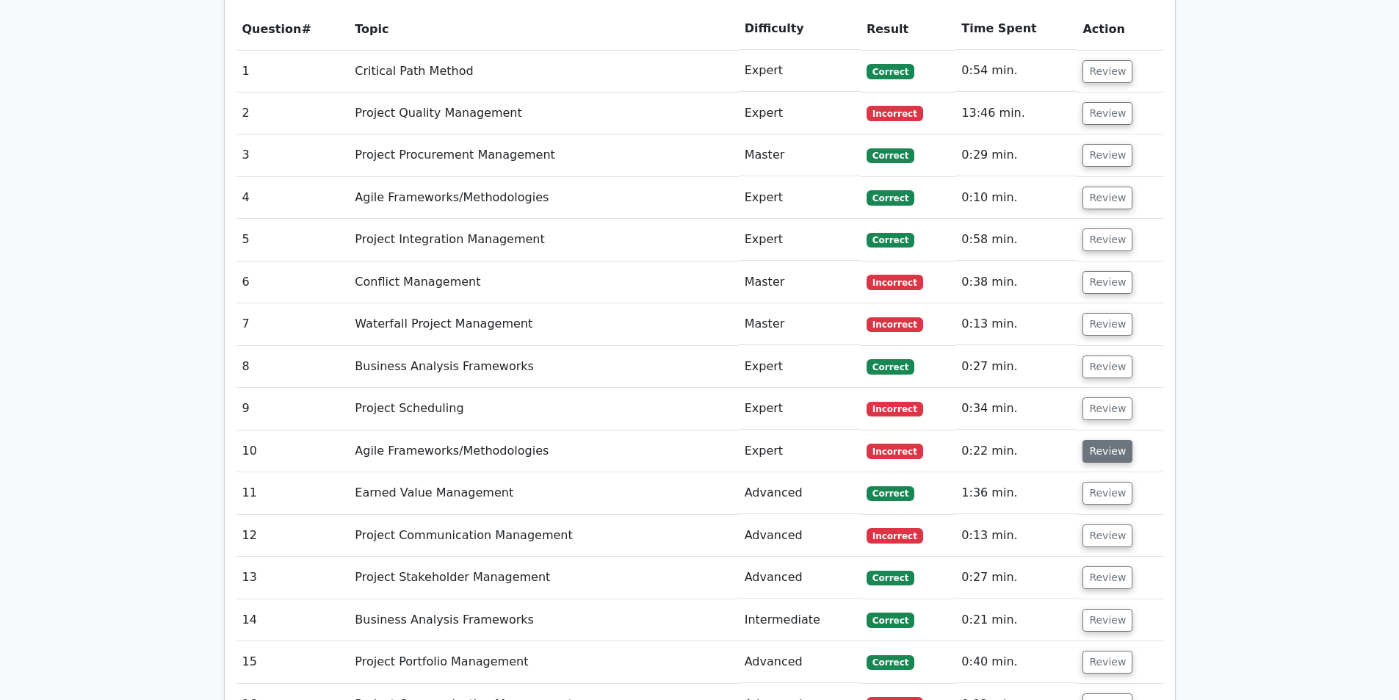
click at [1107, 440] on button "Review" at bounding box center [1107, 451] width 50 height 23
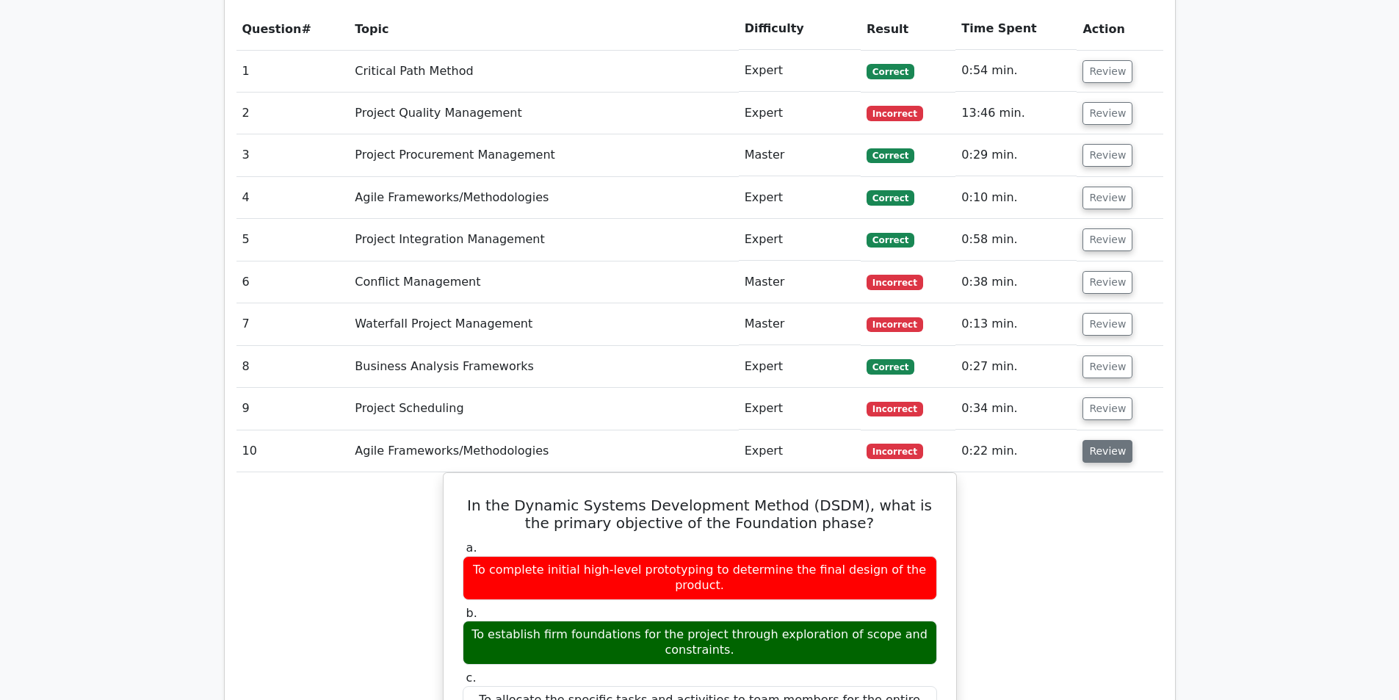
click at [1094, 440] on button "Review" at bounding box center [1107, 451] width 50 height 23
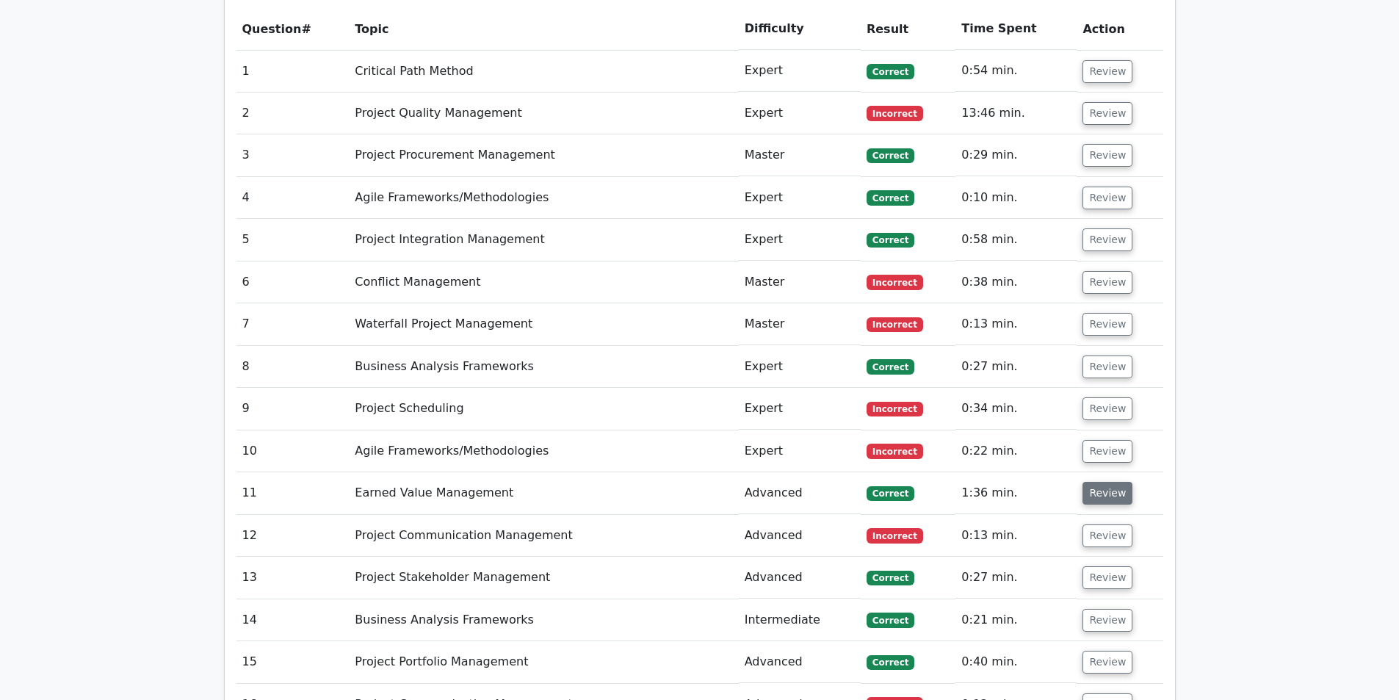
click at [1101, 482] on button "Review" at bounding box center [1107, 493] width 50 height 23
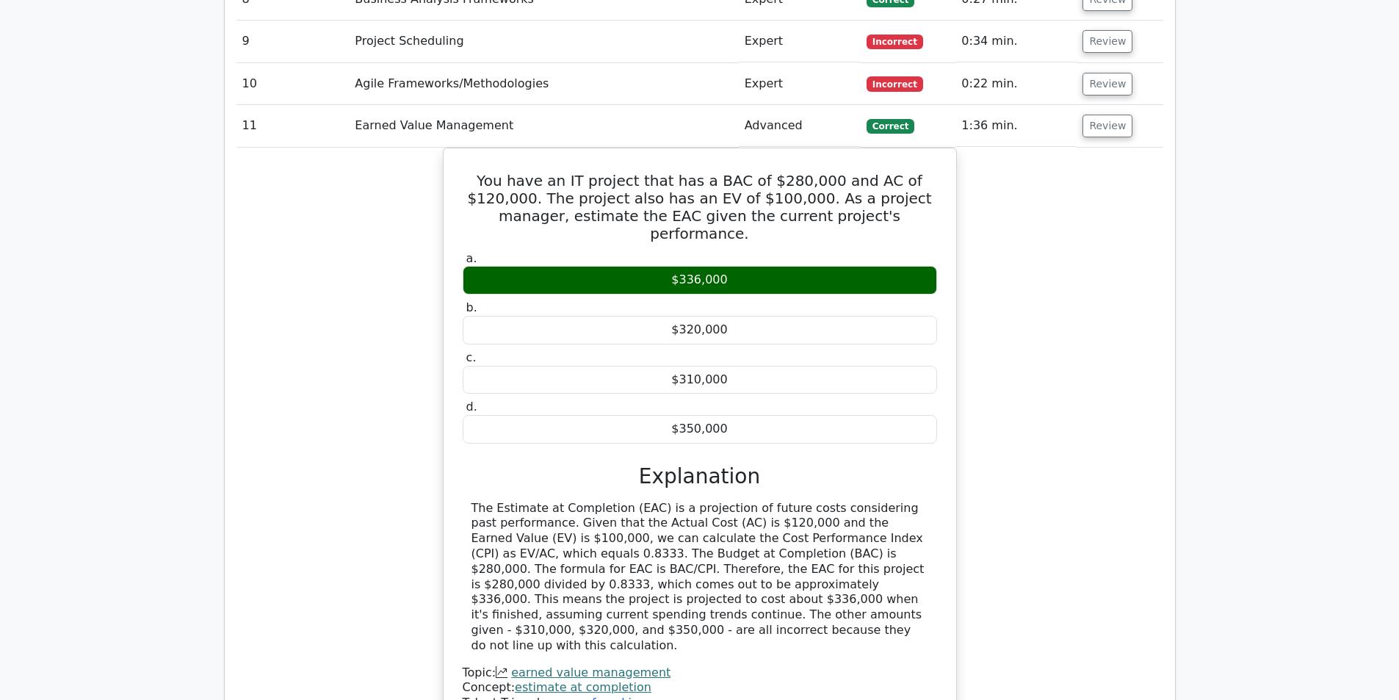
scroll to position [2350, 0]
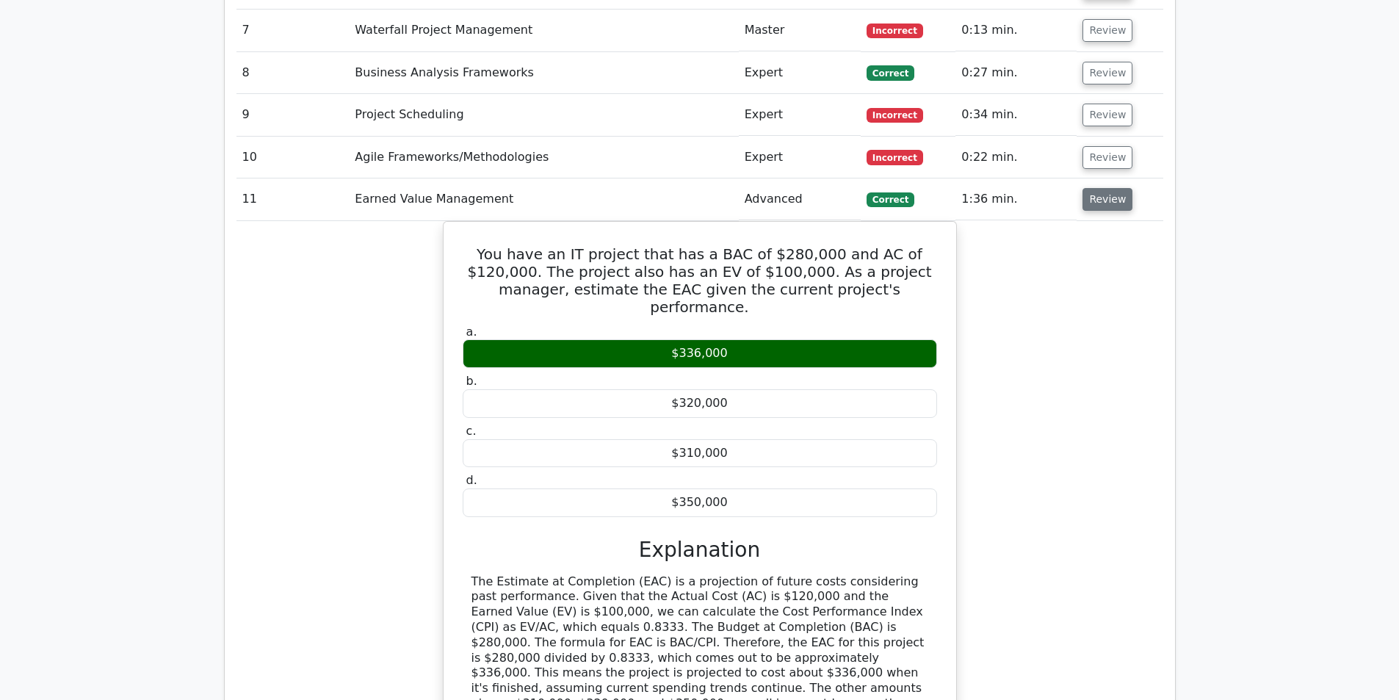
click at [1110, 188] on button "Review" at bounding box center [1107, 199] width 50 height 23
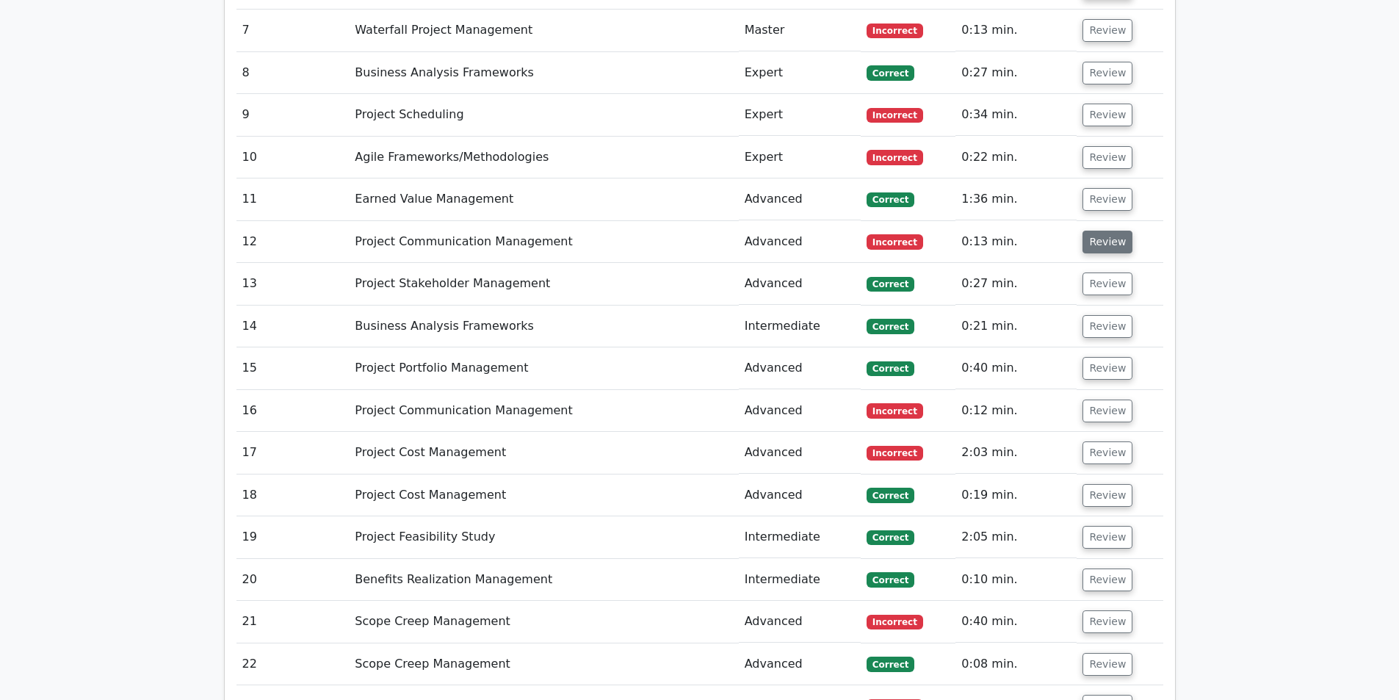
click at [1086, 231] on button "Review" at bounding box center [1107, 242] width 50 height 23
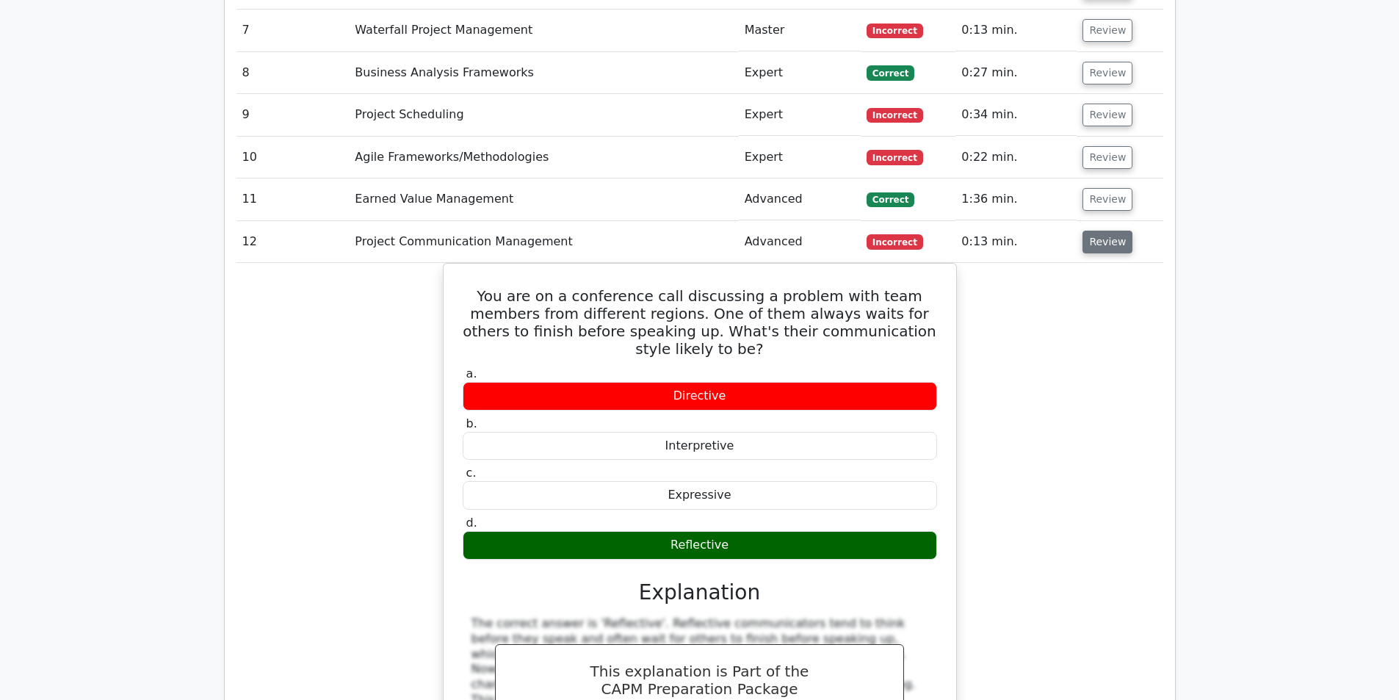
click at [1092, 231] on button "Review" at bounding box center [1107, 242] width 50 height 23
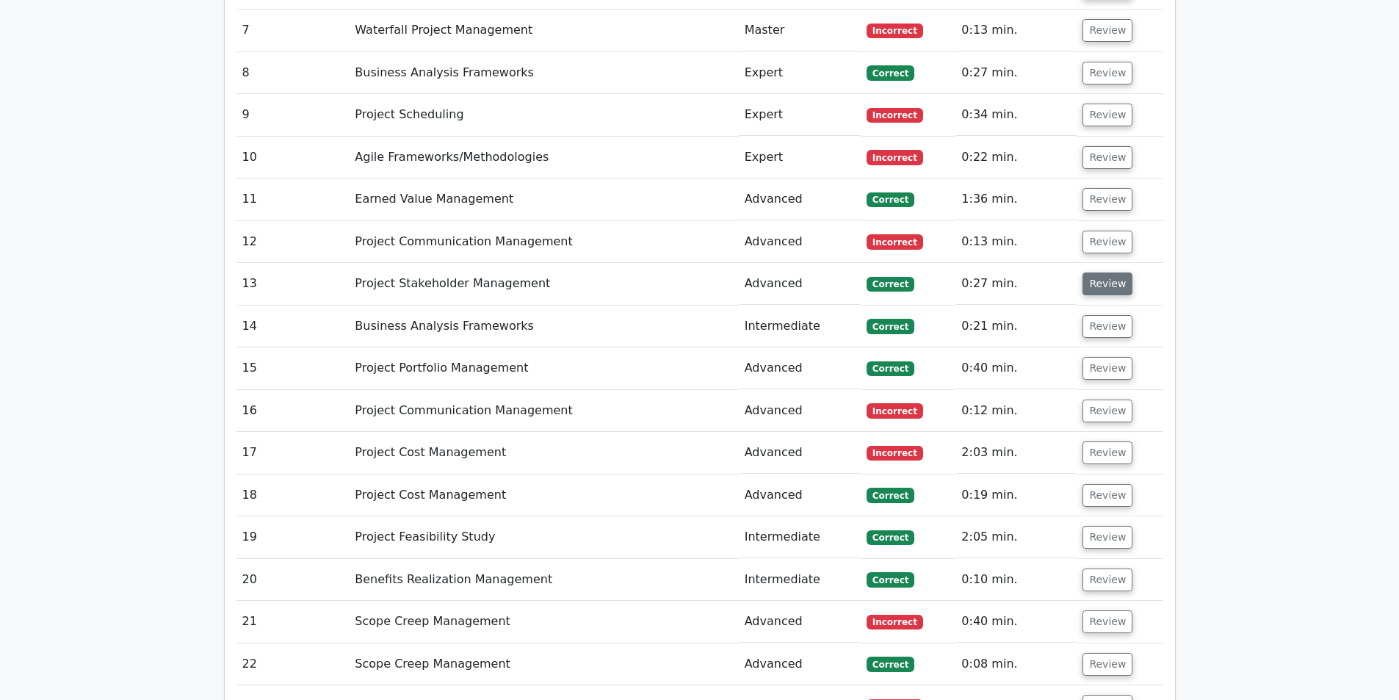
click at [1097, 272] on button "Review" at bounding box center [1107, 283] width 50 height 23
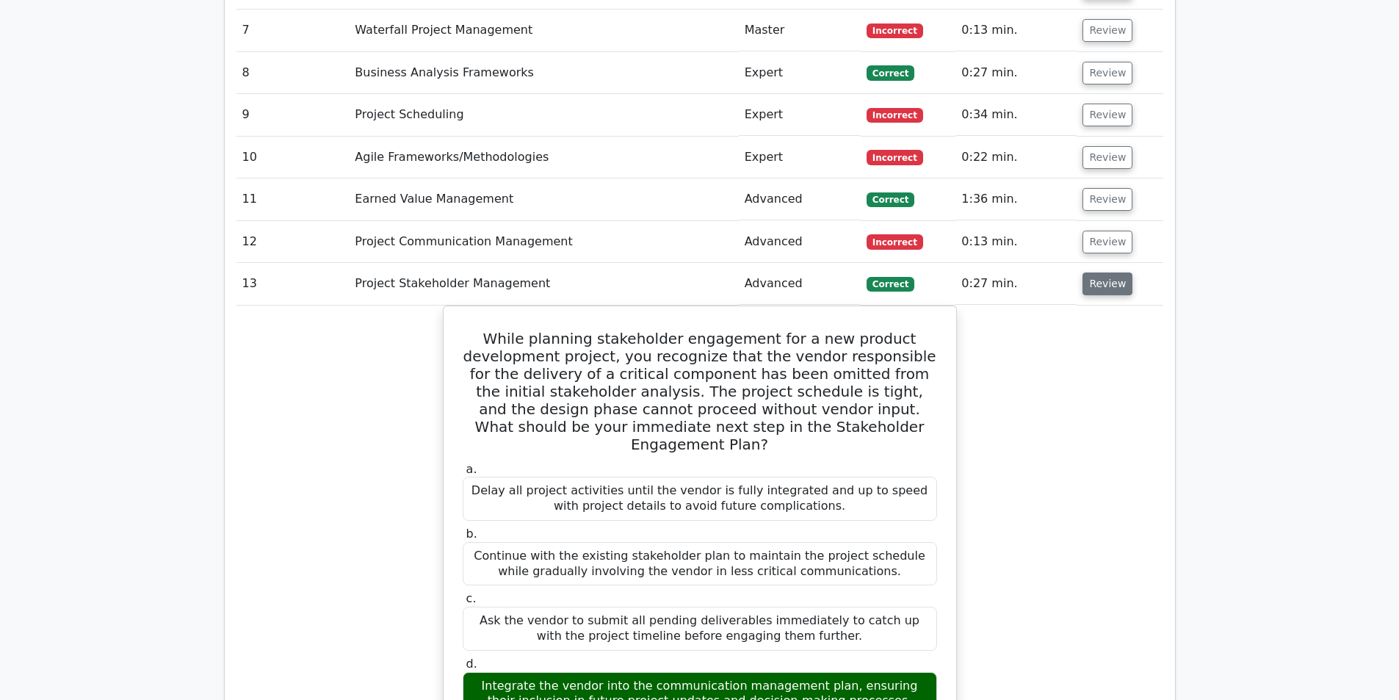
click at [1097, 272] on button "Review" at bounding box center [1107, 283] width 50 height 23
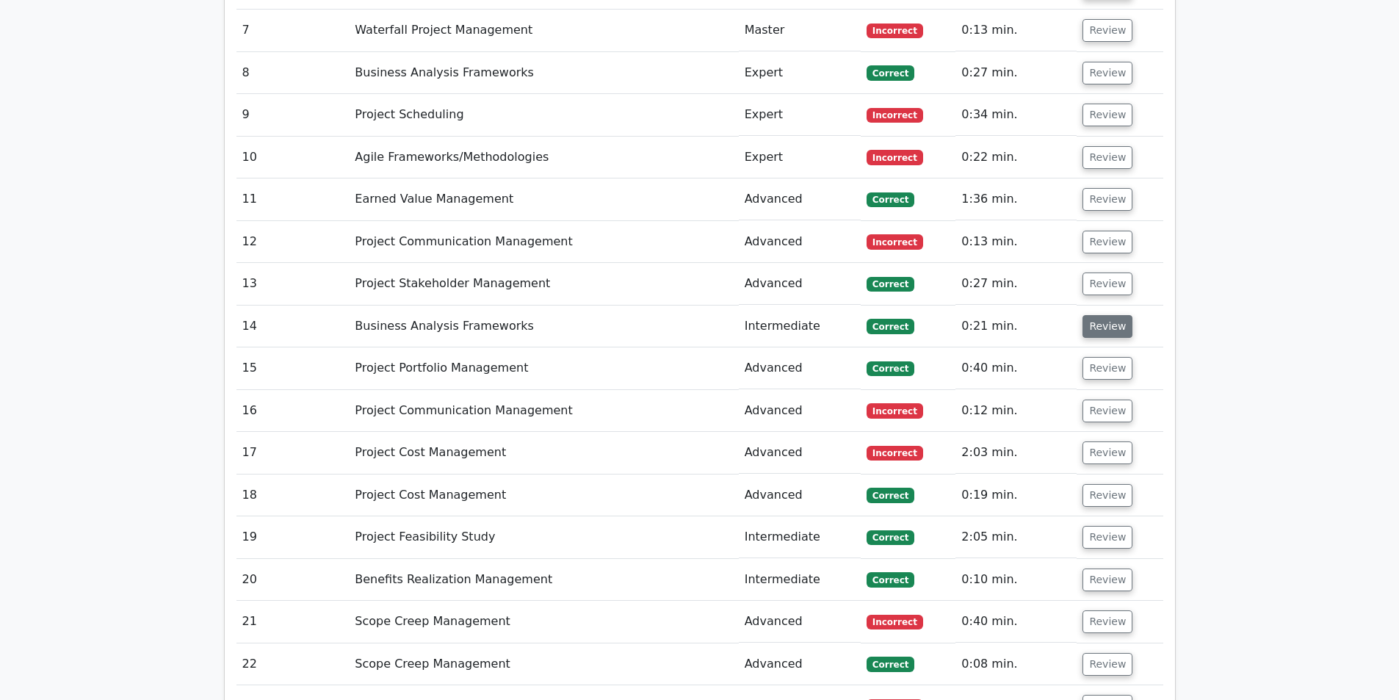
click at [1107, 315] on button "Review" at bounding box center [1107, 326] width 50 height 23
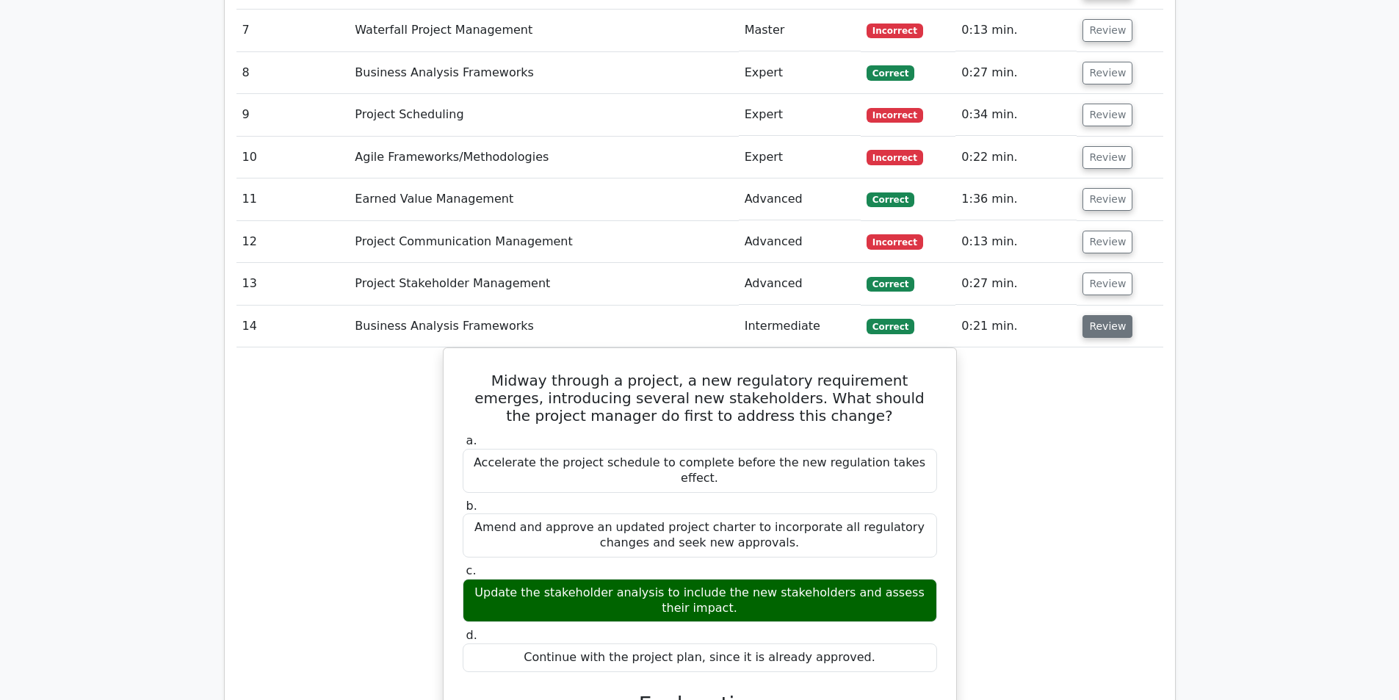
click at [1107, 315] on button "Review" at bounding box center [1107, 326] width 50 height 23
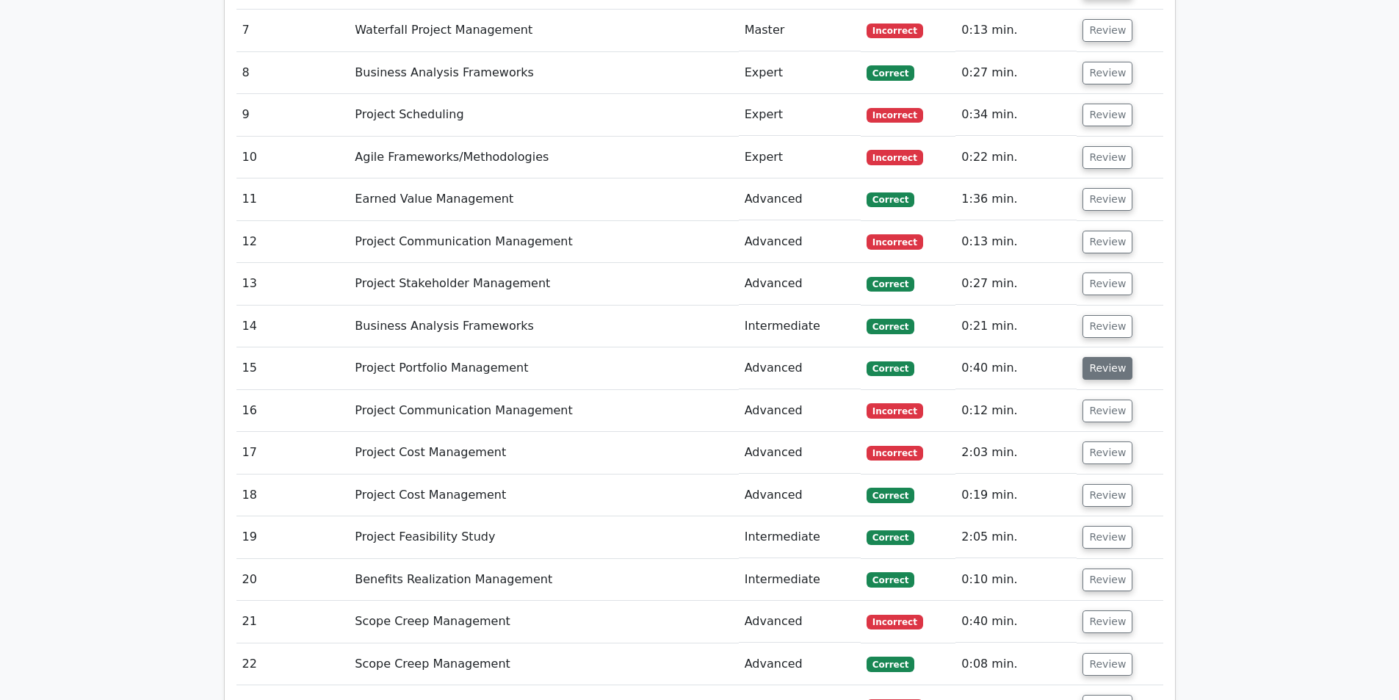
click at [1107, 357] on button "Review" at bounding box center [1107, 368] width 50 height 23
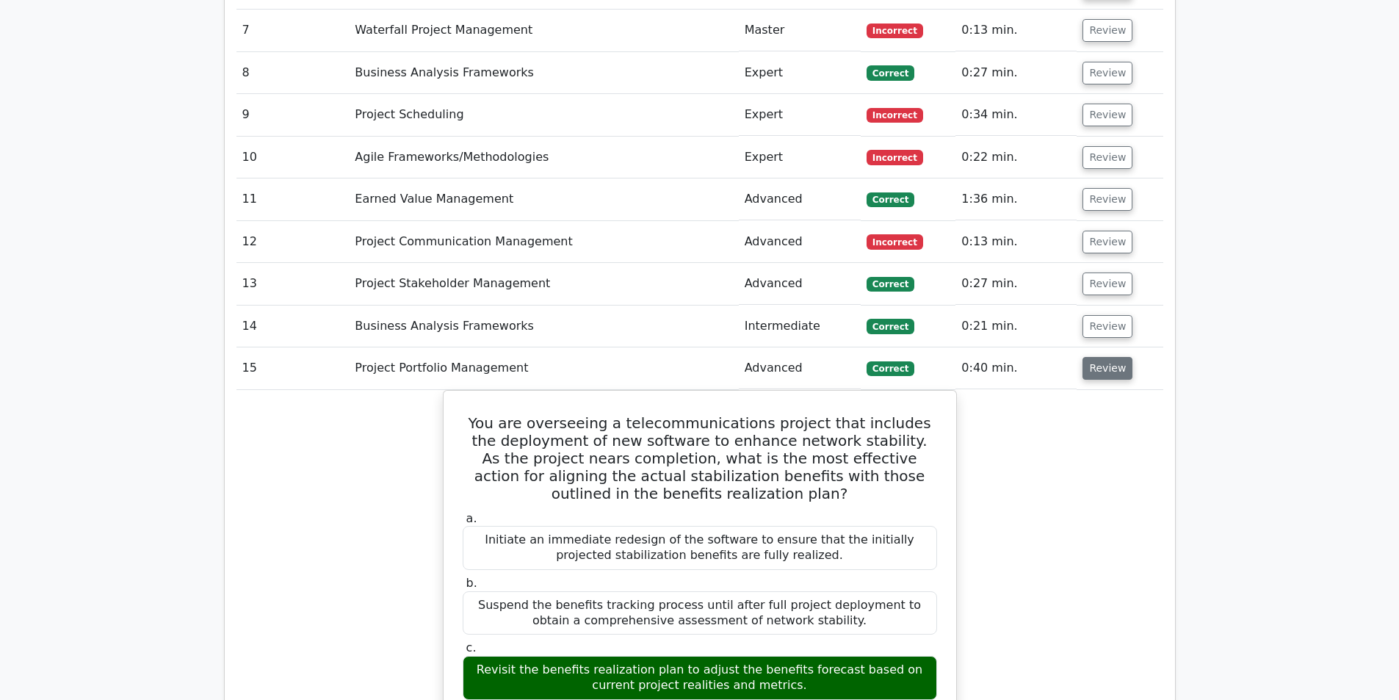
click at [1107, 357] on button "Review" at bounding box center [1107, 368] width 50 height 23
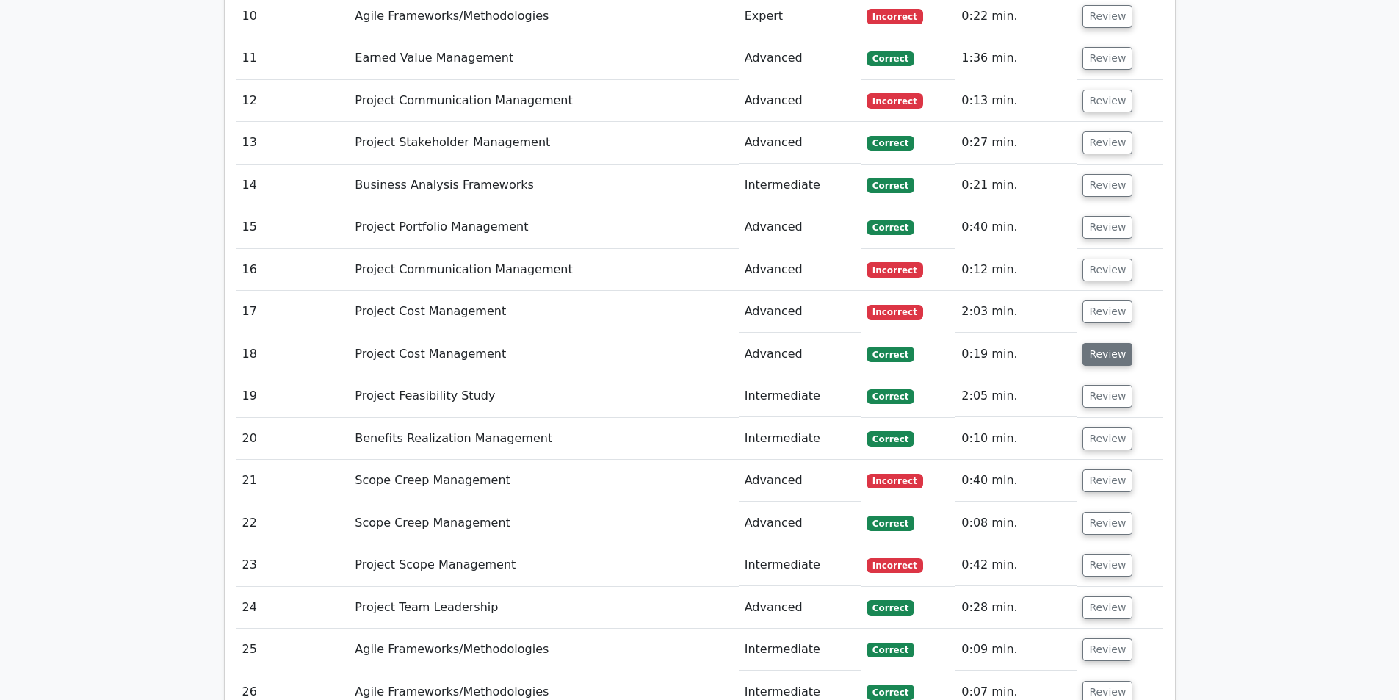
scroll to position [2497, 0]
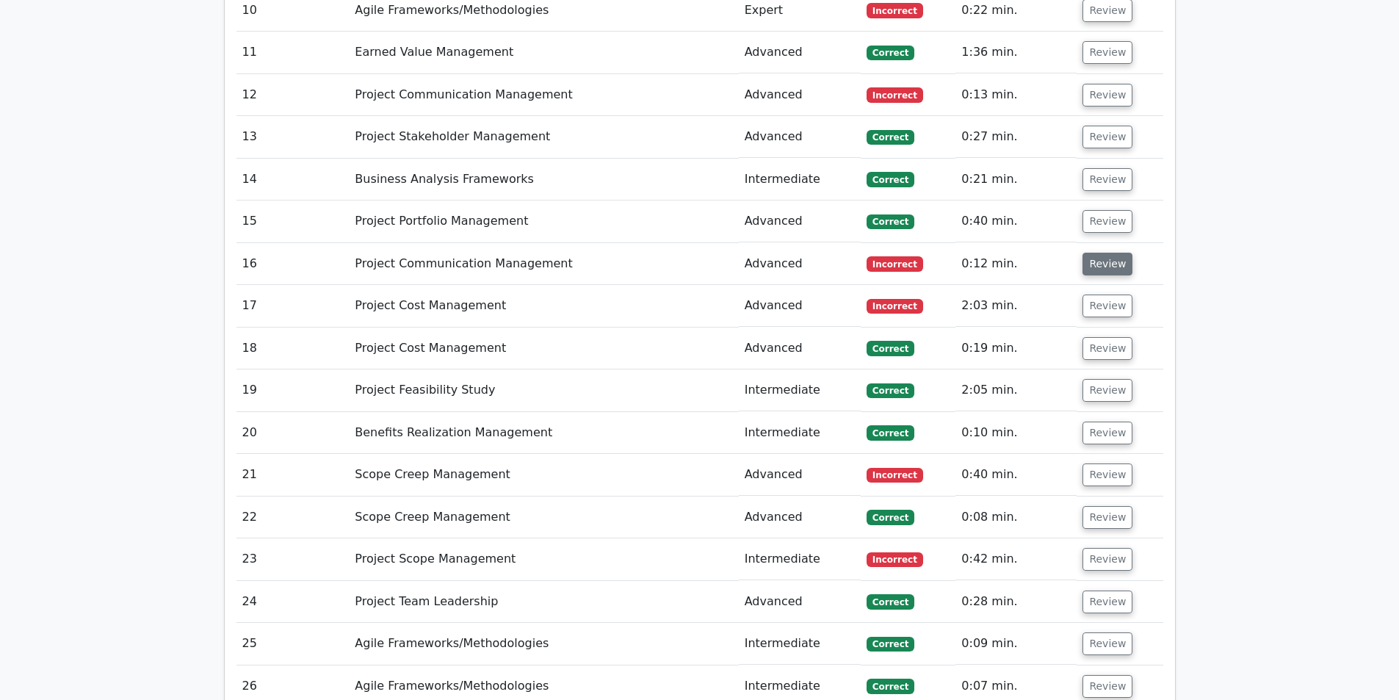
click at [1101, 253] on button "Review" at bounding box center [1107, 264] width 50 height 23
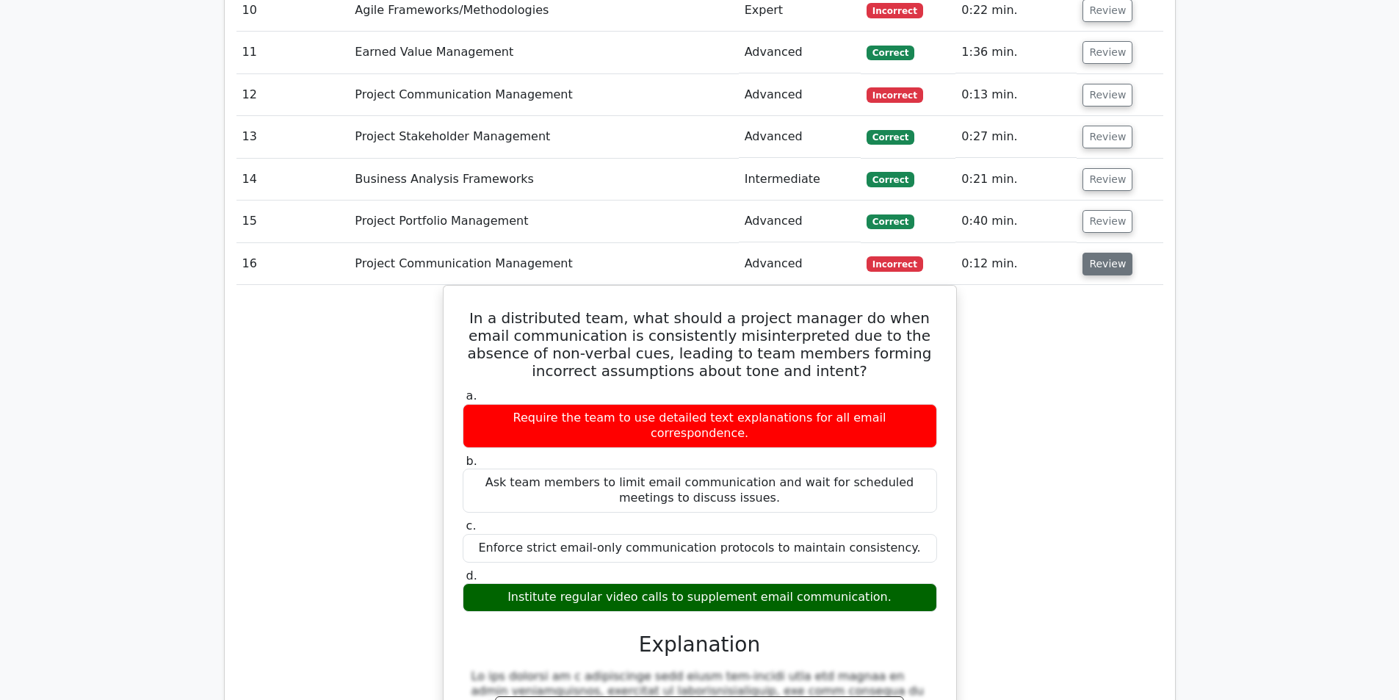
click at [1087, 253] on button "Review" at bounding box center [1107, 264] width 50 height 23
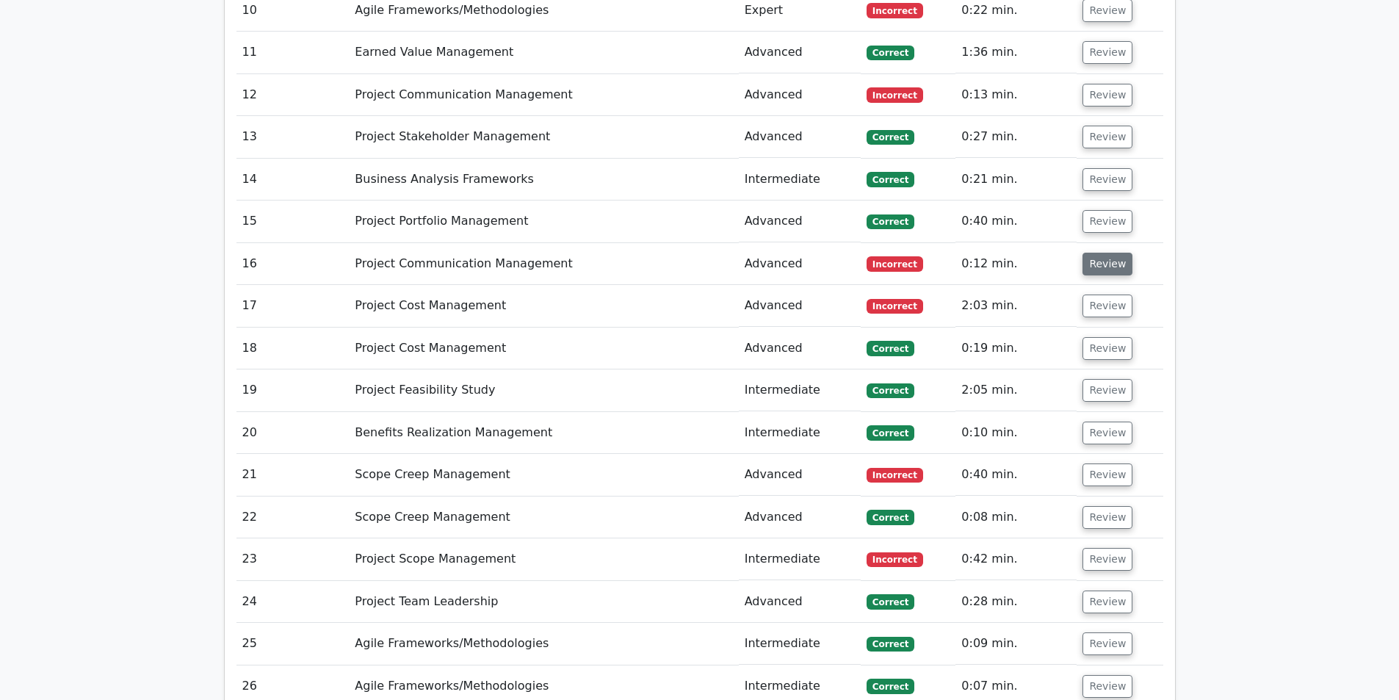
click at [1082, 253] on button "Review" at bounding box center [1107, 264] width 50 height 23
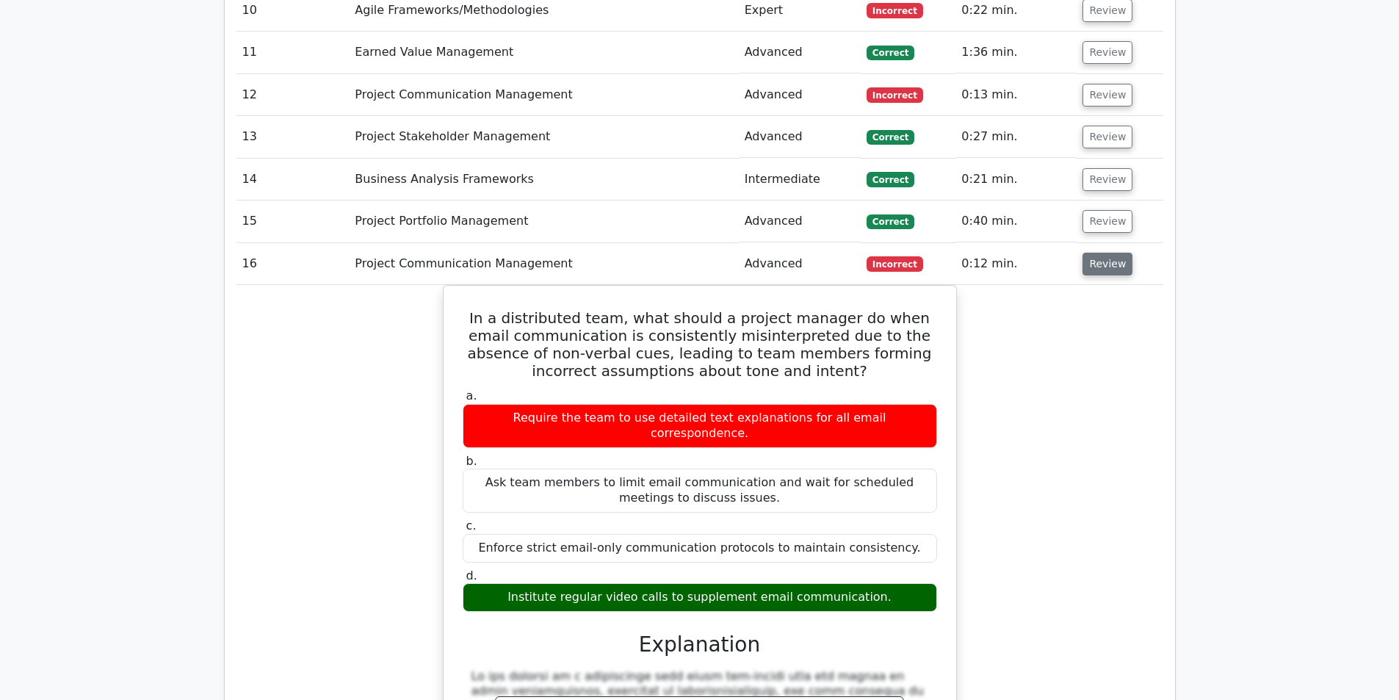
click at [1087, 253] on button "Review" at bounding box center [1107, 264] width 50 height 23
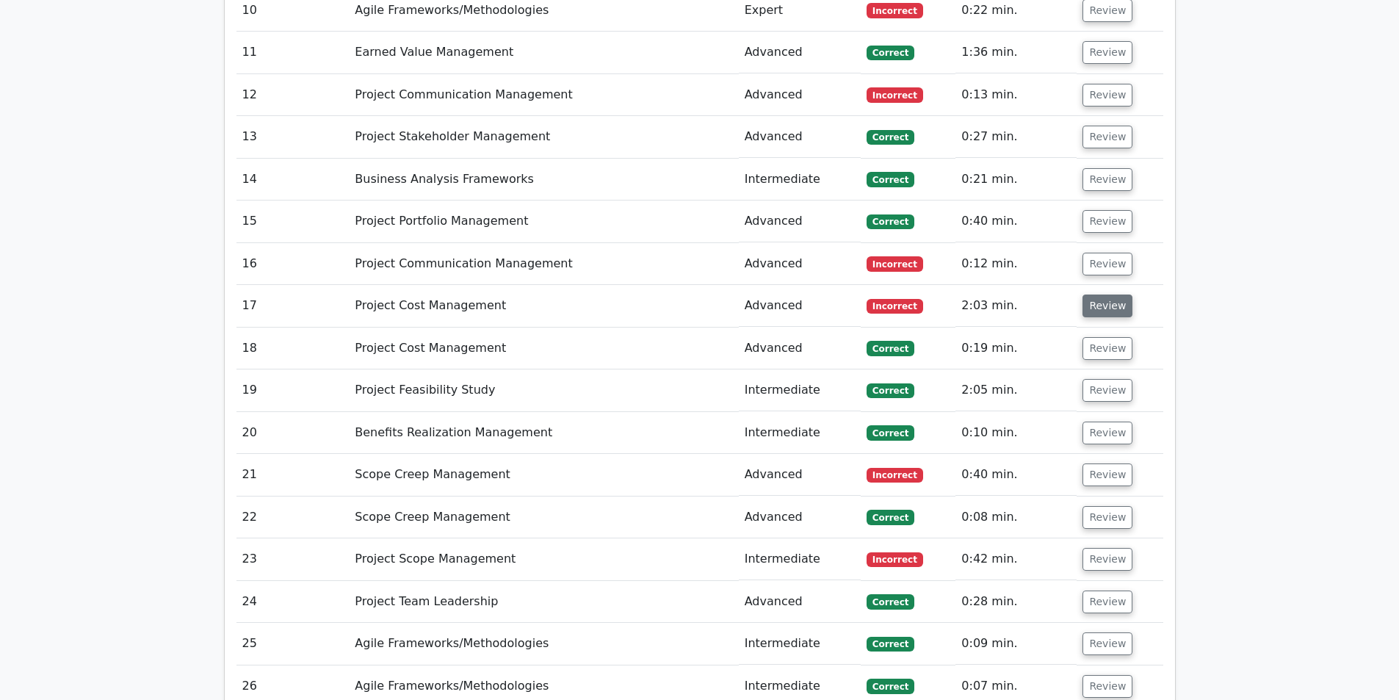
click at [1096, 294] on button "Review" at bounding box center [1107, 305] width 50 height 23
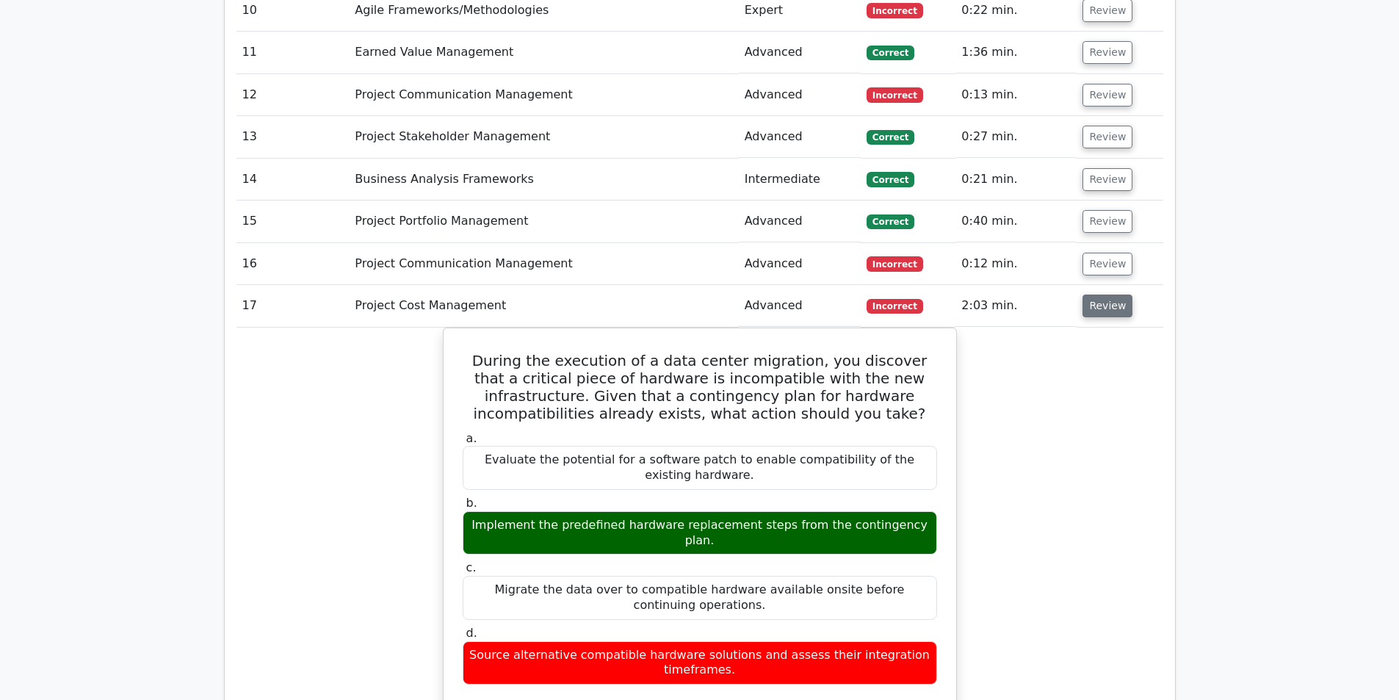
click at [1094, 294] on button "Review" at bounding box center [1107, 305] width 50 height 23
